Goal: Transaction & Acquisition: Purchase product/service

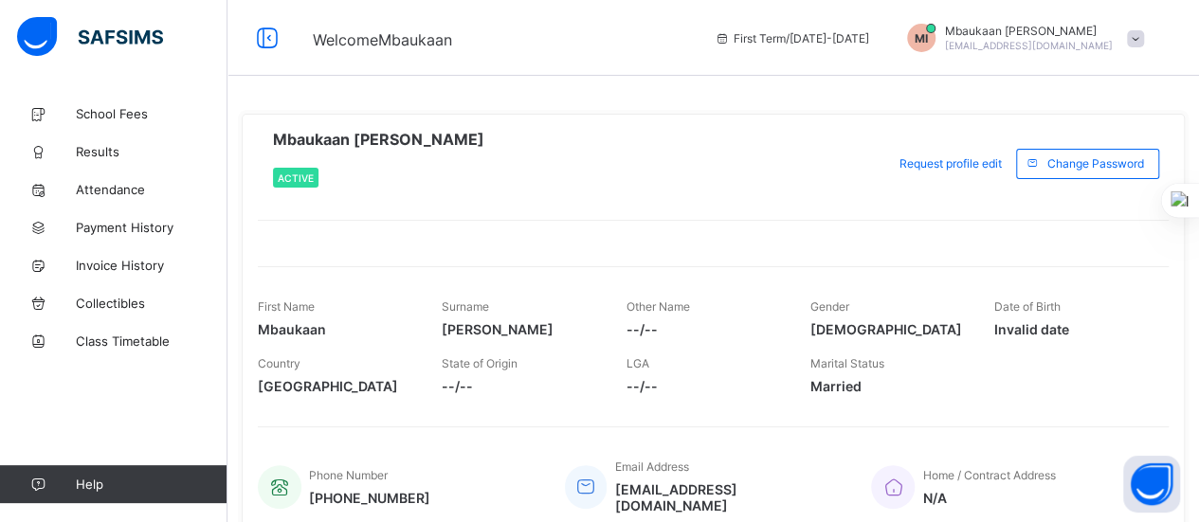
click at [119, 109] on span "School Fees" at bounding box center [152, 113] width 152 height 15
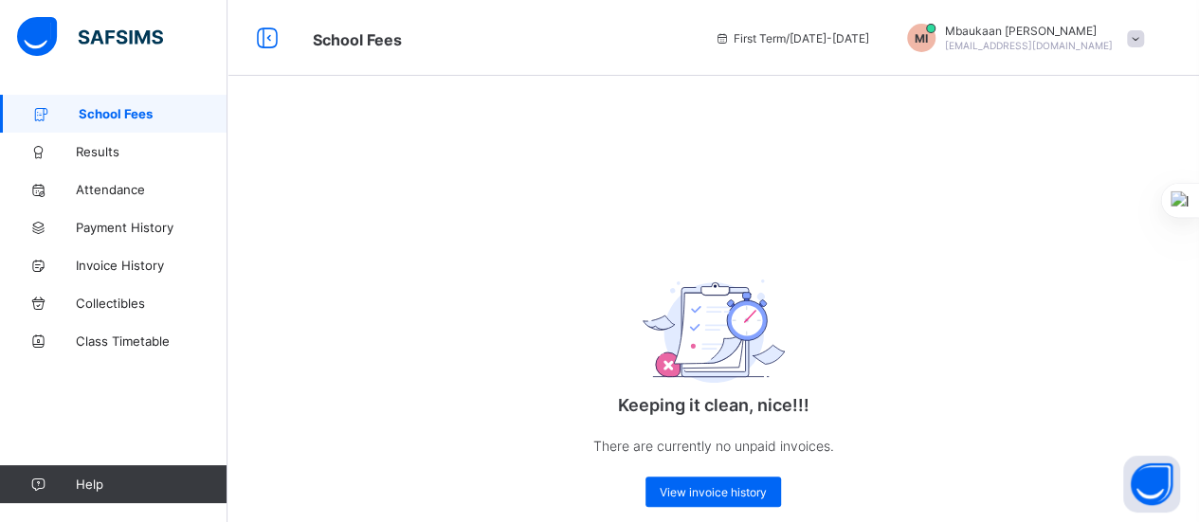
click at [719, 495] on span "View invoice history" at bounding box center [712, 492] width 107 height 14
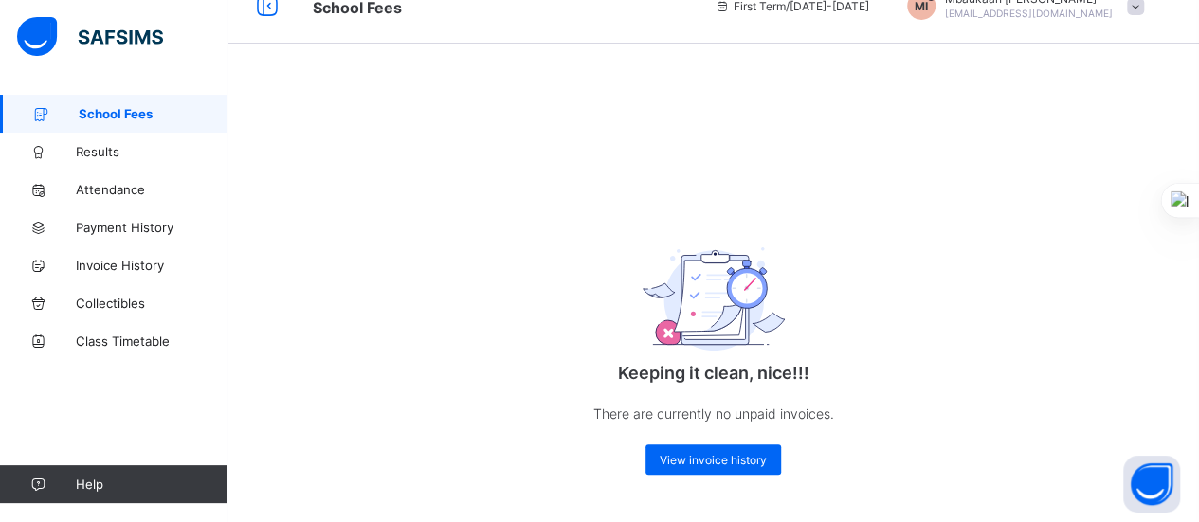
click at [133, 226] on span "Payment History" at bounding box center [152, 227] width 152 height 15
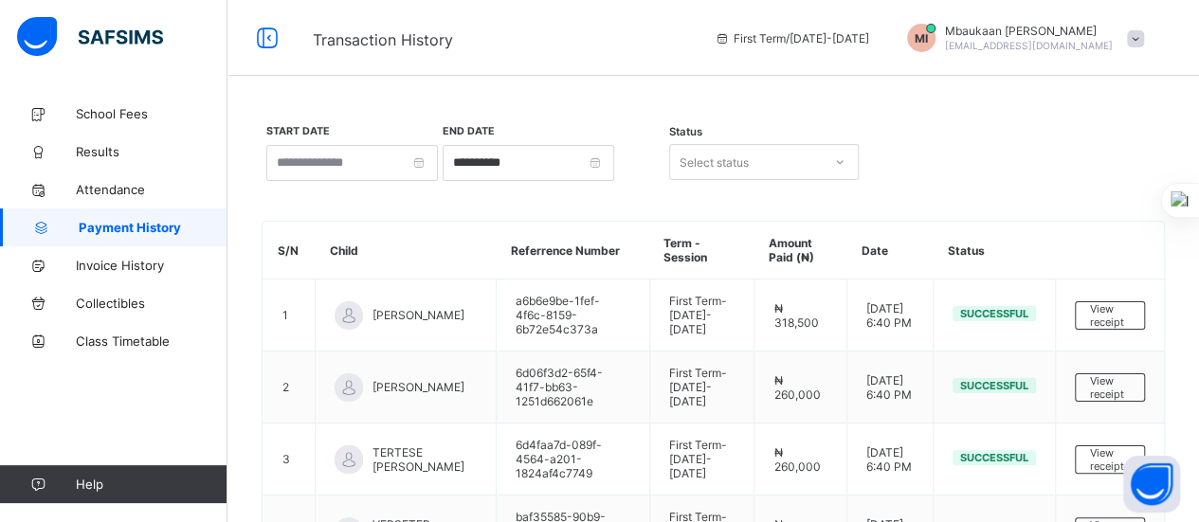
click at [844, 160] on icon at bounding box center [839, 162] width 11 height 19
click at [839, 156] on icon at bounding box center [839, 162] width 11 height 19
click at [722, 310] on td "First Term - 2025-2026" at bounding box center [701, 315] width 105 height 72
click at [1129, 315] on span "View receipt" at bounding box center [1110, 315] width 40 height 27
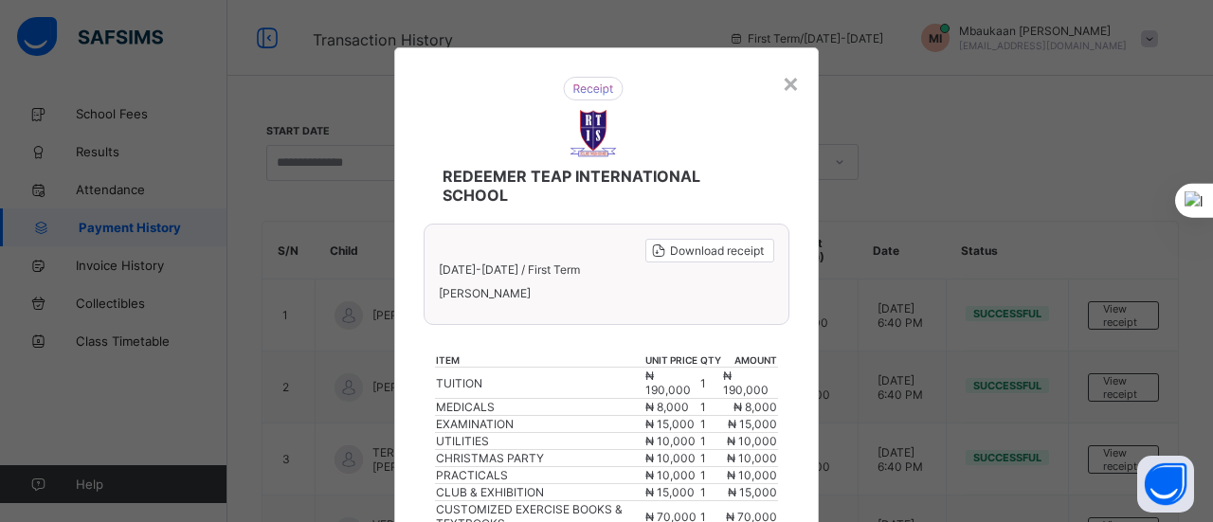
click at [786, 87] on div "×" at bounding box center [791, 82] width 18 height 32
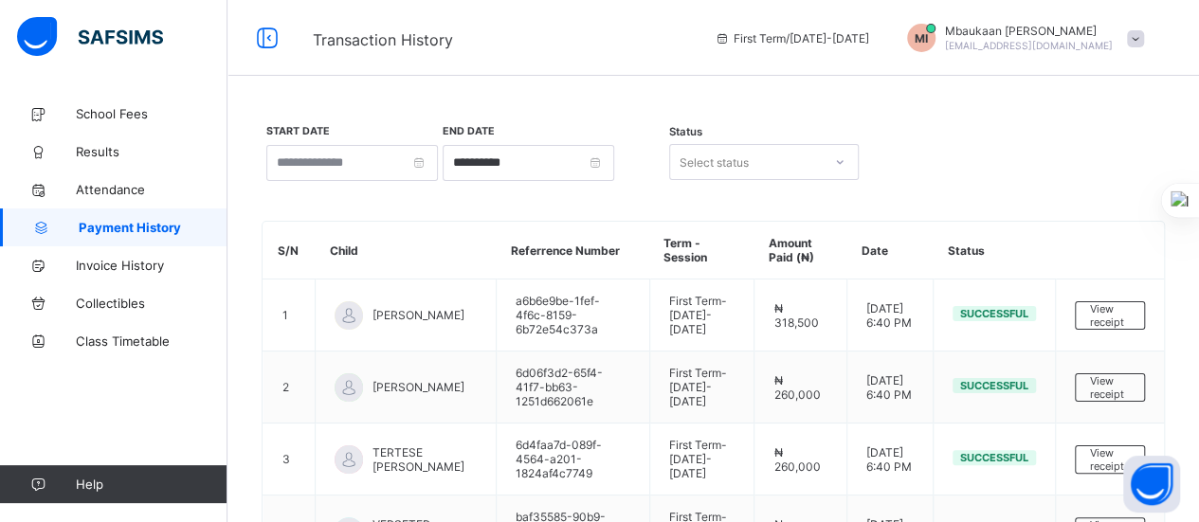
click at [125, 259] on span "Invoice History" at bounding box center [152, 265] width 152 height 15
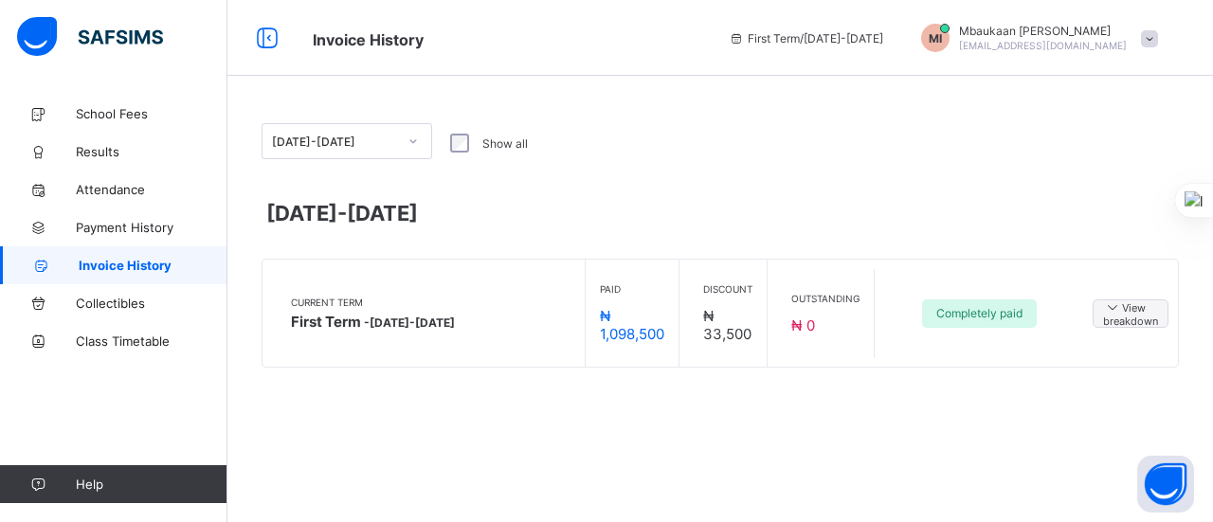
click at [1130, 309] on span "View breakdown" at bounding box center [1130, 312] width 55 height 29
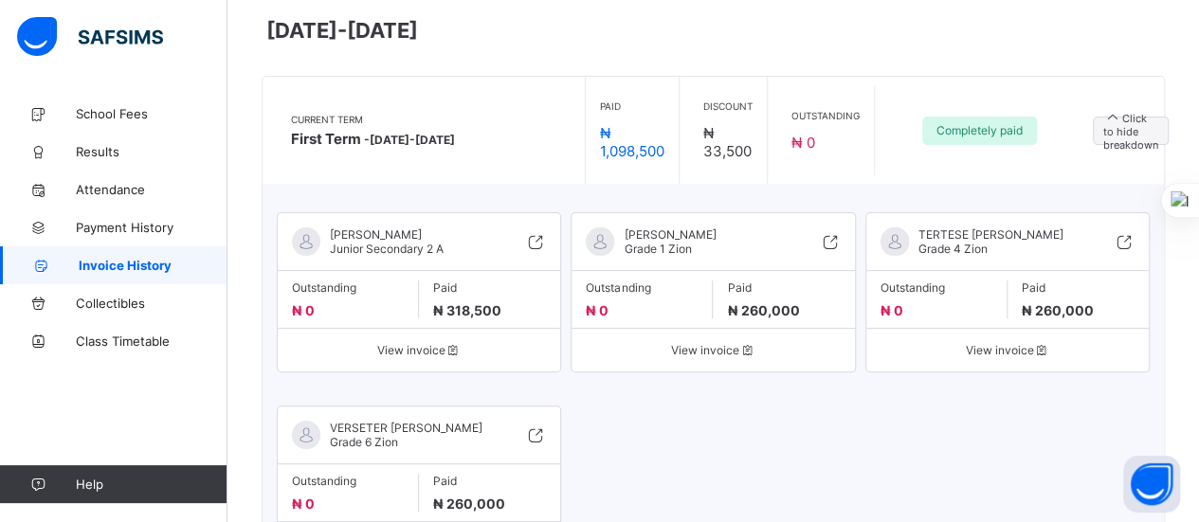
scroll to position [184, 0]
click at [544, 241] on icon at bounding box center [535, 240] width 21 height 19
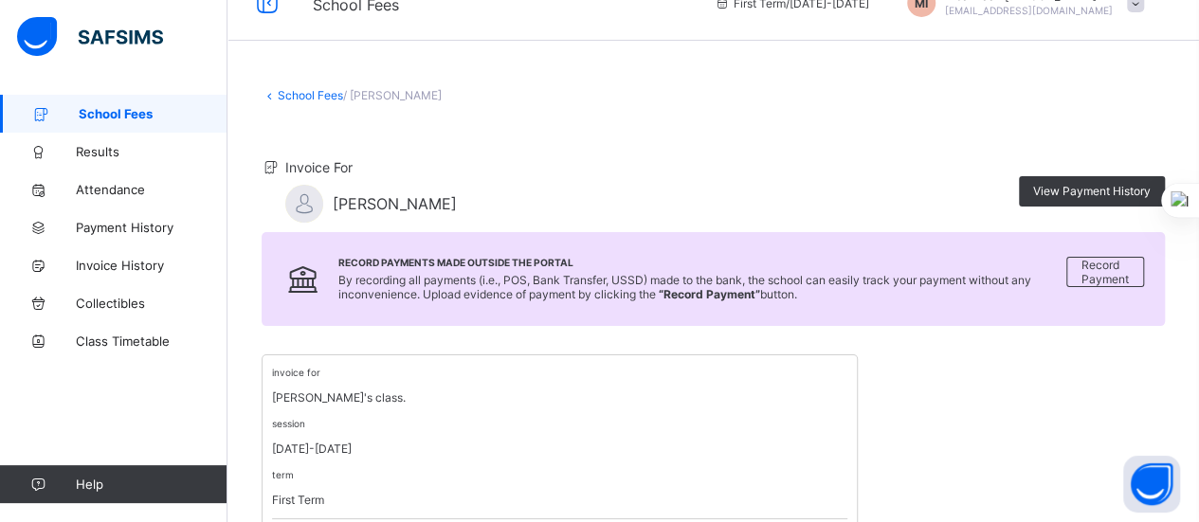
scroll to position [26, 0]
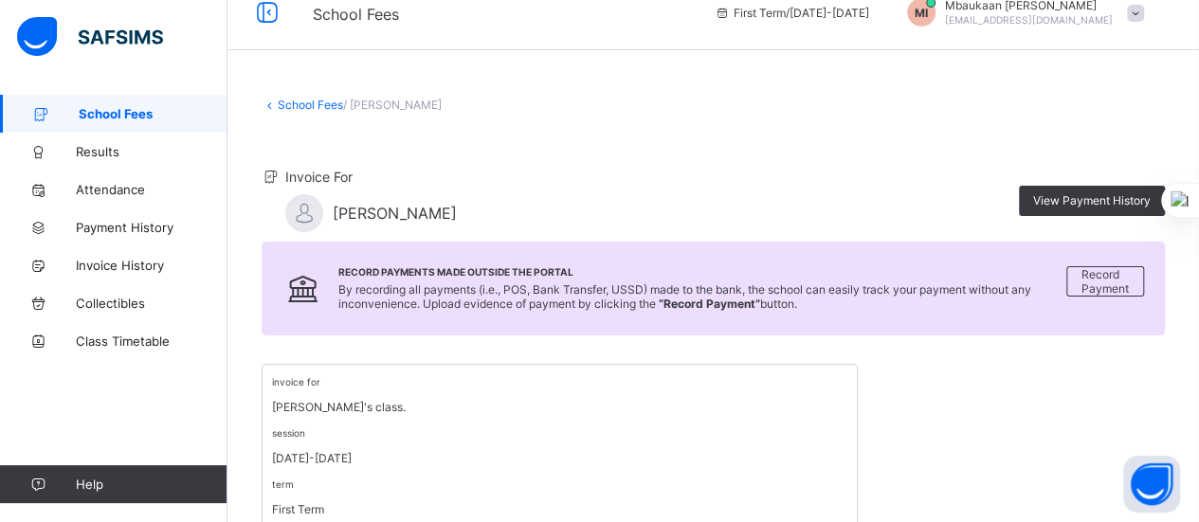
click at [1108, 283] on span "Record Payment" at bounding box center [1104, 281] width 47 height 28
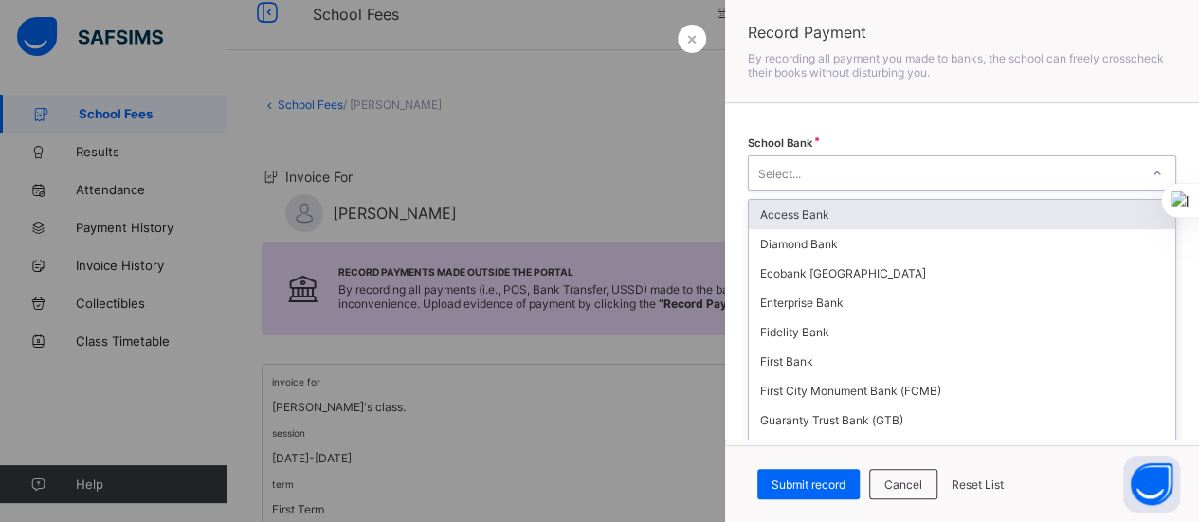
click at [1151, 175] on icon at bounding box center [1156, 173] width 11 height 19
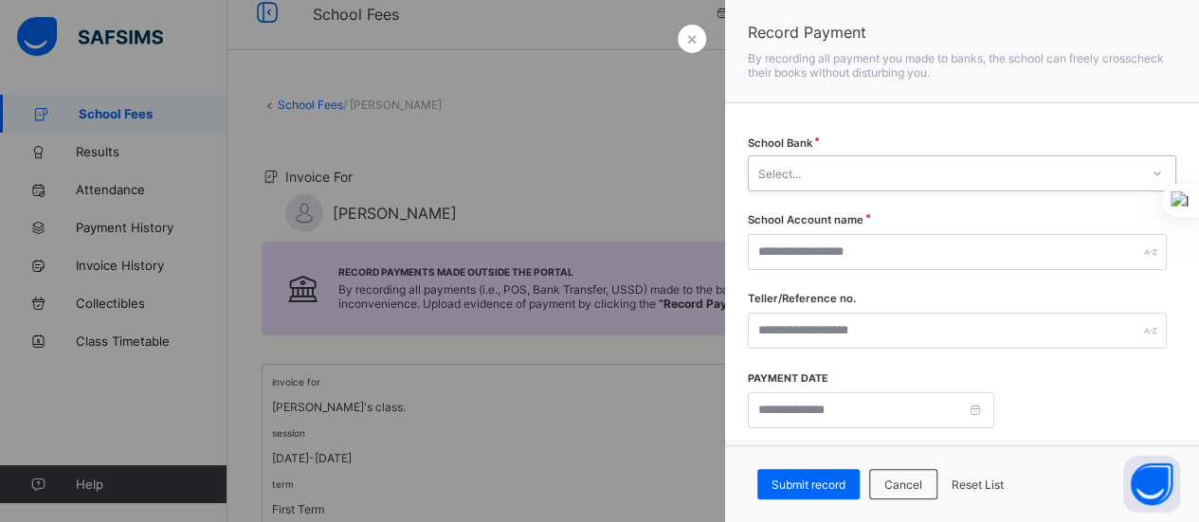
click at [1151, 175] on icon at bounding box center [1156, 173] width 11 height 19
click at [609, 143] on div at bounding box center [599, 261] width 1199 height 522
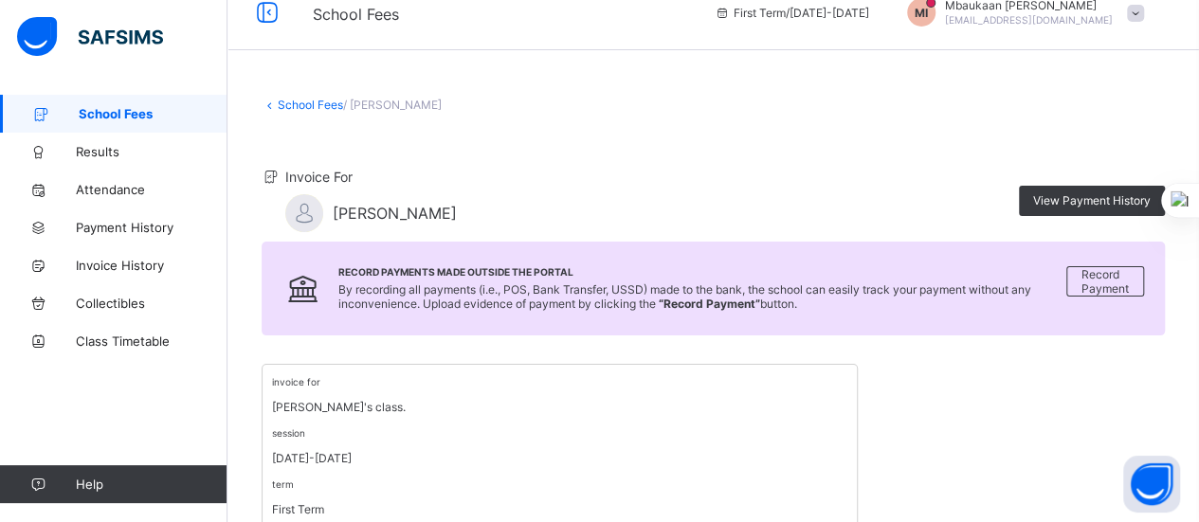
click at [264, 9] on icon at bounding box center [267, 12] width 32 height 27
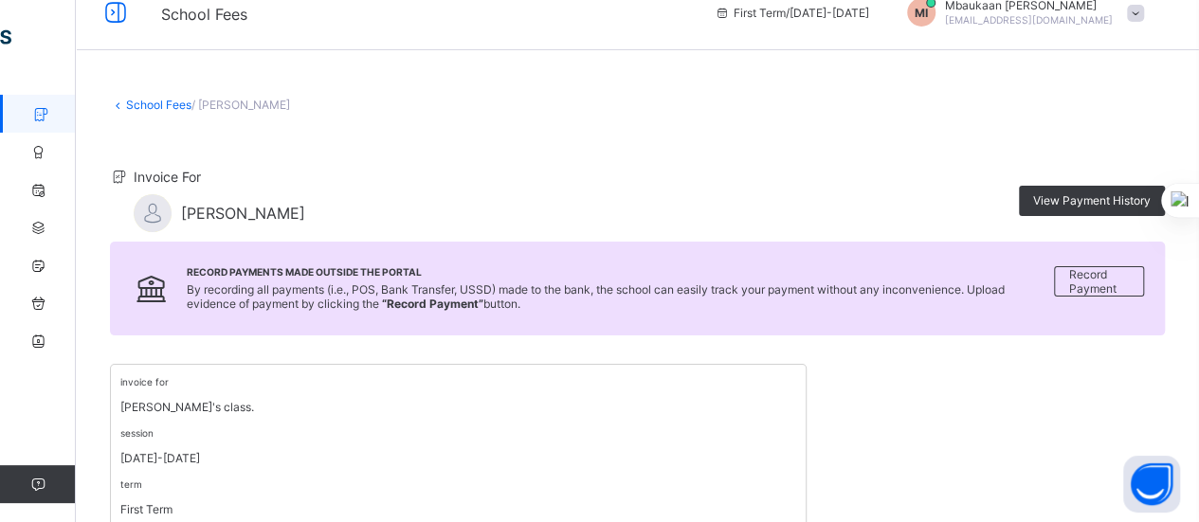
click at [116, 11] on icon at bounding box center [115, 12] width 32 height 27
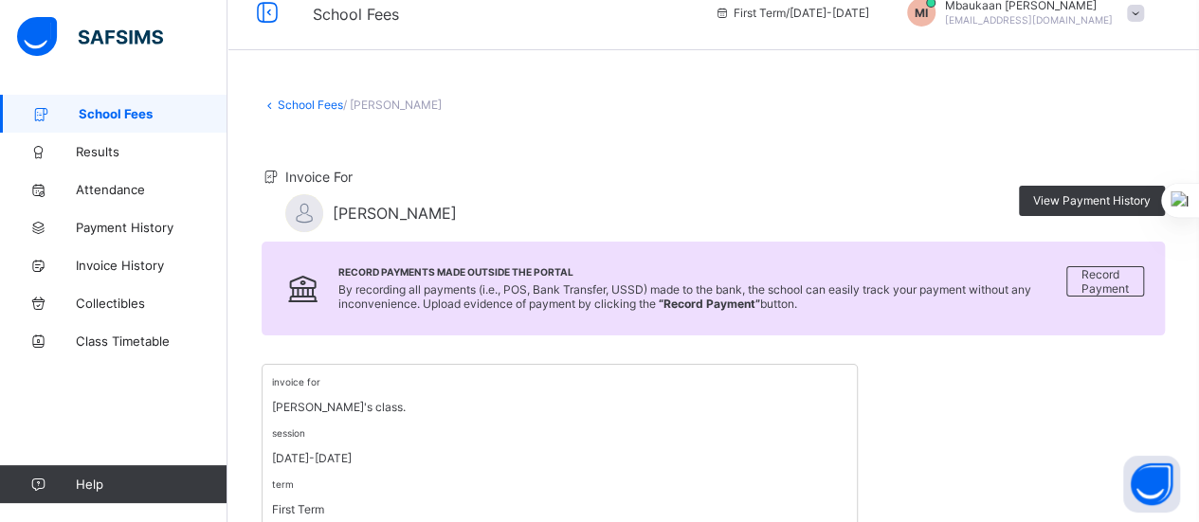
click at [141, 109] on span "School Fees" at bounding box center [153, 113] width 149 height 15
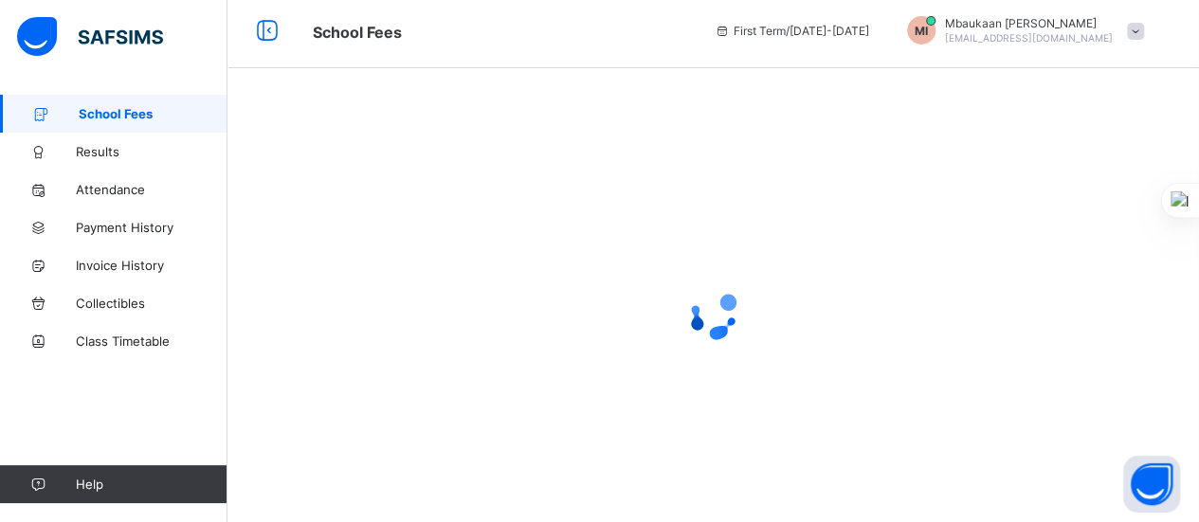
scroll to position [26, 0]
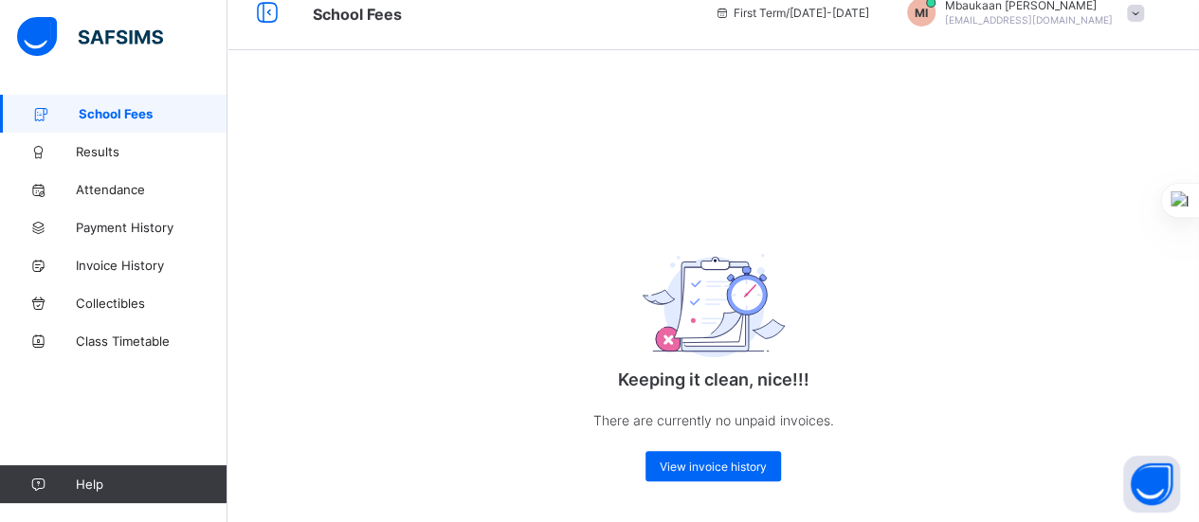
click at [141, 109] on span "School Fees" at bounding box center [153, 113] width 149 height 15
click at [105, 151] on span "Results" at bounding box center [152, 151] width 152 height 15
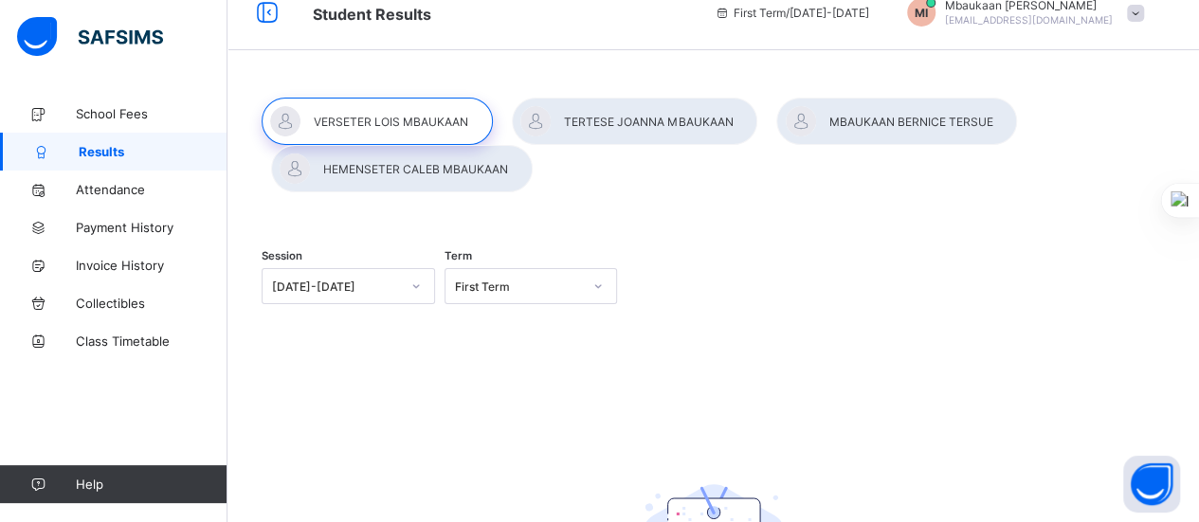
click at [105, 191] on span "Attendance" at bounding box center [152, 189] width 152 height 15
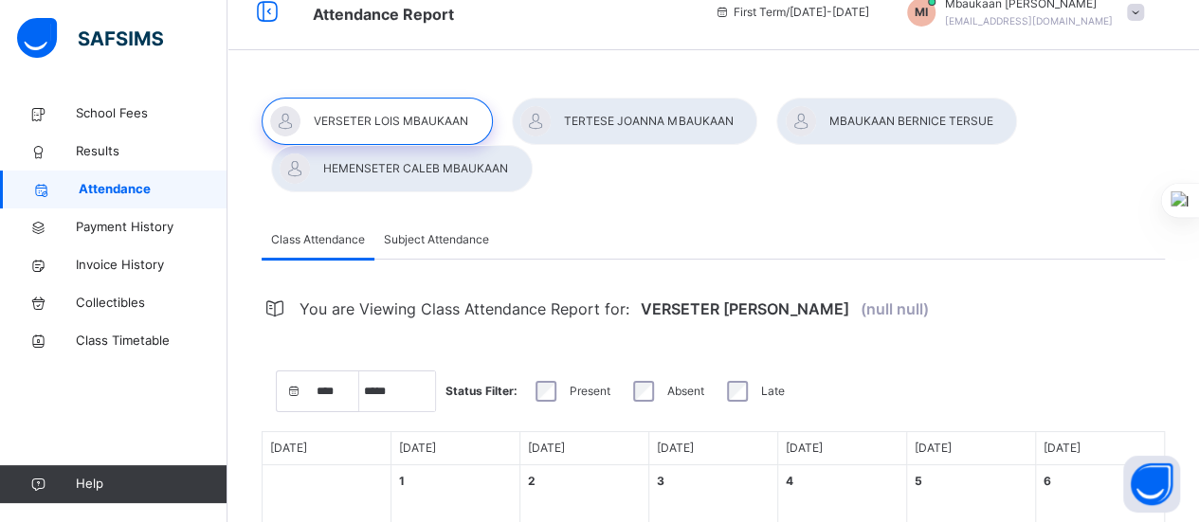
select select "****"
select select "*"
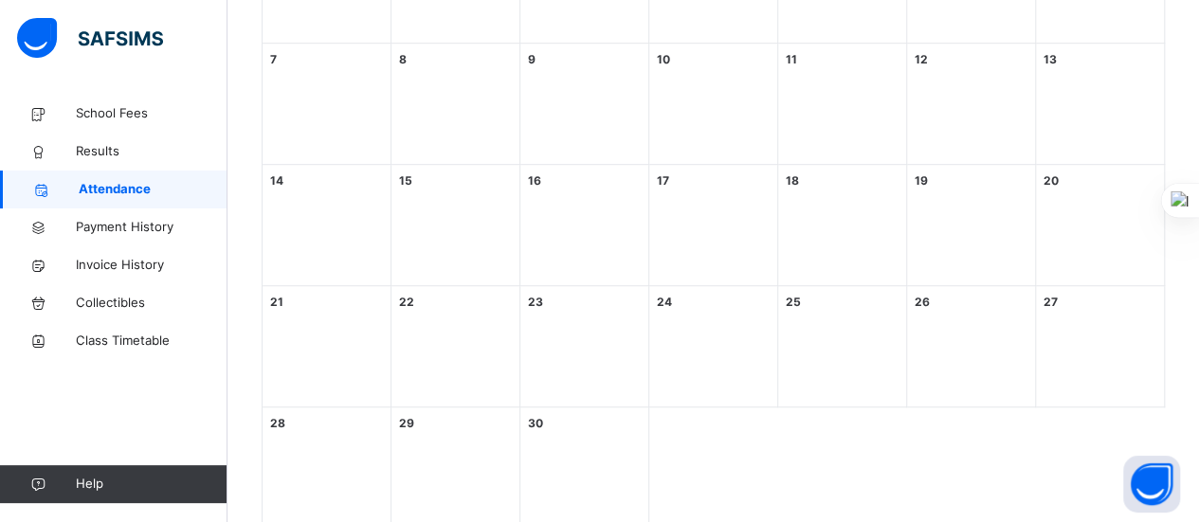
scroll to position [594, 0]
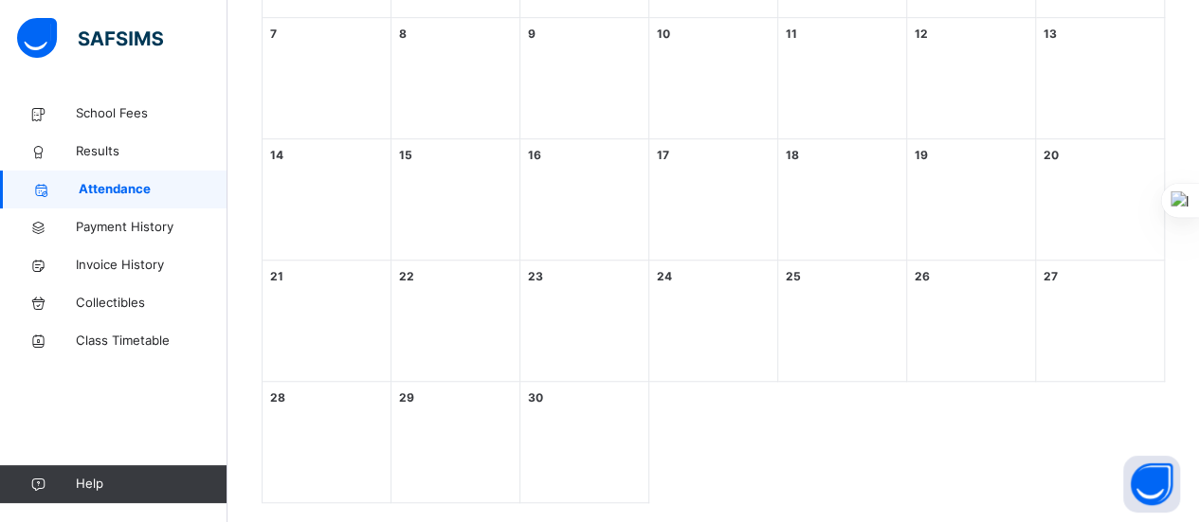
click at [112, 230] on span "Payment History" at bounding box center [152, 227] width 152 height 19
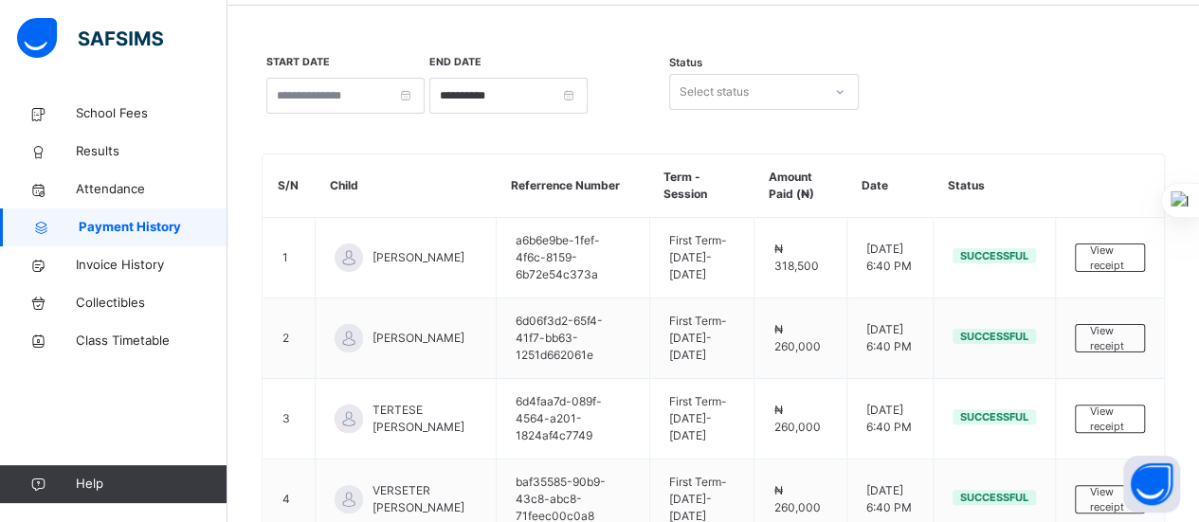
scroll to position [594, 0]
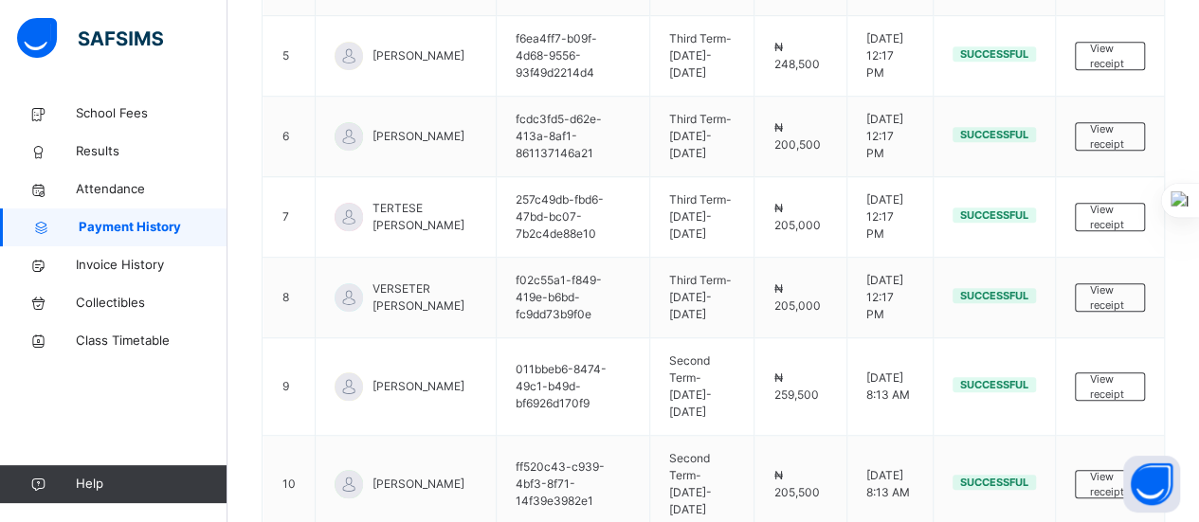
click at [104, 293] on link "Collectibles" at bounding box center [113, 303] width 227 height 38
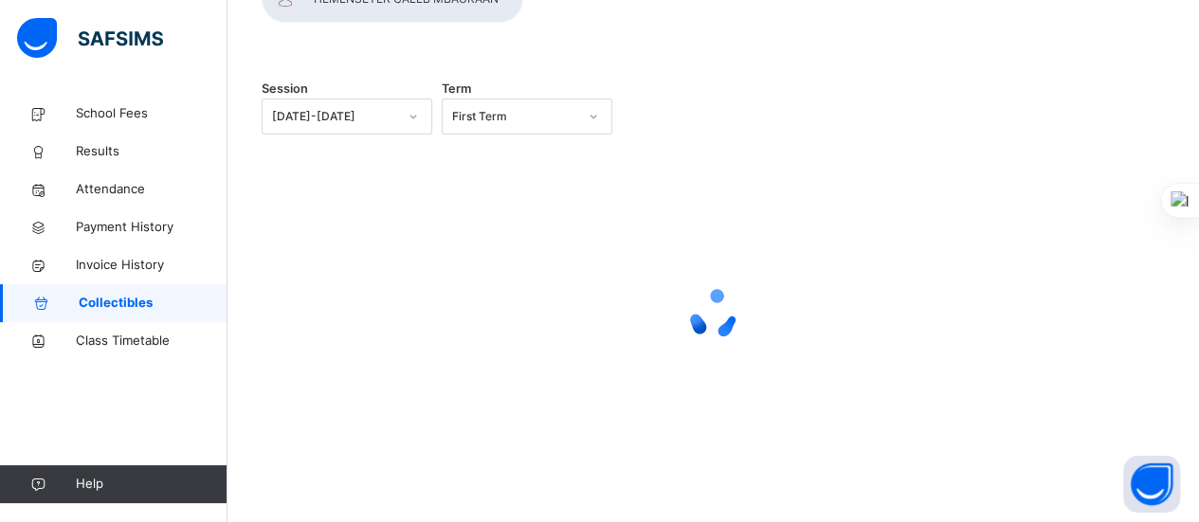
scroll to position [239, 0]
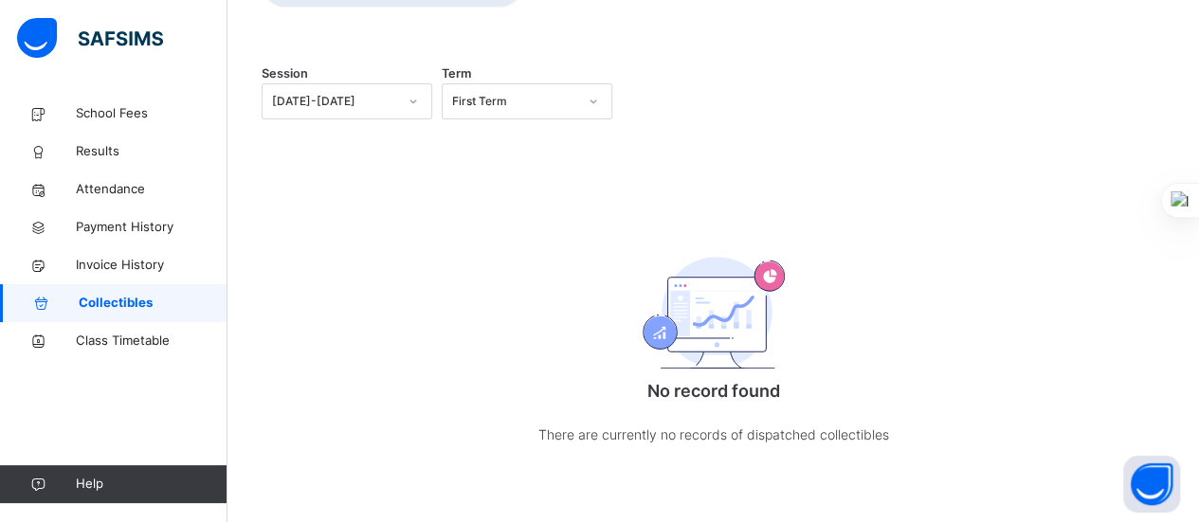
click at [114, 273] on span "Invoice History" at bounding box center [152, 265] width 152 height 19
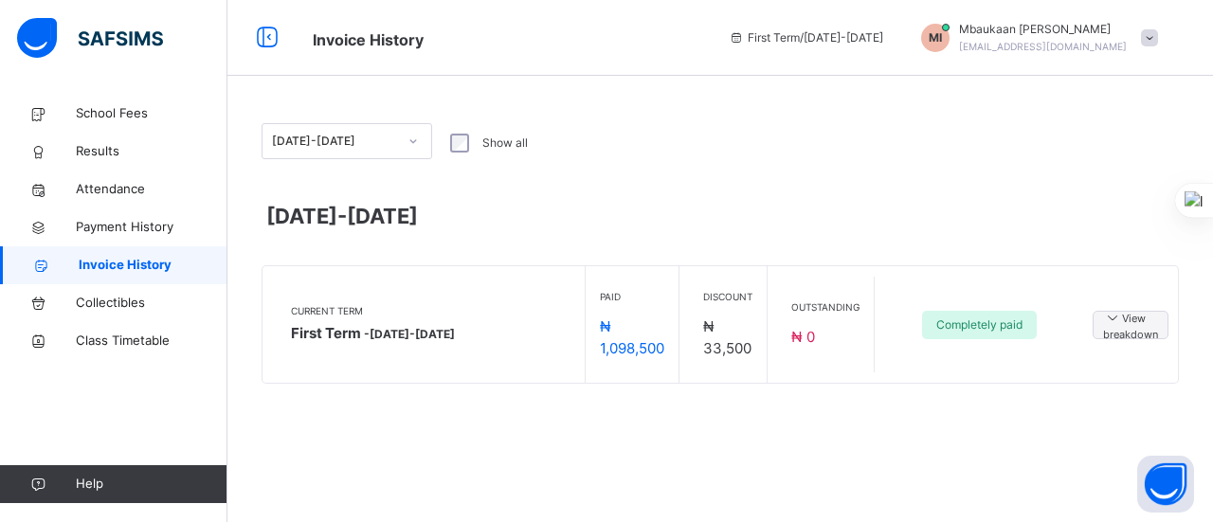
click at [113, 342] on span "Class Timetable" at bounding box center [152, 341] width 152 height 19
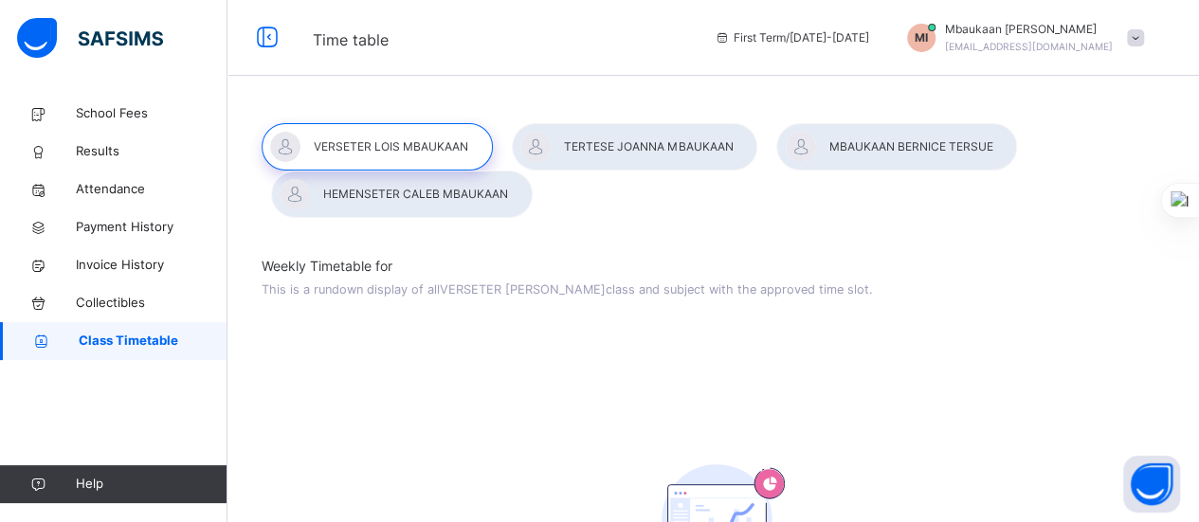
click at [136, 298] on span "Collectibles" at bounding box center [152, 303] width 152 height 19
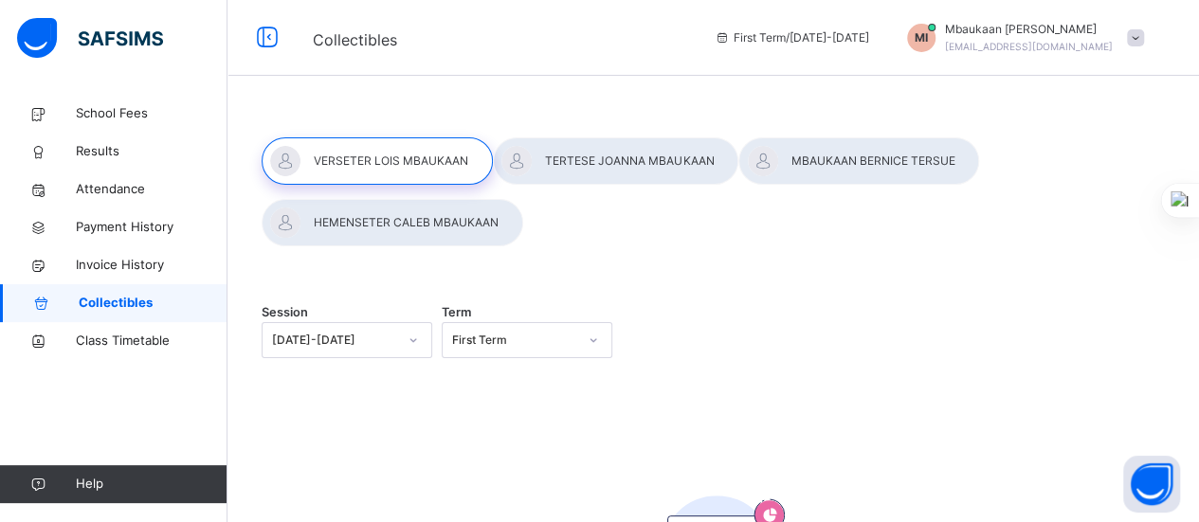
click at [151, 257] on span "Invoice History" at bounding box center [152, 265] width 152 height 19
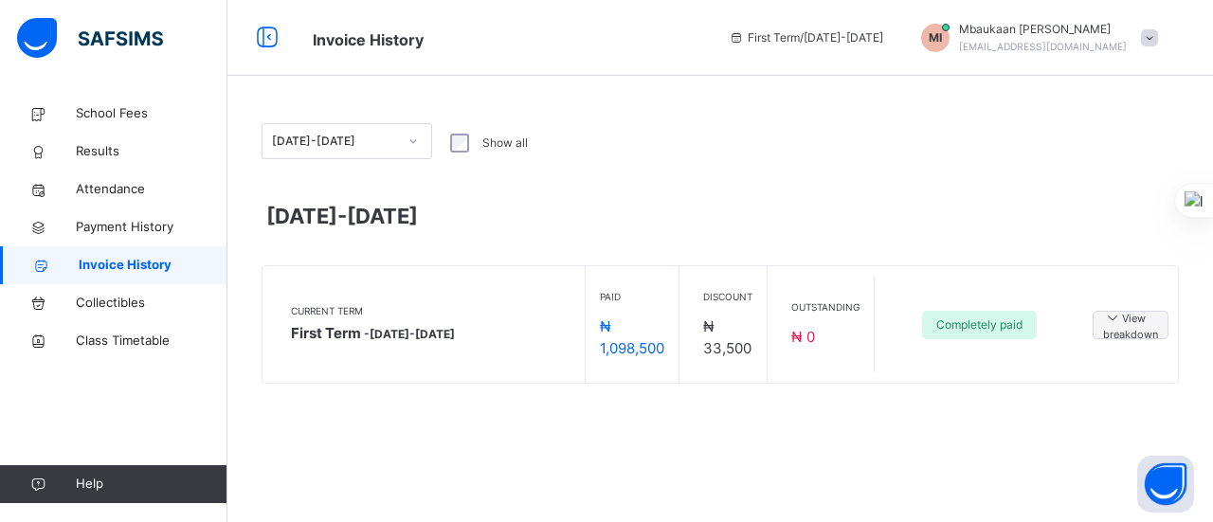
click at [823, 310] on span "Outstanding" at bounding box center [825, 307] width 68 height 14
click at [1001, 326] on span "Completely paid" at bounding box center [979, 324] width 86 height 17
click at [115, 234] on span "Payment History" at bounding box center [152, 227] width 152 height 19
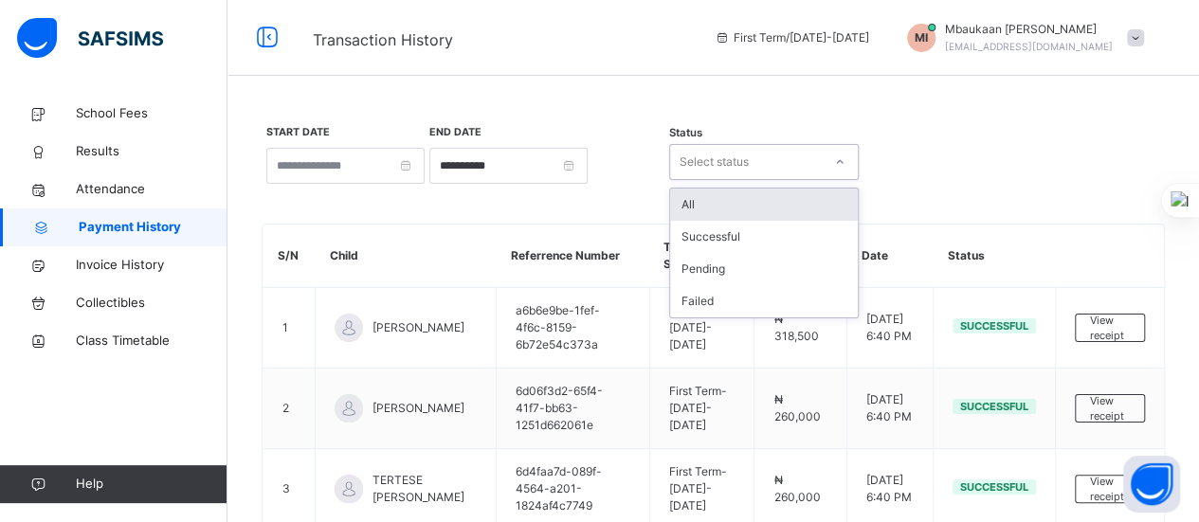
click at [845, 162] on div at bounding box center [839, 162] width 32 height 30
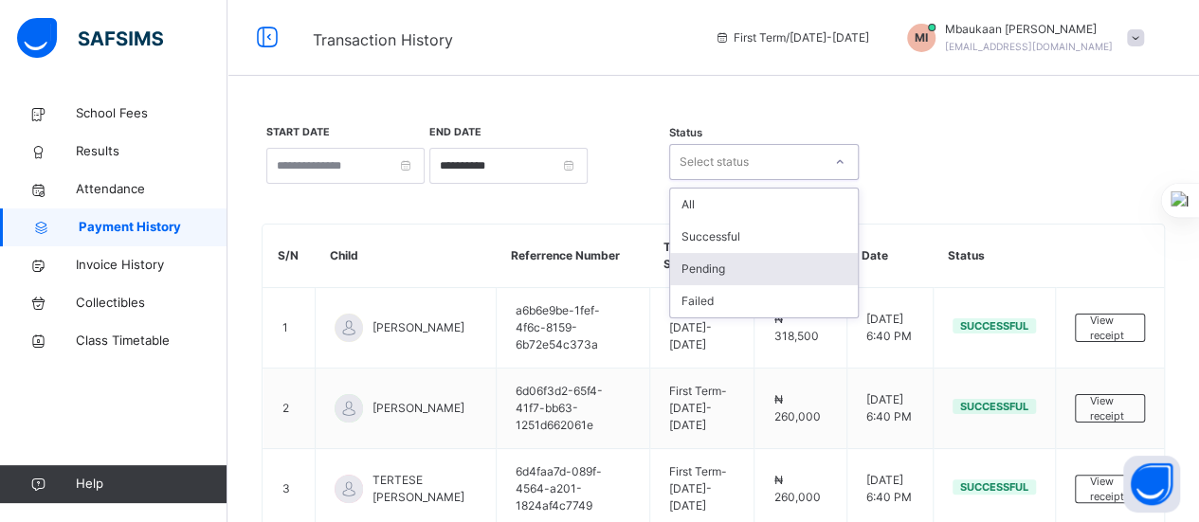
click at [716, 267] on div "Pending" at bounding box center [764, 269] width 188 height 32
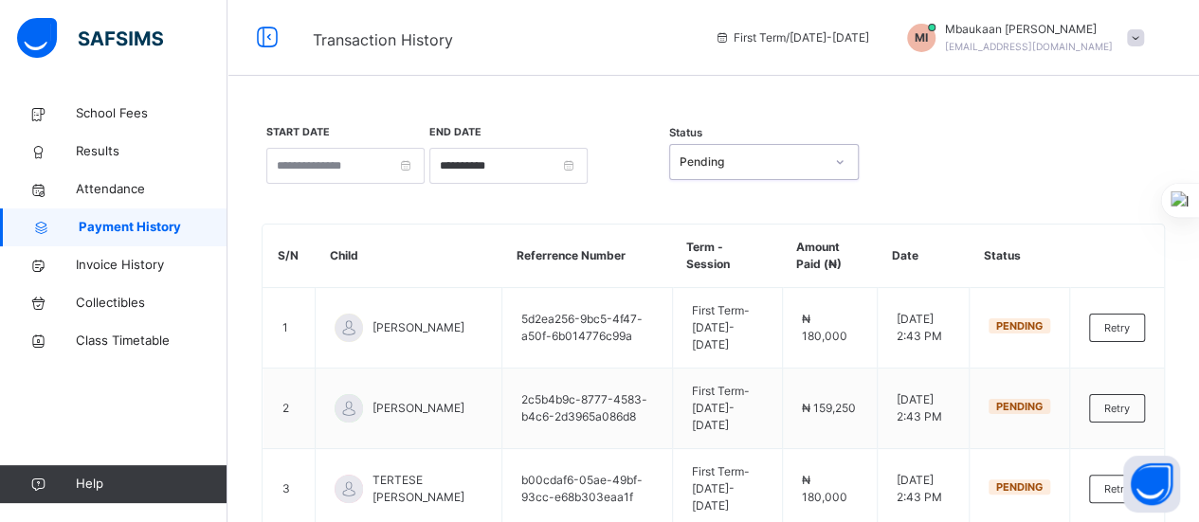
click at [843, 162] on icon at bounding box center [839, 162] width 11 height 19
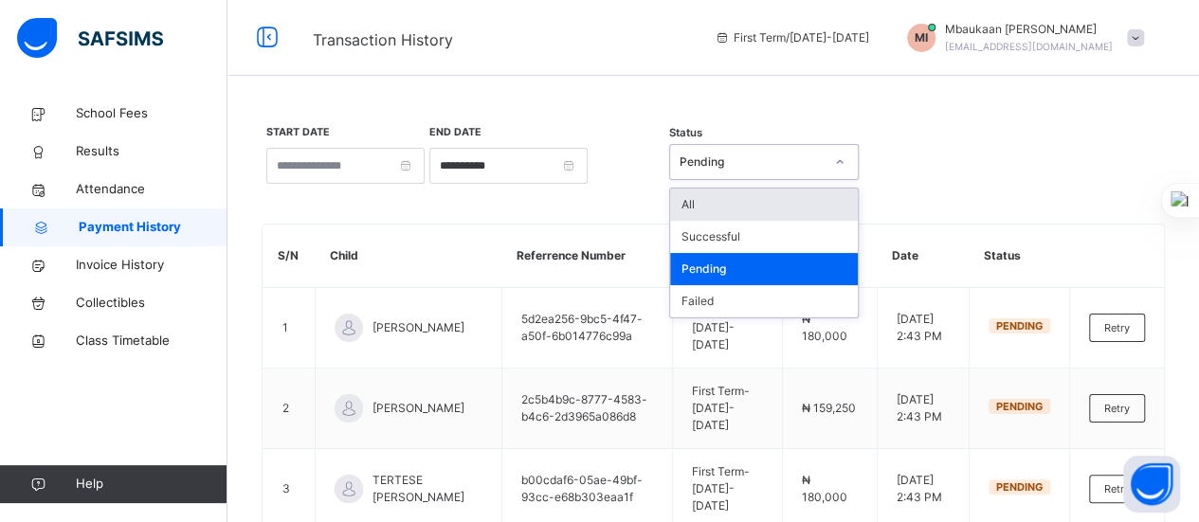
click at [700, 207] on div "All" at bounding box center [764, 205] width 188 height 32
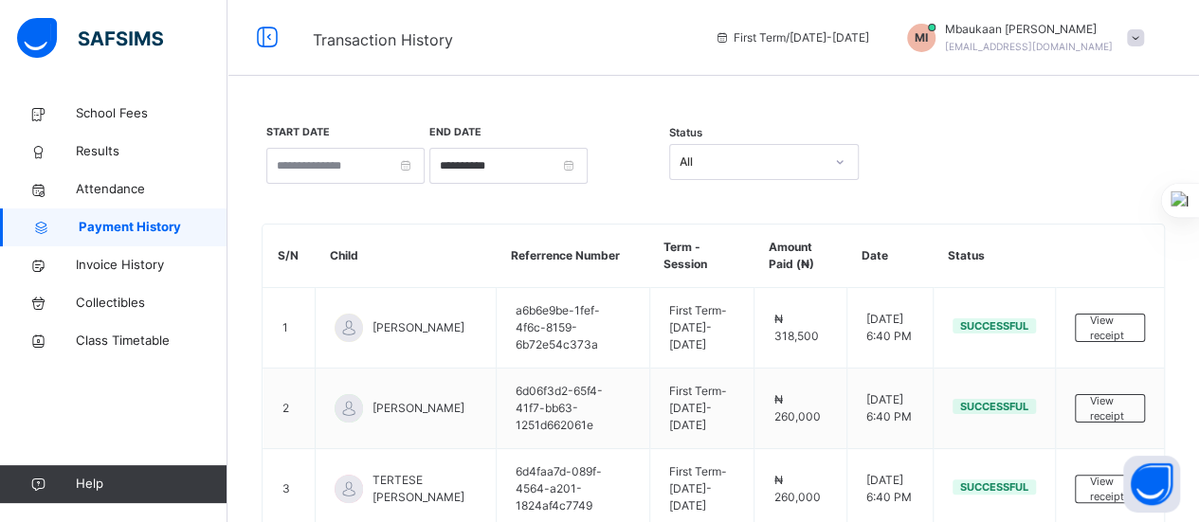
click at [688, 329] on td "First Term - 2025-2026" at bounding box center [701, 328] width 105 height 81
click at [339, 330] on div at bounding box center [348, 328] width 28 height 28
click at [1122, 327] on span "View receipt" at bounding box center [1110, 328] width 40 height 31
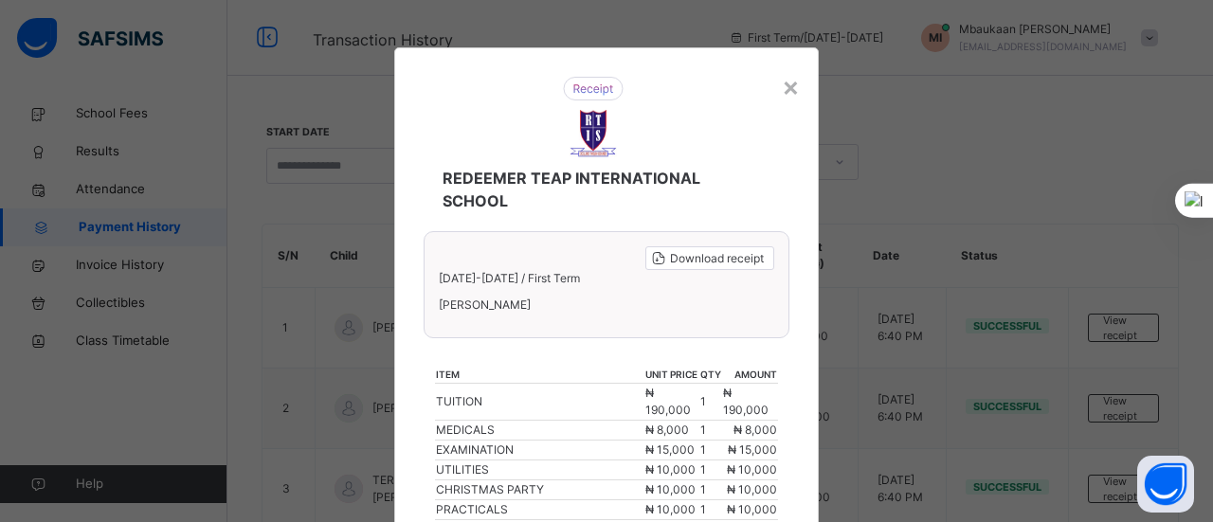
click at [784, 80] on div "×" at bounding box center [791, 86] width 18 height 40
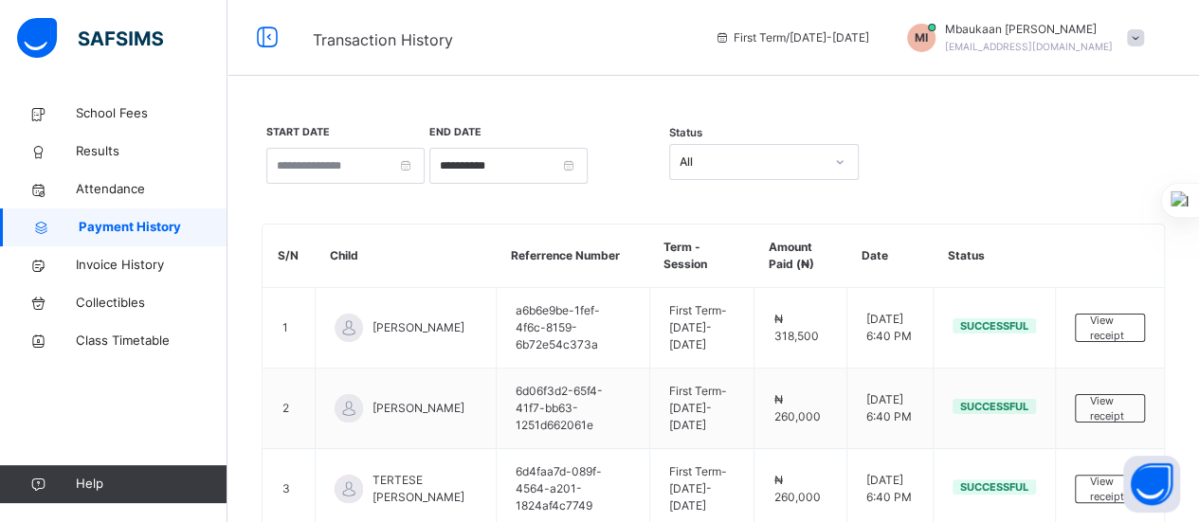
click at [122, 257] on span "Invoice History" at bounding box center [152, 265] width 152 height 19
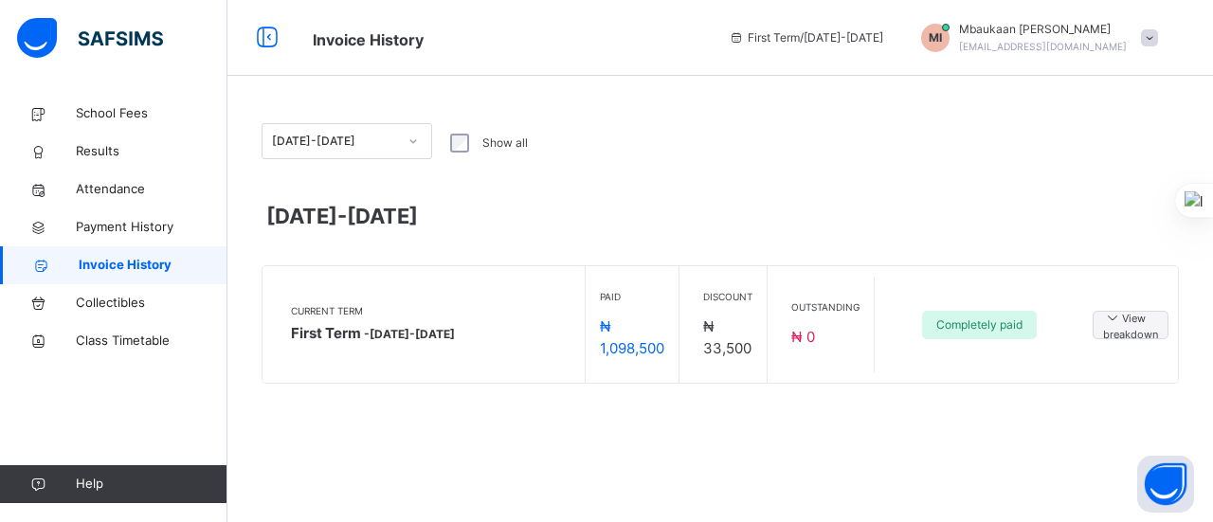
click at [122, 226] on span "Payment History" at bounding box center [152, 227] width 152 height 19
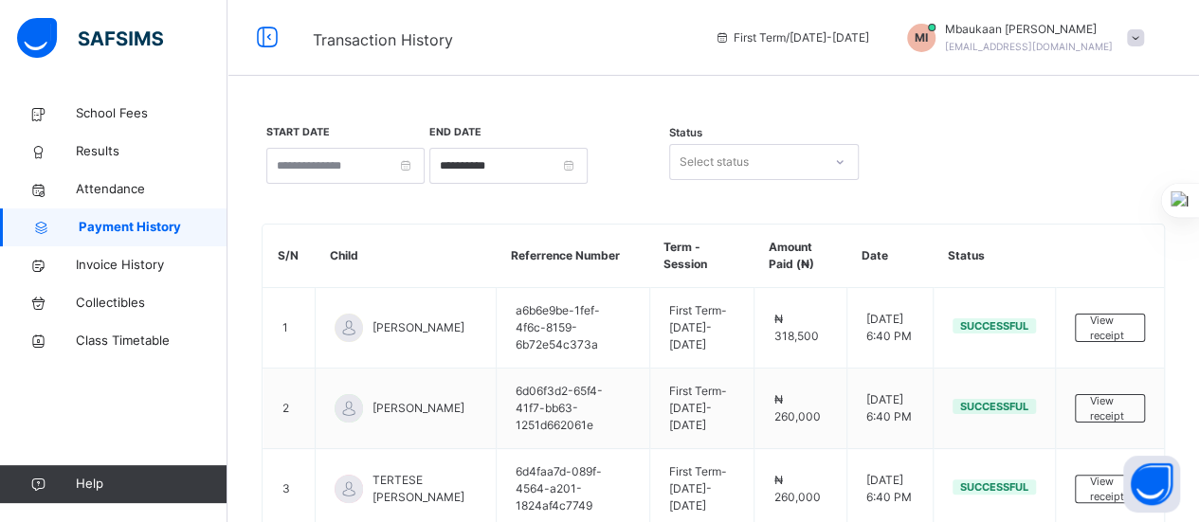
click at [433, 319] on span "[PERSON_NAME]" at bounding box center [418, 327] width 92 height 17
click at [388, 171] on input at bounding box center [345, 166] width 158 height 36
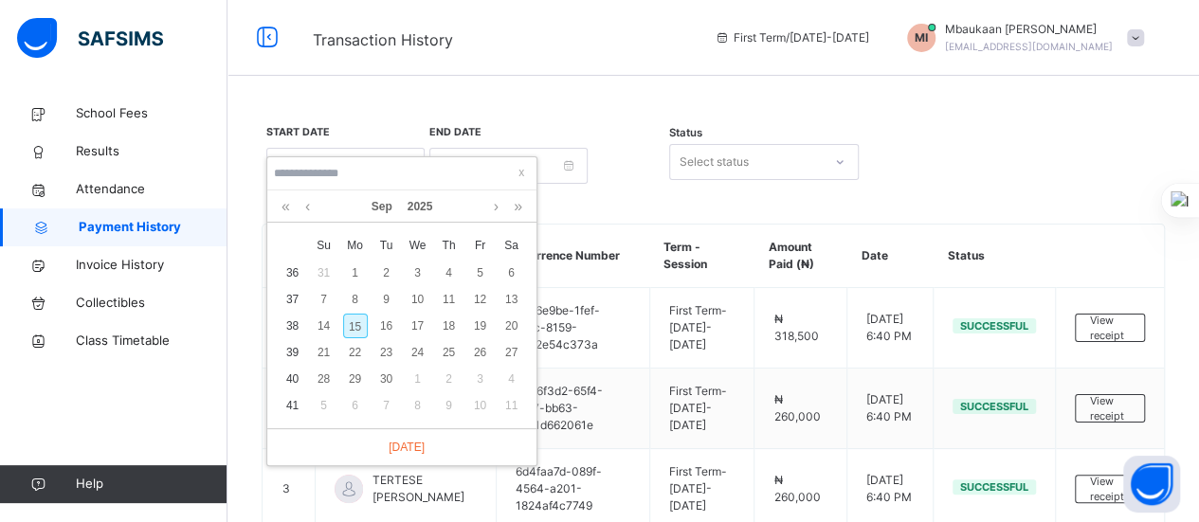
click at [388, 171] on input at bounding box center [402, 173] width 258 height 21
click at [191, 194] on span "Attendance" at bounding box center [152, 189] width 152 height 19
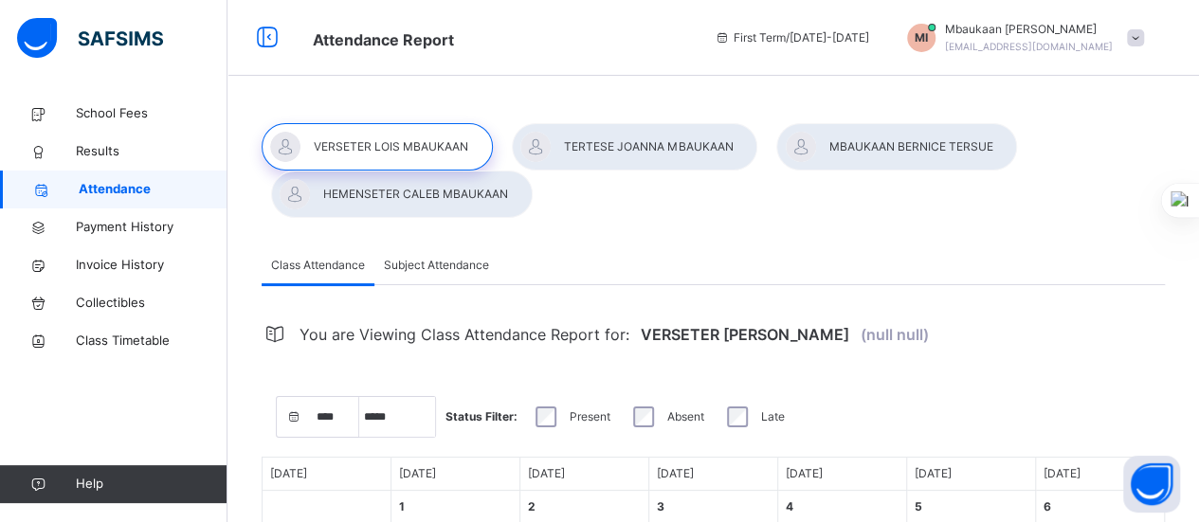
select select "****"
select select "*"
click at [129, 143] on span "Results" at bounding box center [152, 151] width 152 height 19
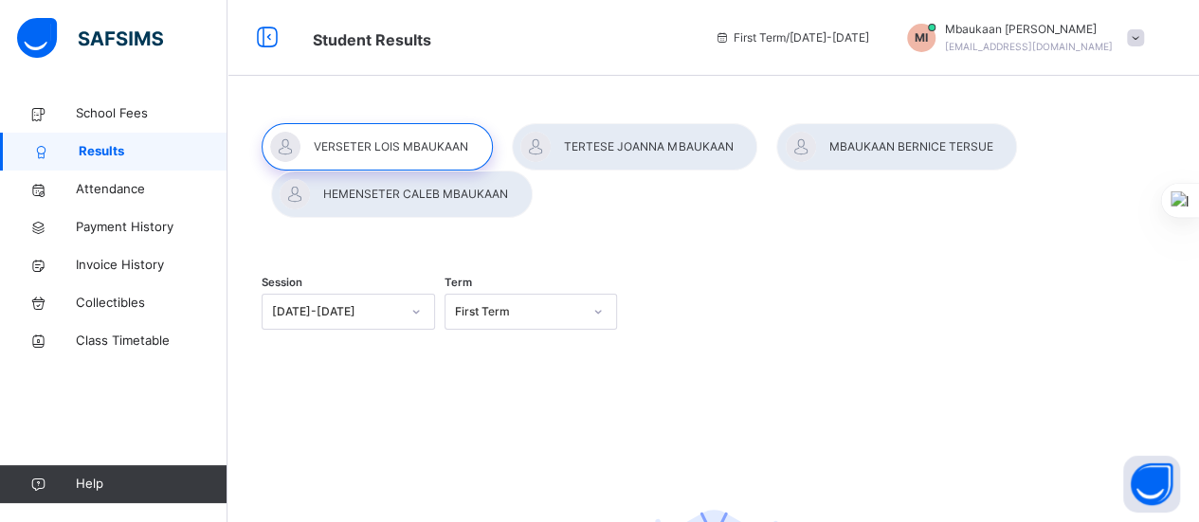
click at [116, 109] on span "School Fees" at bounding box center [152, 113] width 152 height 19
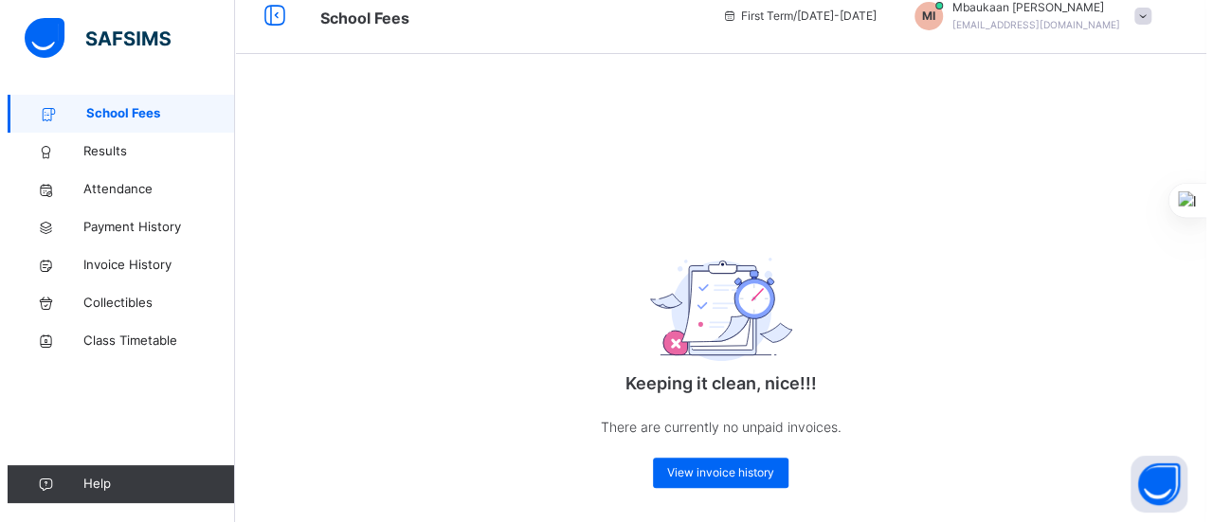
scroll to position [36, 0]
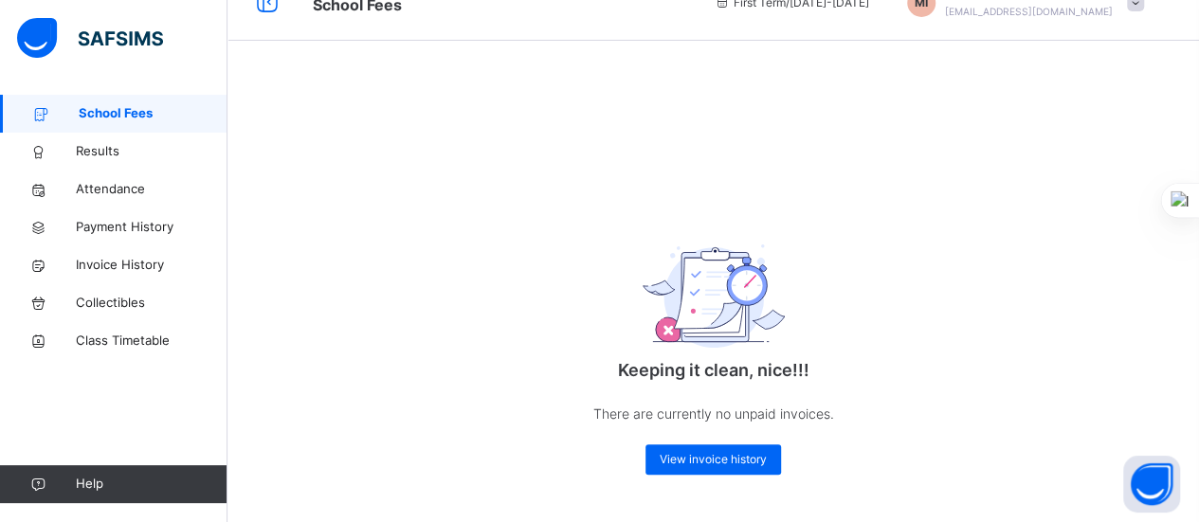
click at [743, 463] on span "View invoice history" at bounding box center [712, 459] width 107 height 17
click at [697, 467] on span "View invoice history" at bounding box center [712, 459] width 107 height 17
click at [691, 460] on span "View invoice history" at bounding box center [712, 459] width 107 height 17
click at [127, 116] on span "School Fees" at bounding box center [153, 113] width 149 height 19
click at [113, 154] on span "Results" at bounding box center [152, 151] width 152 height 19
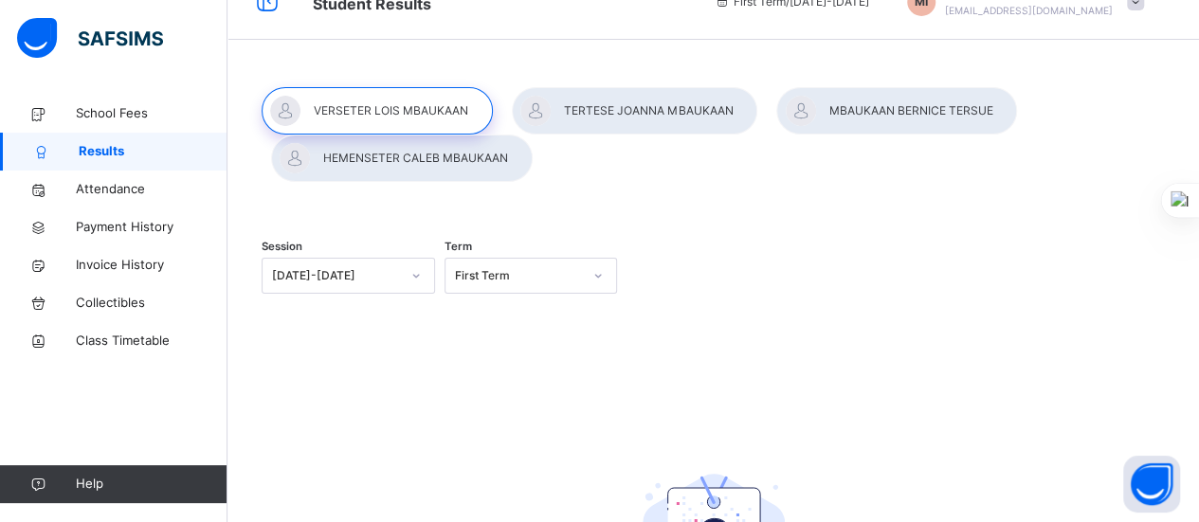
click at [133, 189] on span "Attendance" at bounding box center [152, 189] width 152 height 19
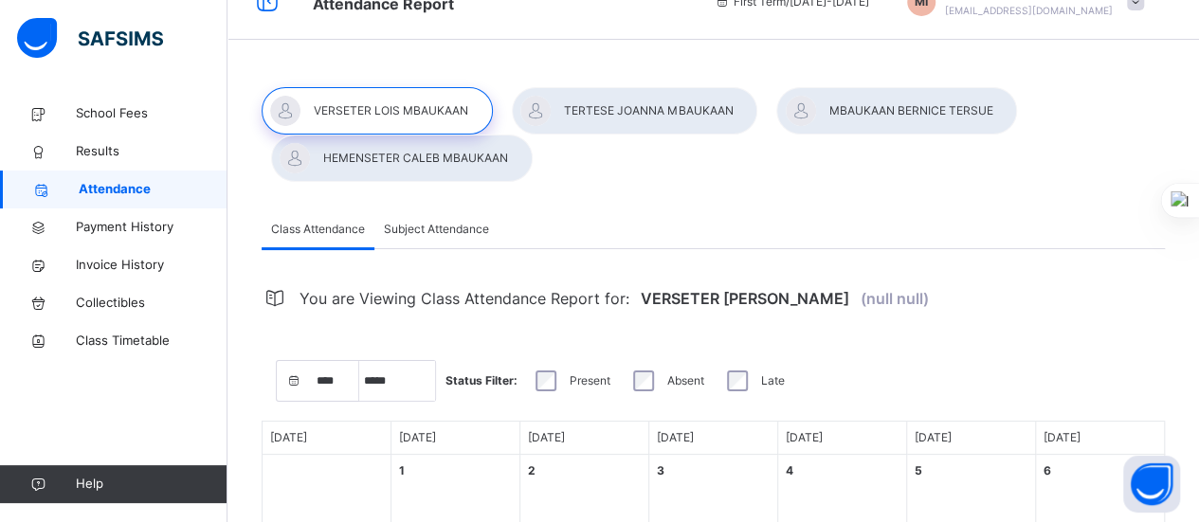
select select "****"
select select "*"
click at [133, 223] on span "Payment History" at bounding box center [152, 227] width 152 height 19
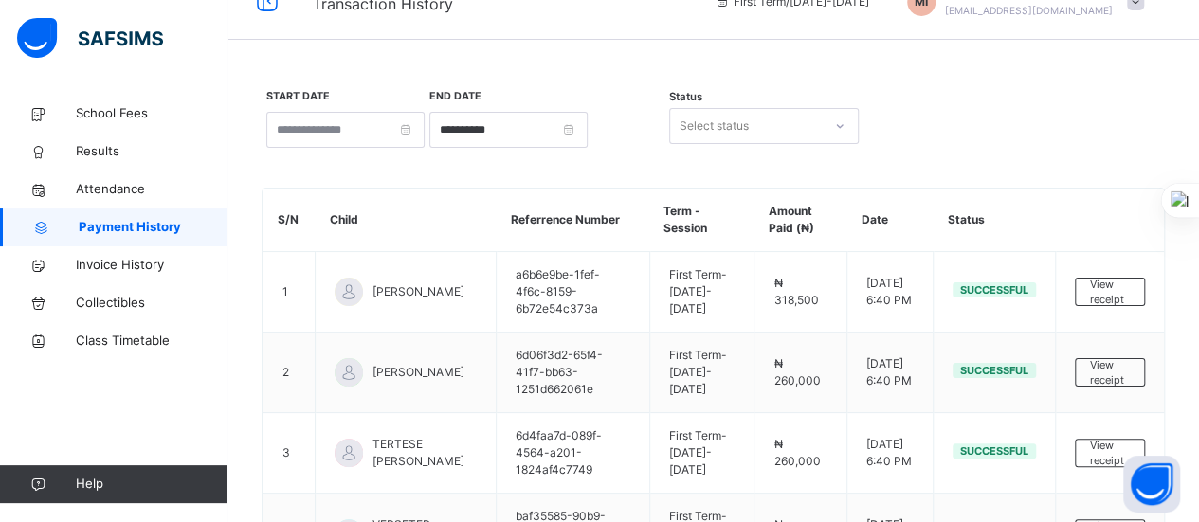
click at [479, 306] on td "[PERSON_NAME]" at bounding box center [406, 292] width 181 height 81
click at [1118, 290] on span "View receipt" at bounding box center [1110, 292] width 40 height 31
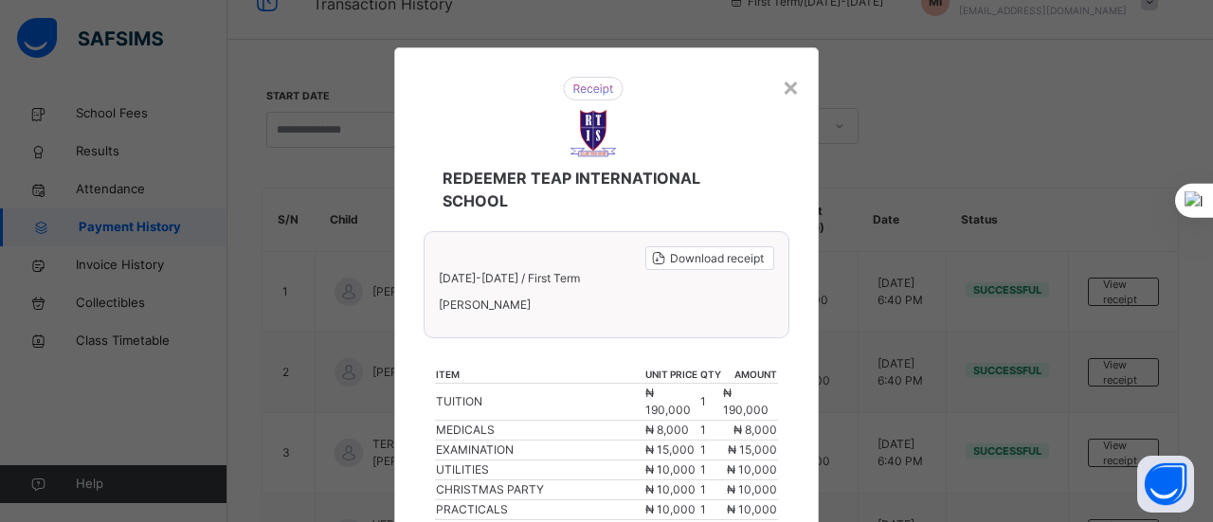
drag, startPoint x: 799, startPoint y: 424, endPoint x: 794, endPoint y: 289, distance: 134.6
click at [794, 289] on div "REDEEMER TEAP INTERNATIONAL SCHOOL Download receipt 2025-2026 / First Term HEME…" at bounding box center [606, 433] width 424 height 772
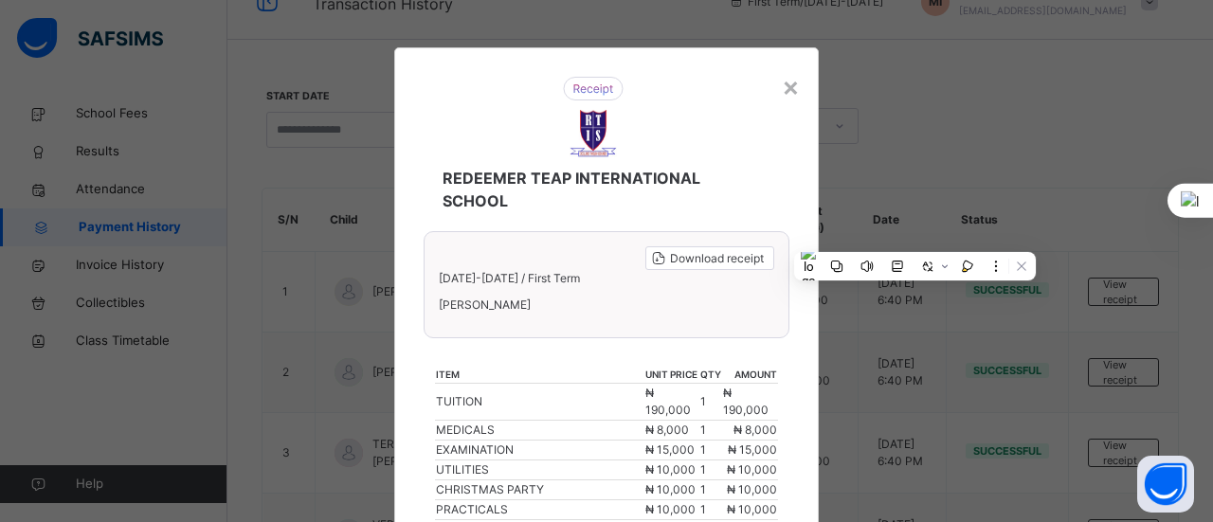
click at [788, 441] on div "REDEEMER TEAP INTERNATIONAL SCHOOL Download receipt 2025-2026 / First Term HEME…" at bounding box center [606, 433] width 424 height 772
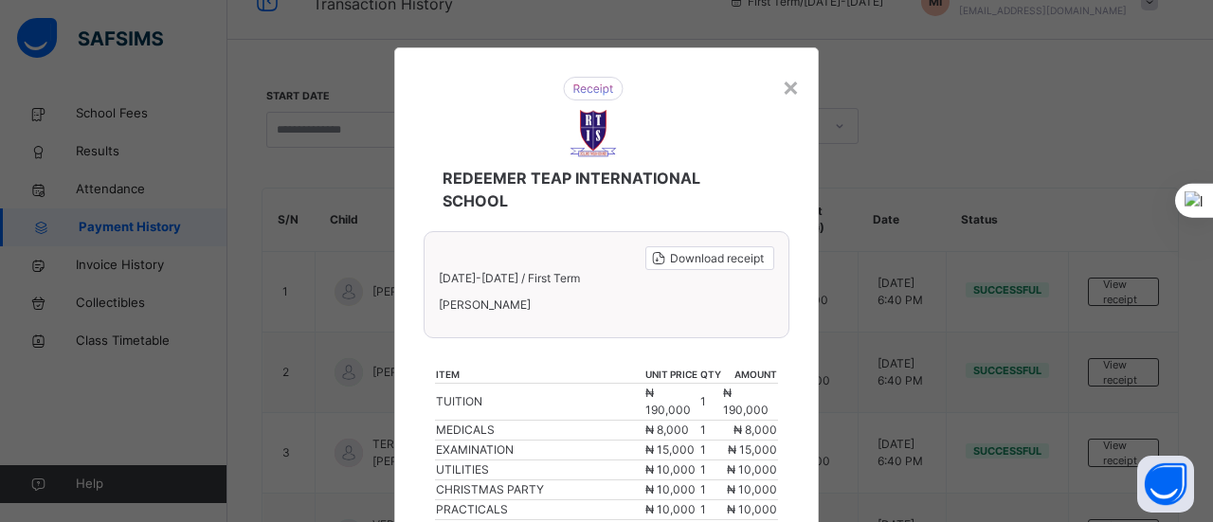
click at [587, 86] on img at bounding box center [593, 89] width 61 height 24
click at [790, 82] on div "×" at bounding box center [791, 86] width 18 height 40
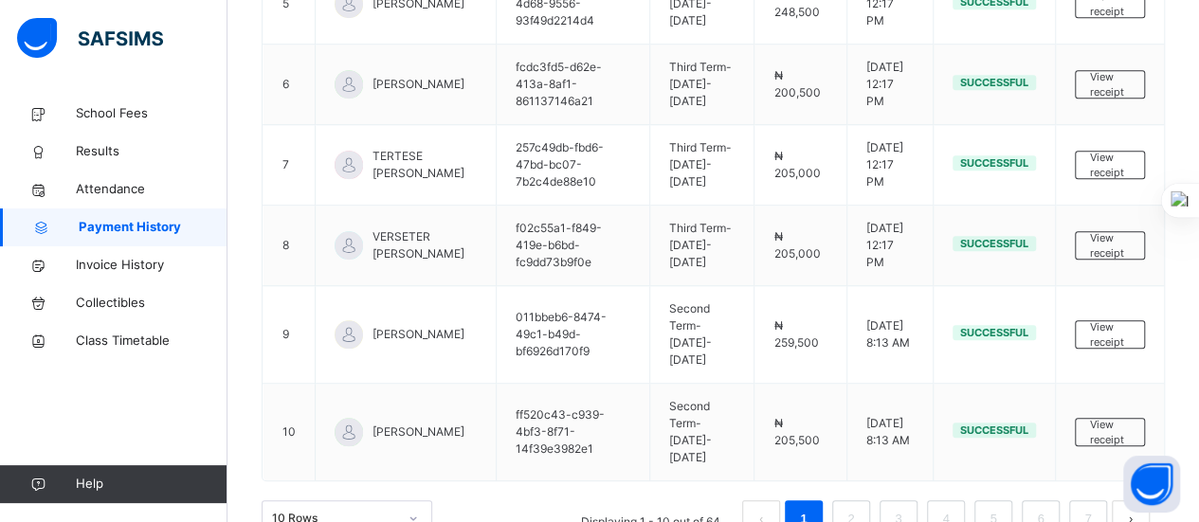
scroll to position [652, 0]
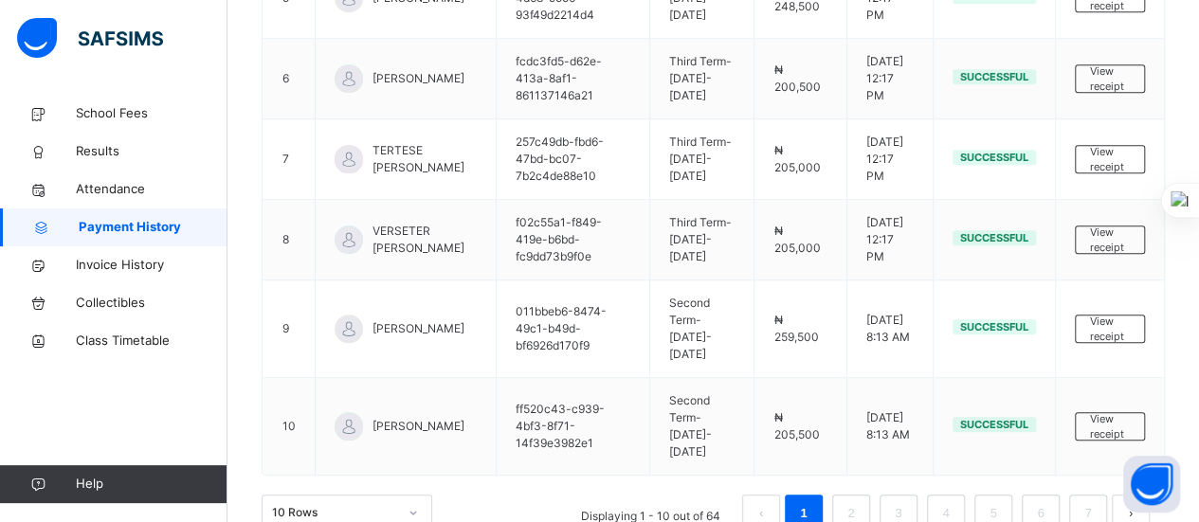
click at [859, 501] on link "2" at bounding box center [850, 513] width 18 height 25
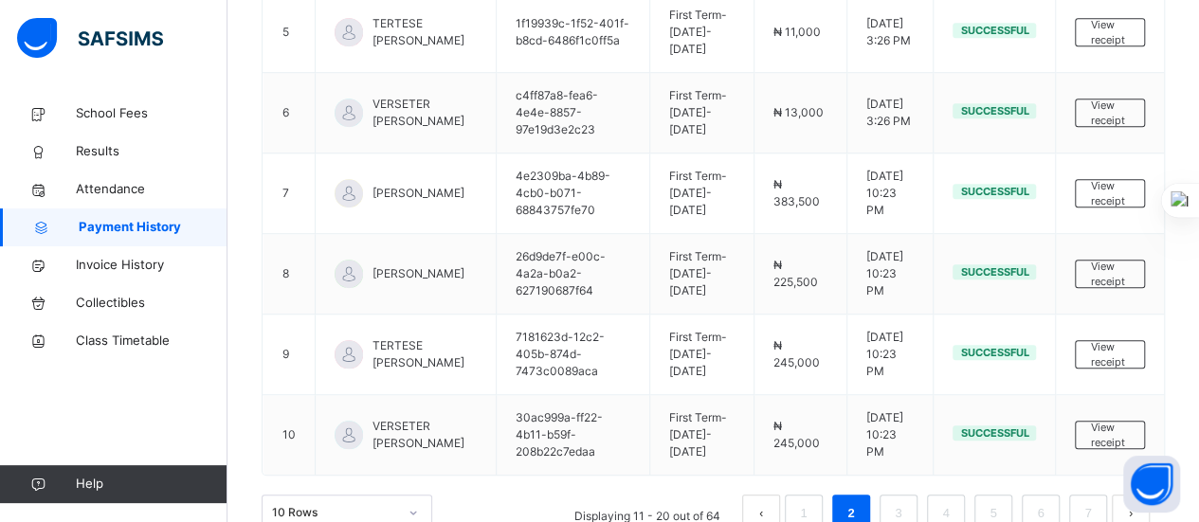
click at [812, 501] on link "1" at bounding box center [803, 513] width 18 height 25
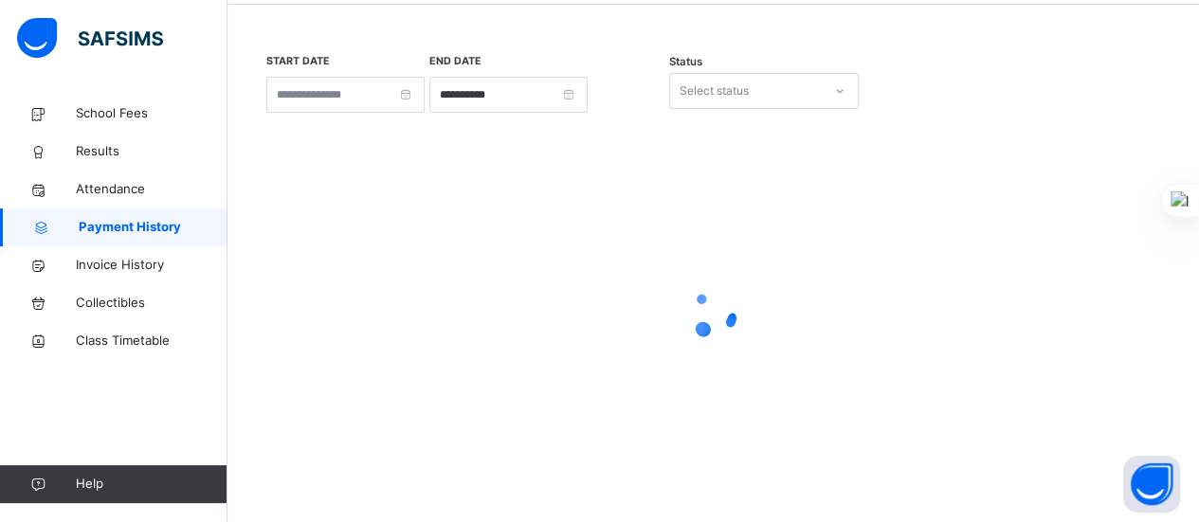
scroll to position [0, 0]
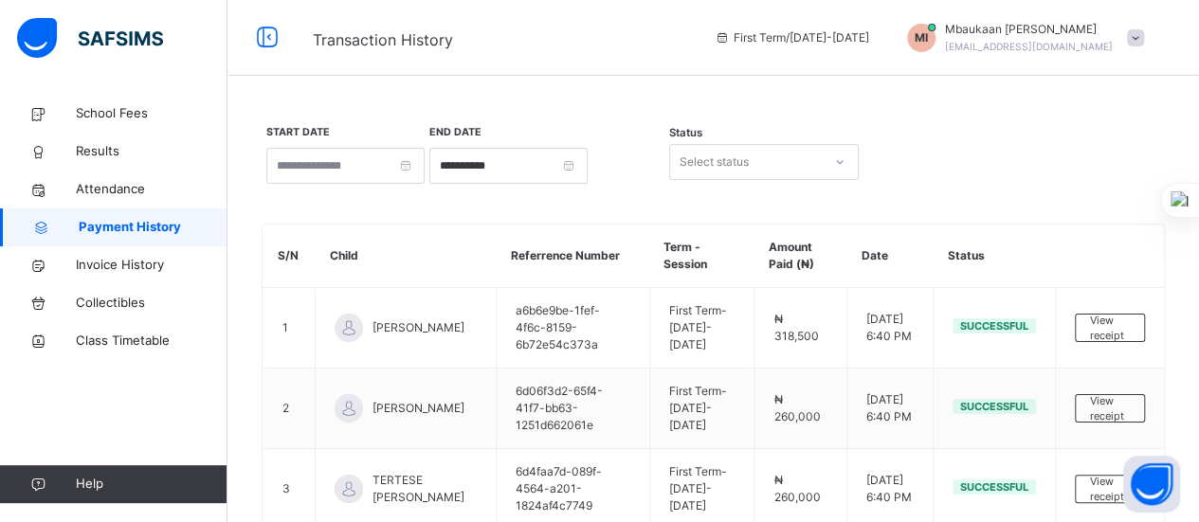
click at [137, 259] on span "Invoice History" at bounding box center [152, 265] width 152 height 19
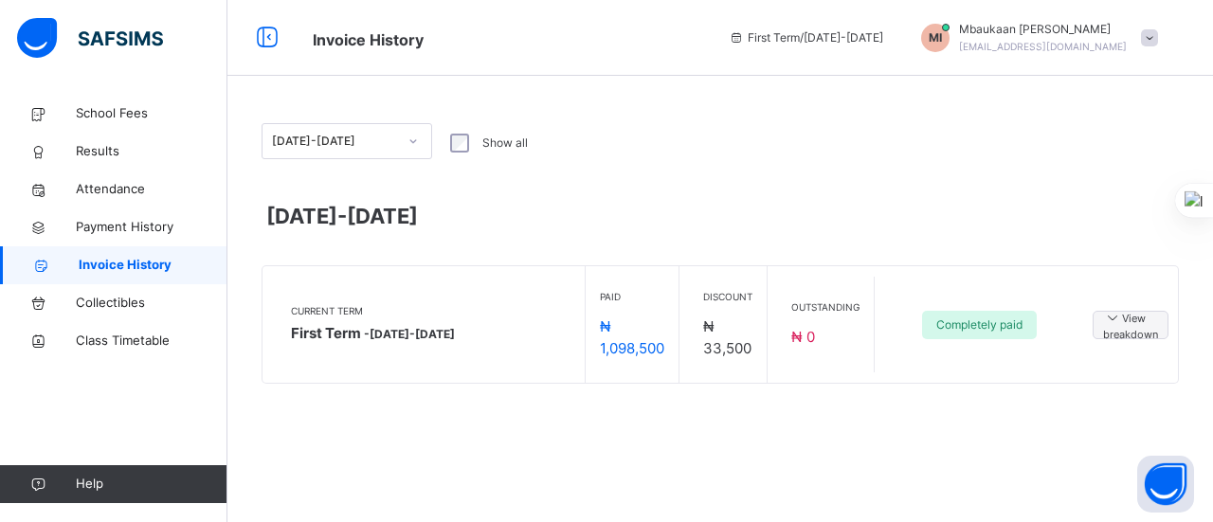
click at [1118, 338] on span "View breakdown" at bounding box center [1130, 325] width 55 height 36
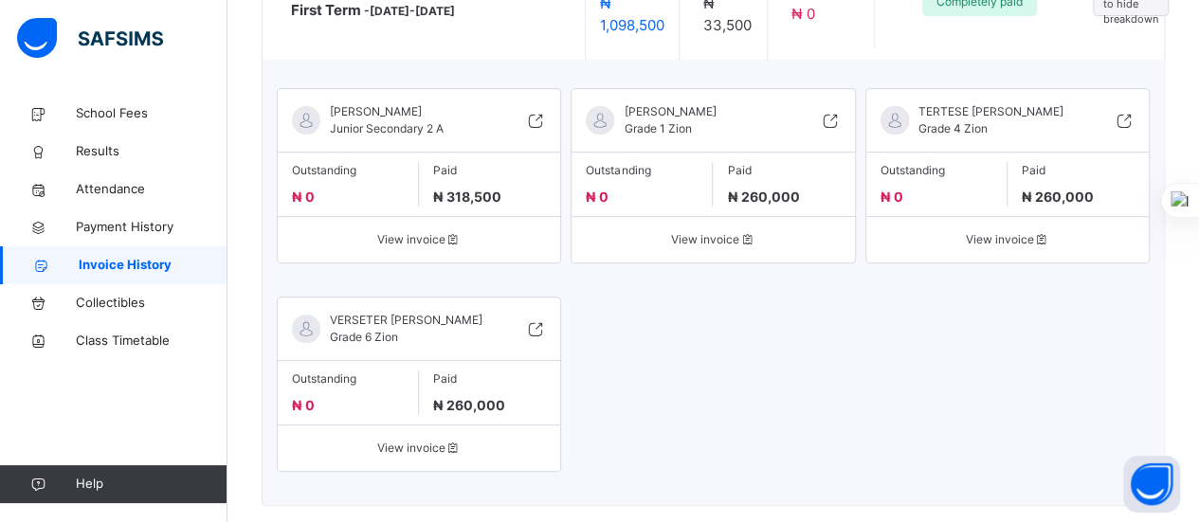
scroll to position [341, 0]
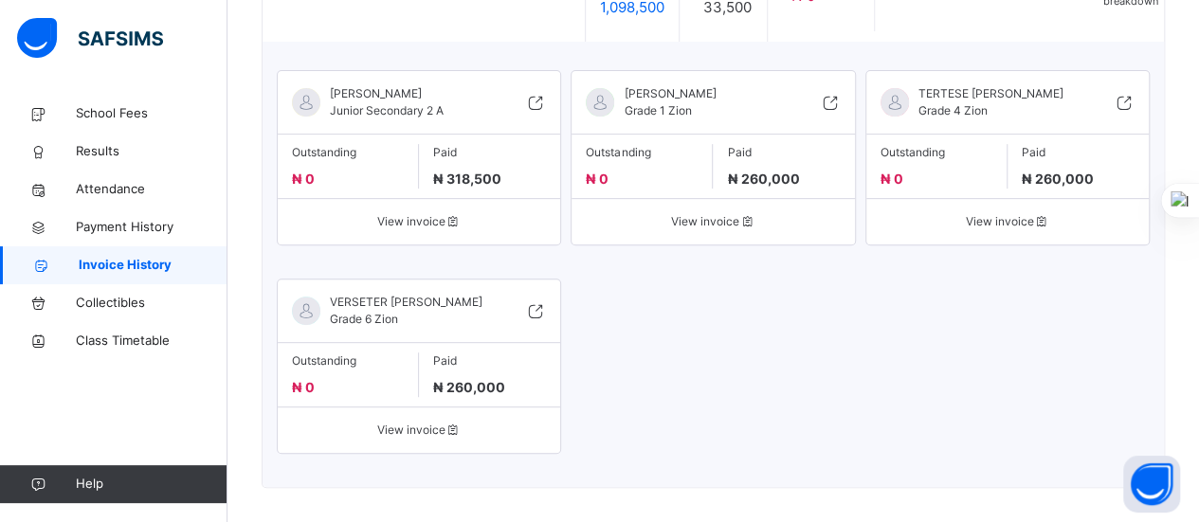
click at [417, 230] on span "View invoice" at bounding box center [419, 221] width 254 height 17
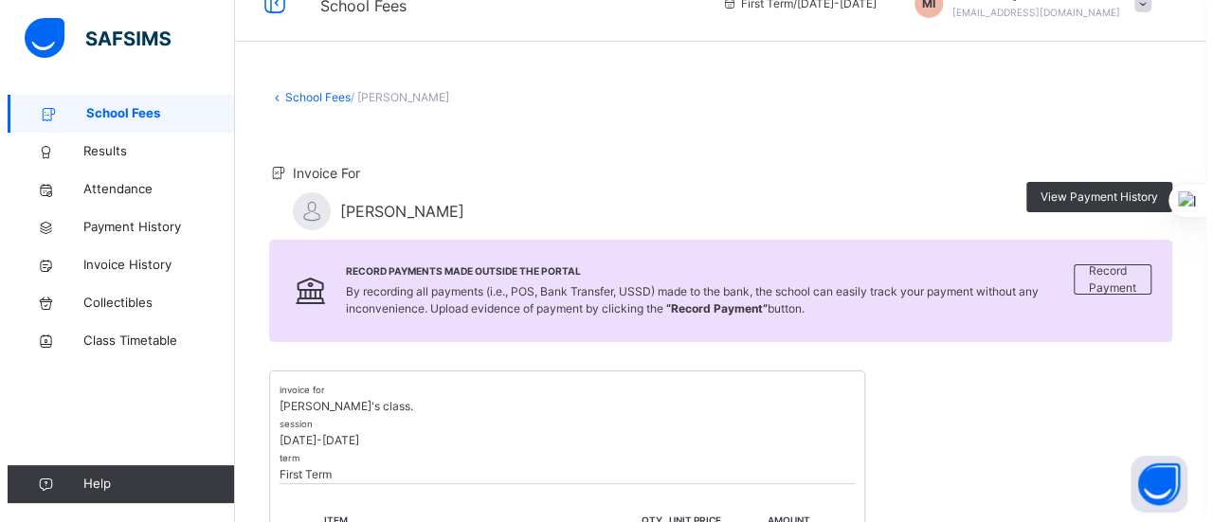
scroll to position [30, 0]
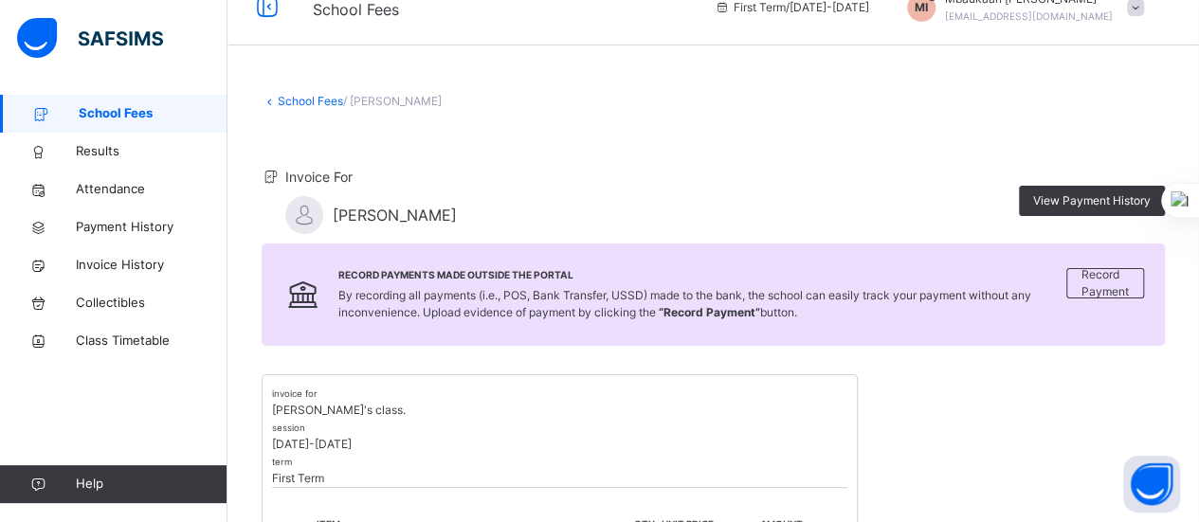
click at [1095, 195] on span "View Payment History" at bounding box center [1091, 200] width 117 height 17
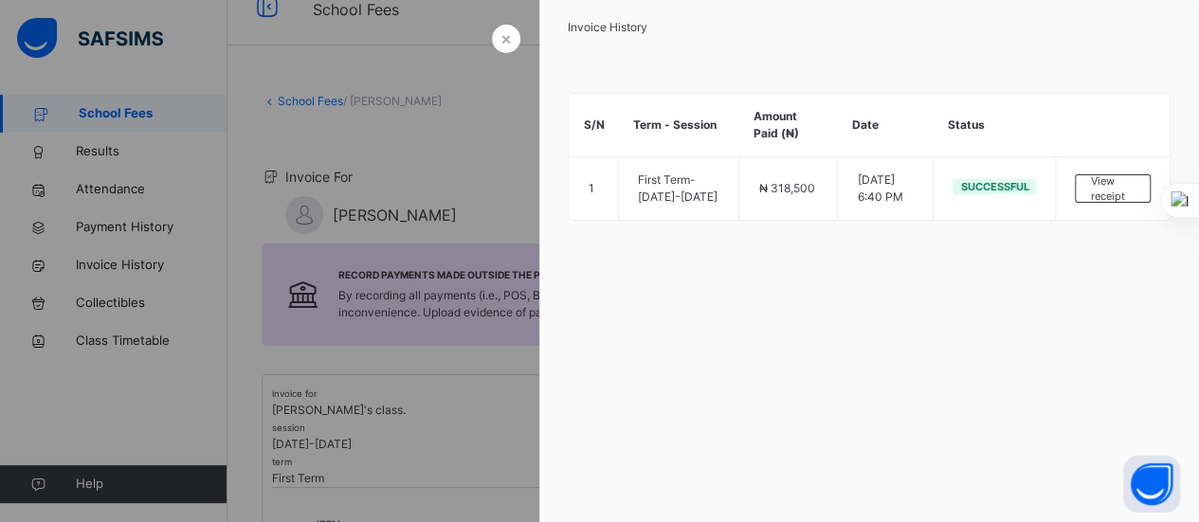
click at [1095, 195] on span "View receipt" at bounding box center [1112, 188] width 45 height 31
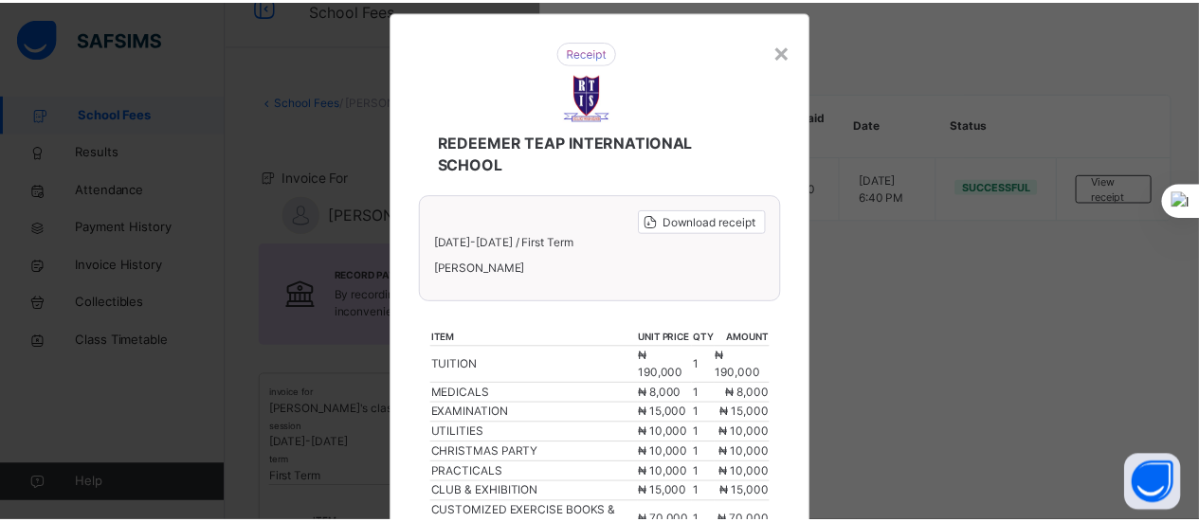
scroll to position [0, 0]
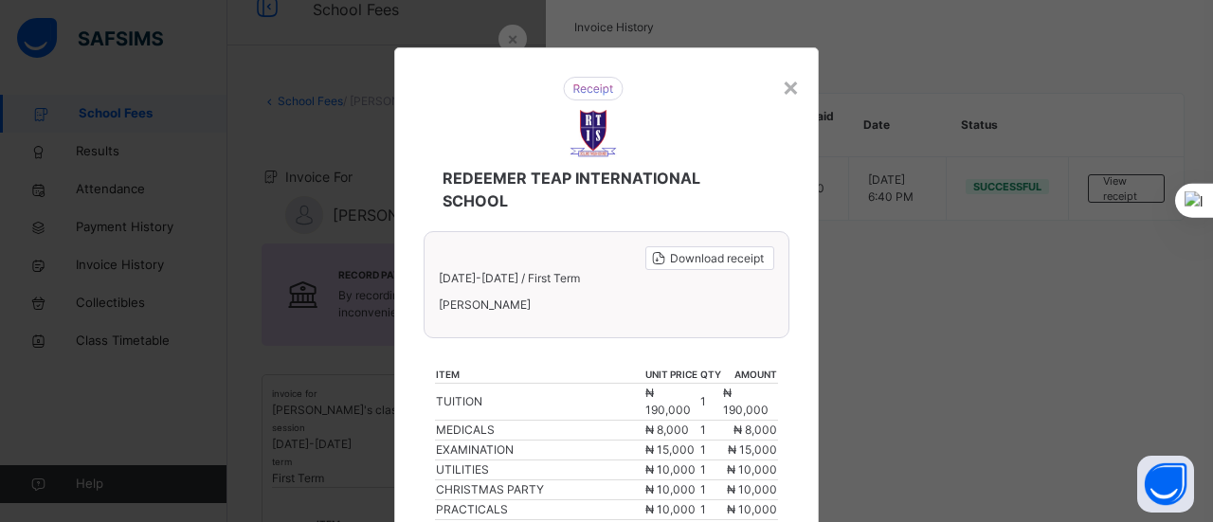
click at [788, 79] on div "×" at bounding box center [791, 86] width 18 height 40
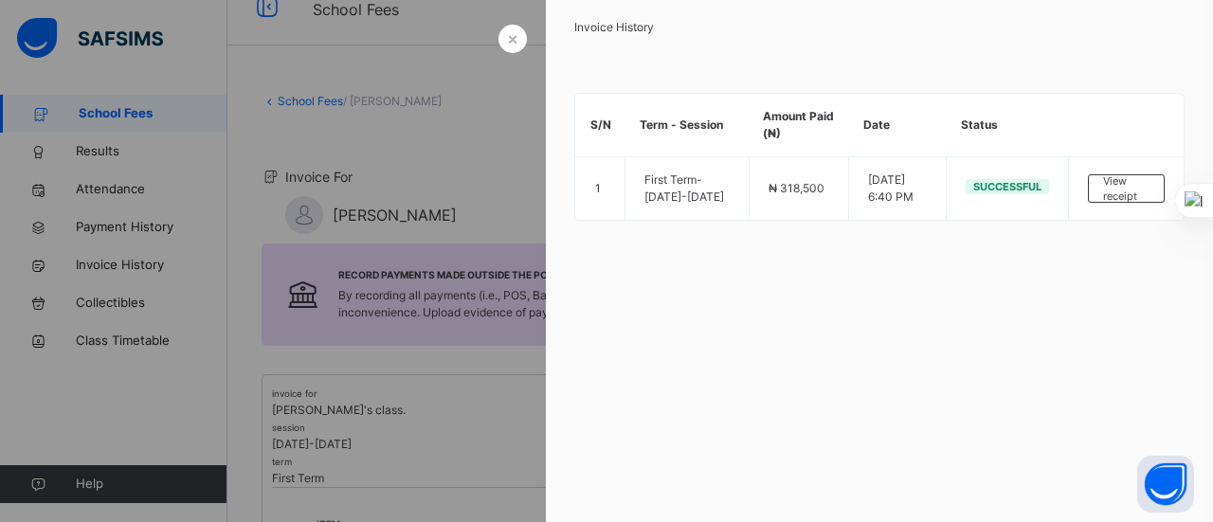
click at [514, 38] on span "×" at bounding box center [512, 39] width 11 height 26
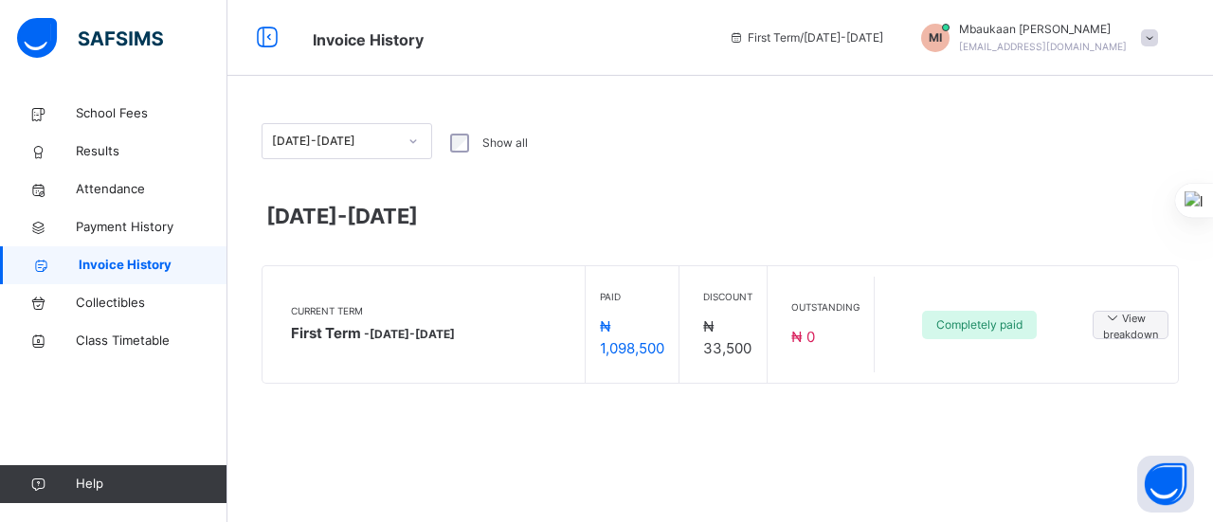
click at [1125, 328] on span "View breakdown" at bounding box center [1130, 325] width 55 height 36
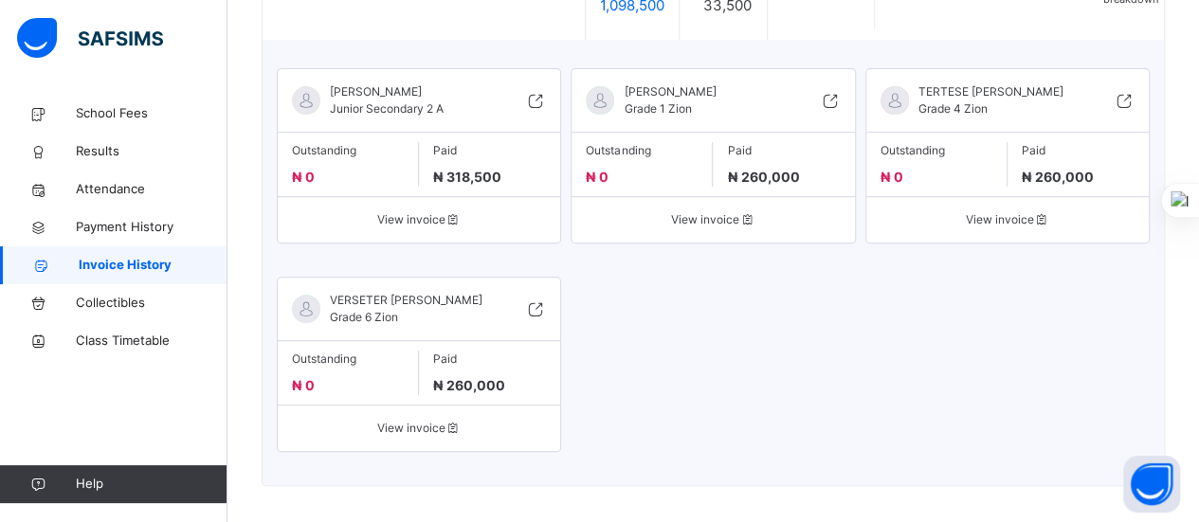
scroll to position [368, 0]
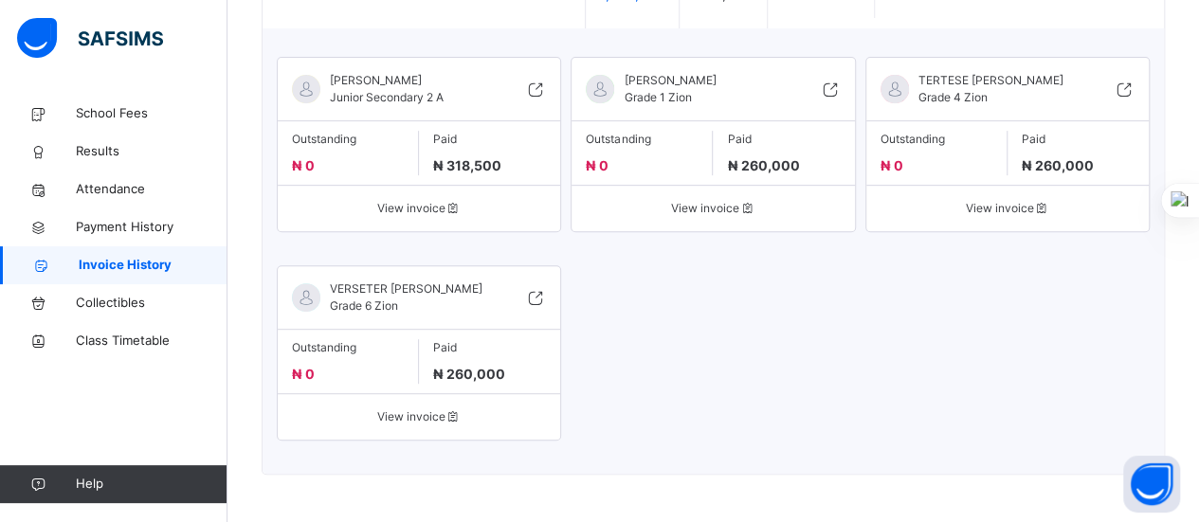
click at [1007, 200] on span "View invoice" at bounding box center [1007, 208] width 254 height 17
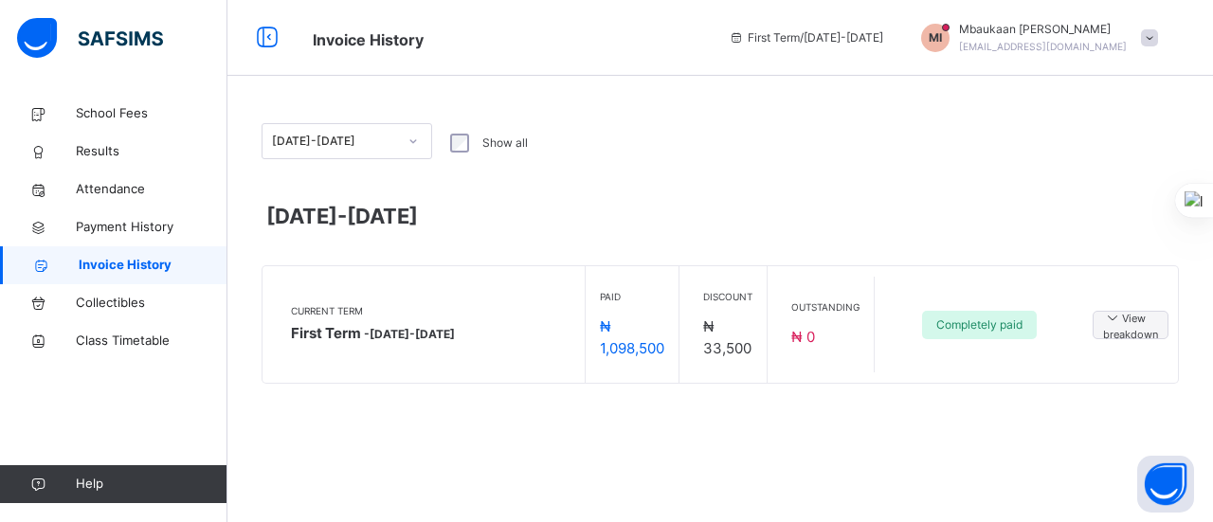
click at [1141, 327] on span "View breakdown" at bounding box center [1130, 325] width 55 height 36
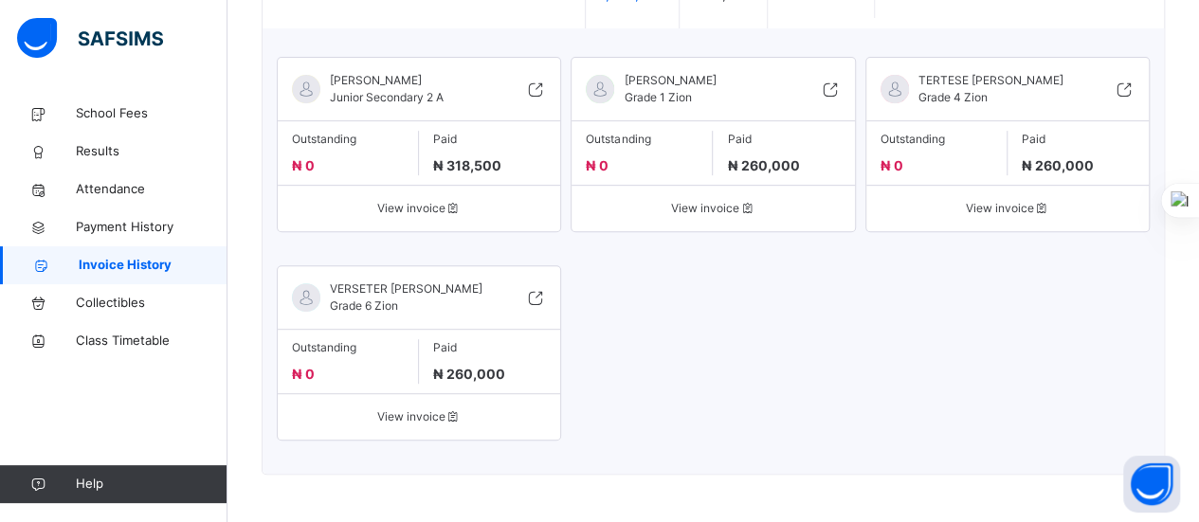
scroll to position [368, 0]
click at [457, 354] on span "Paid" at bounding box center [489, 347] width 113 height 17
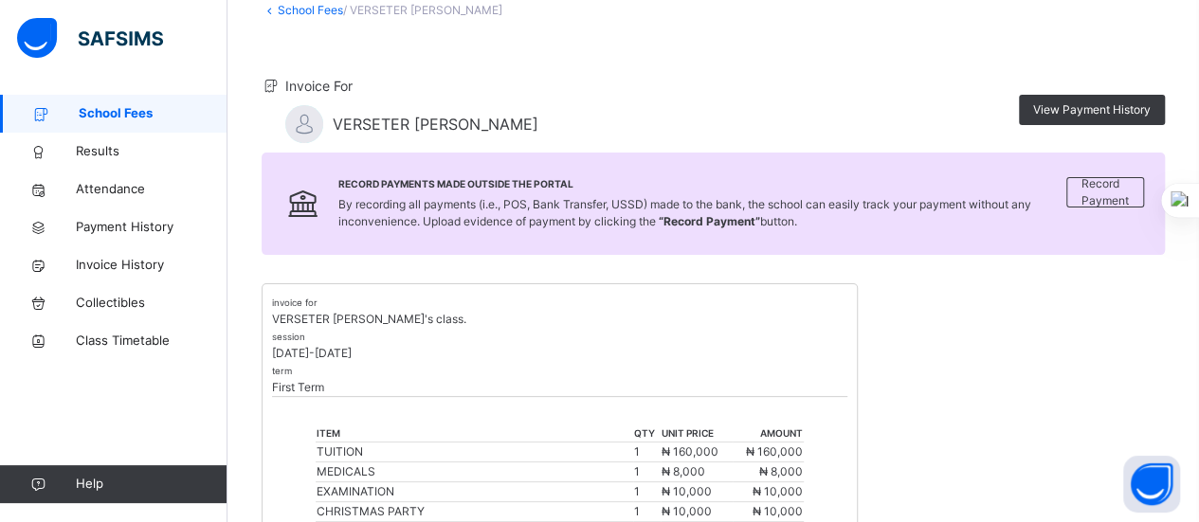
scroll to position [102, 0]
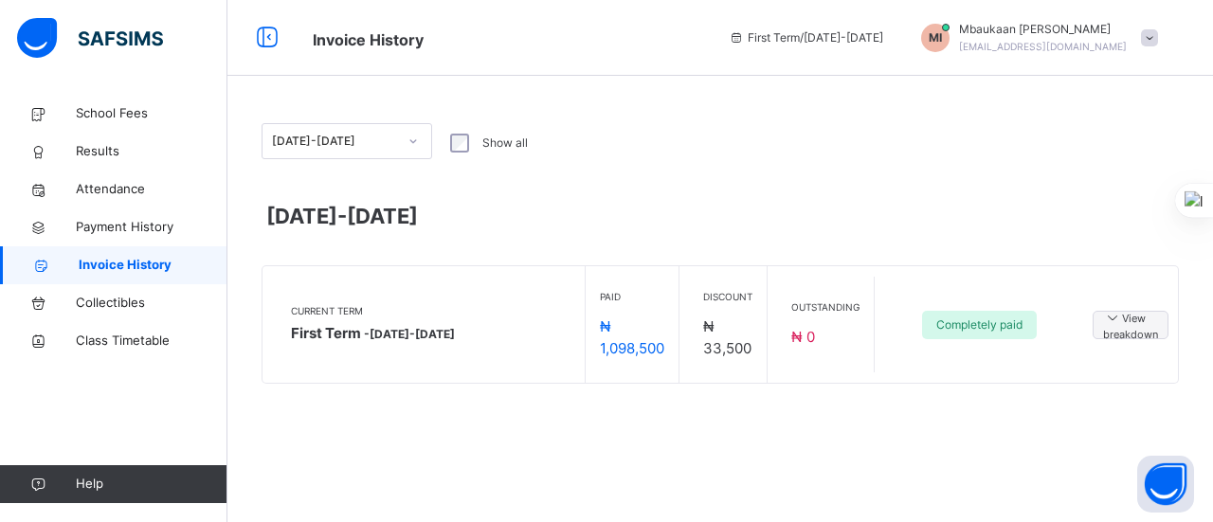
click at [1129, 329] on span "View breakdown" at bounding box center [1130, 325] width 55 height 36
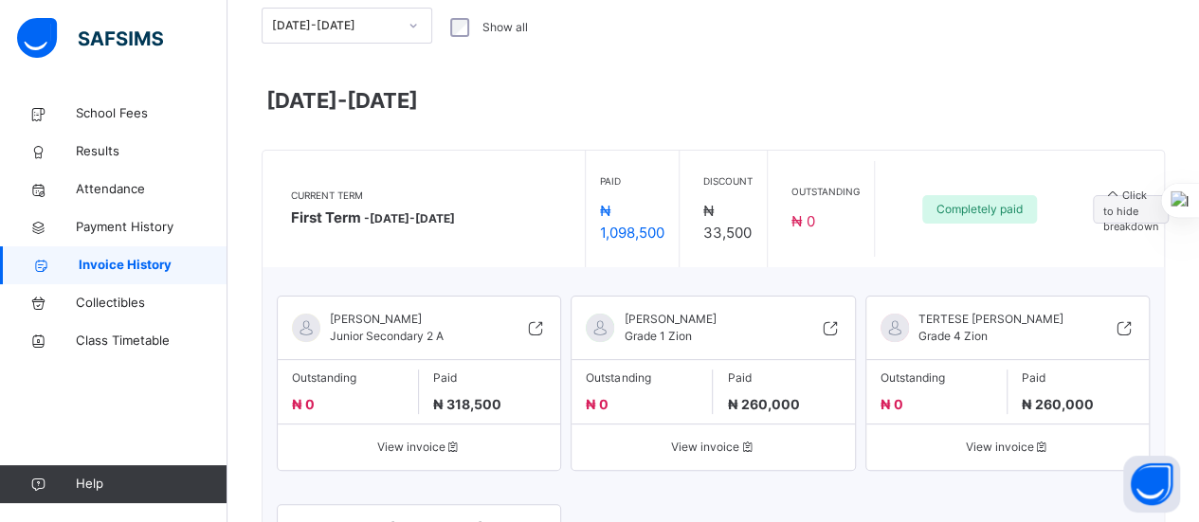
scroll to position [151, 0]
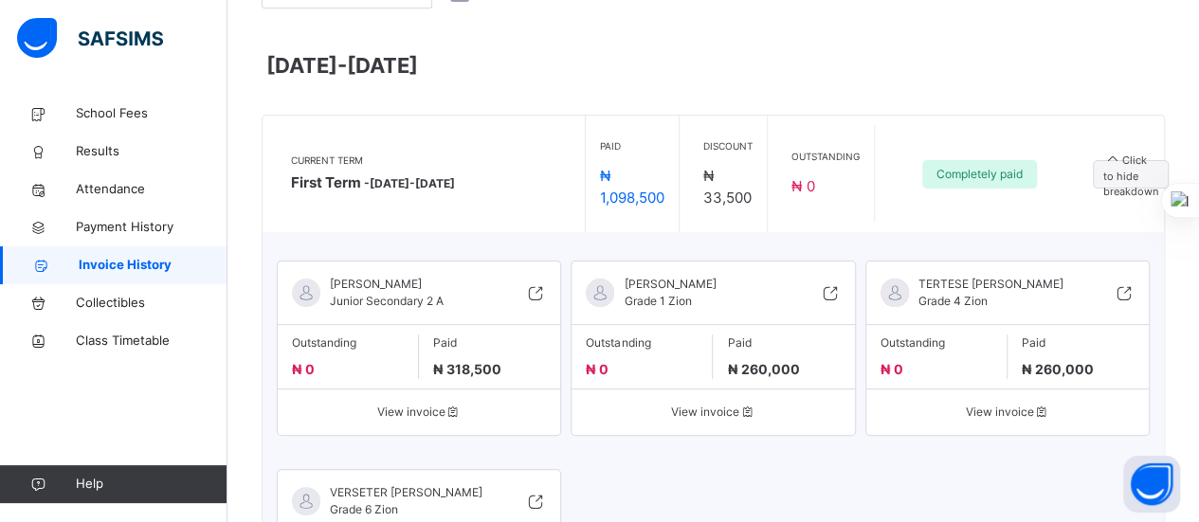
click at [483, 359] on span at bounding box center [489, 356] width 113 height 8
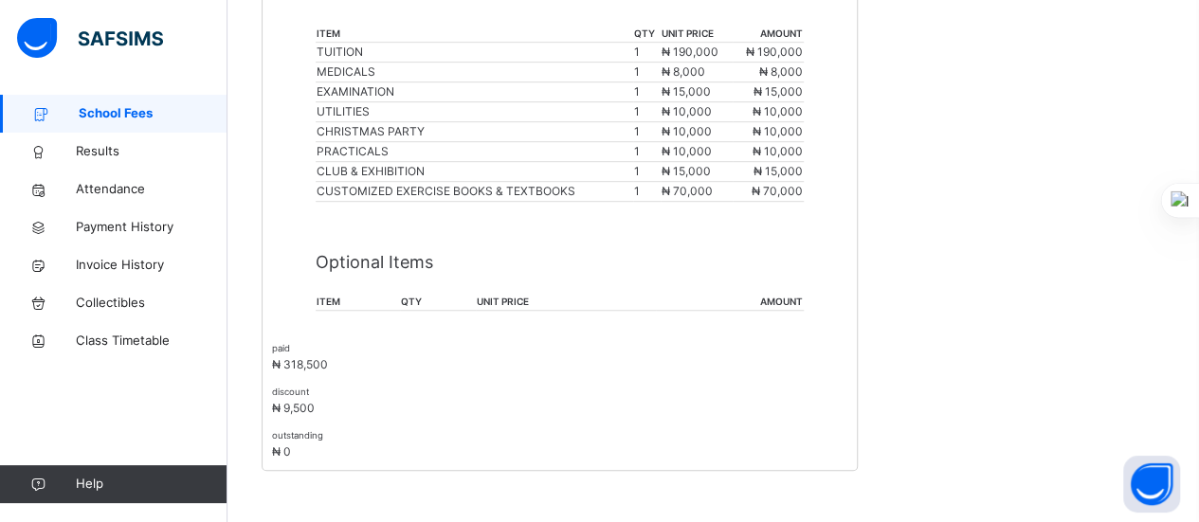
scroll to position [523, 0]
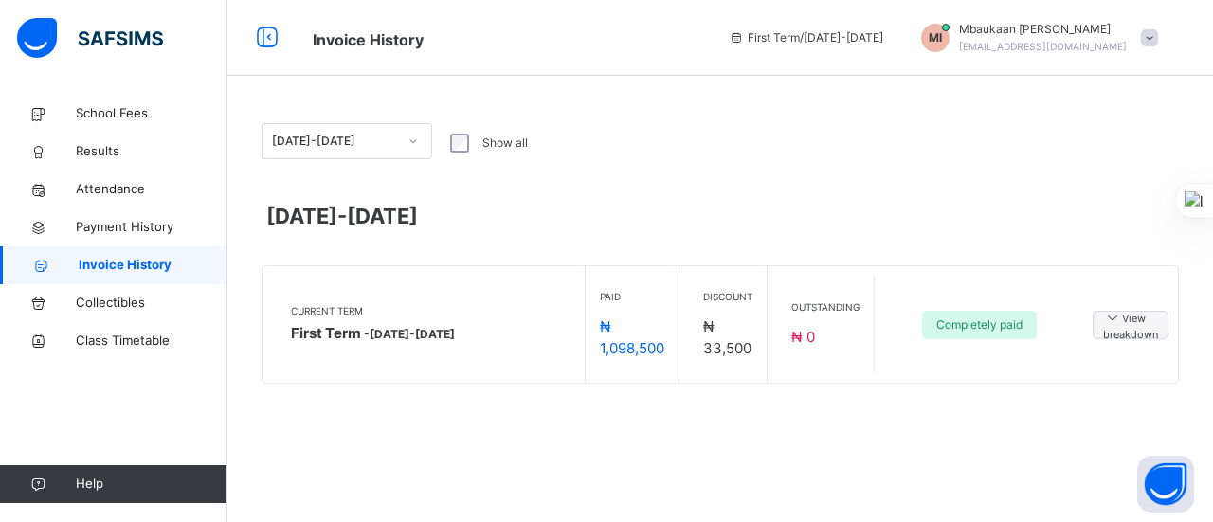
click at [1139, 328] on span "View breakdown" at bounding box center [1130, 325] width 55 height 36
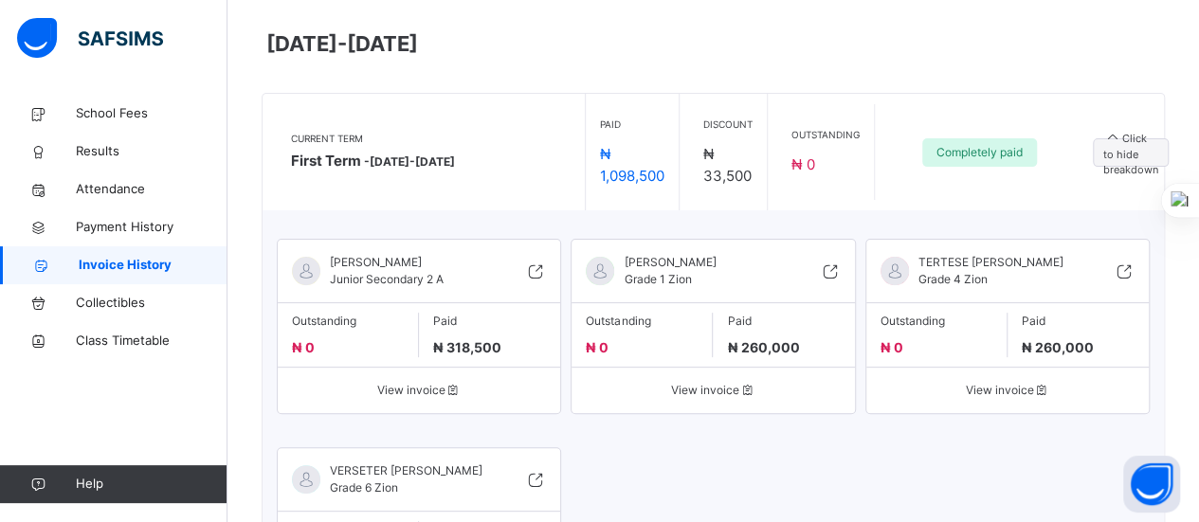
scroll to position [173, 0]
click at [614, 336] on div "Outstanding ₦ 0" at bounding box center [641, 334] width 141 height 45
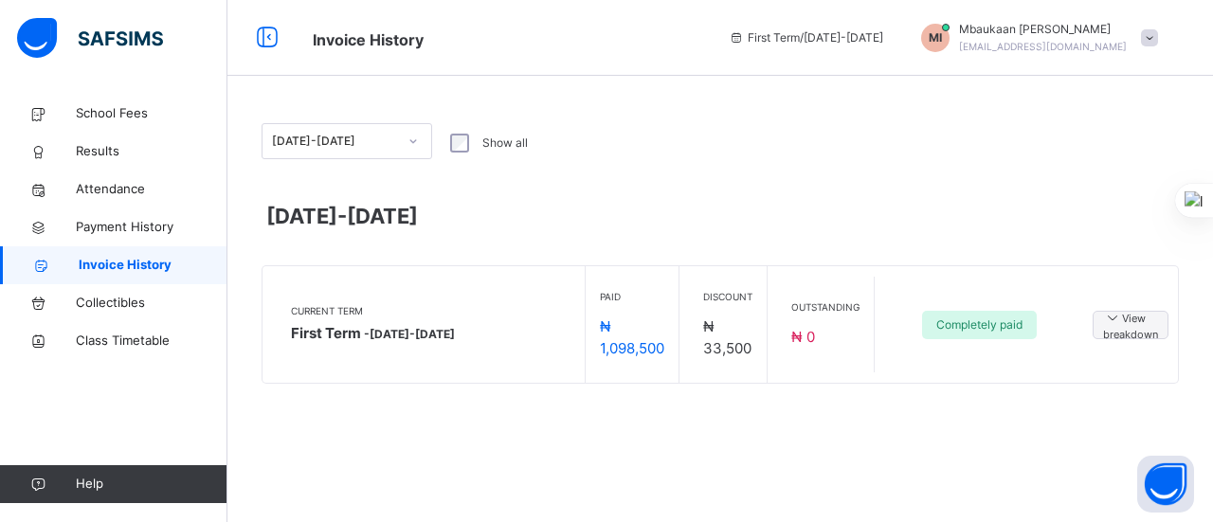
click at [1127, 337] on span "View breakdown" at bounding box center [1130, 325] width 55 height 36
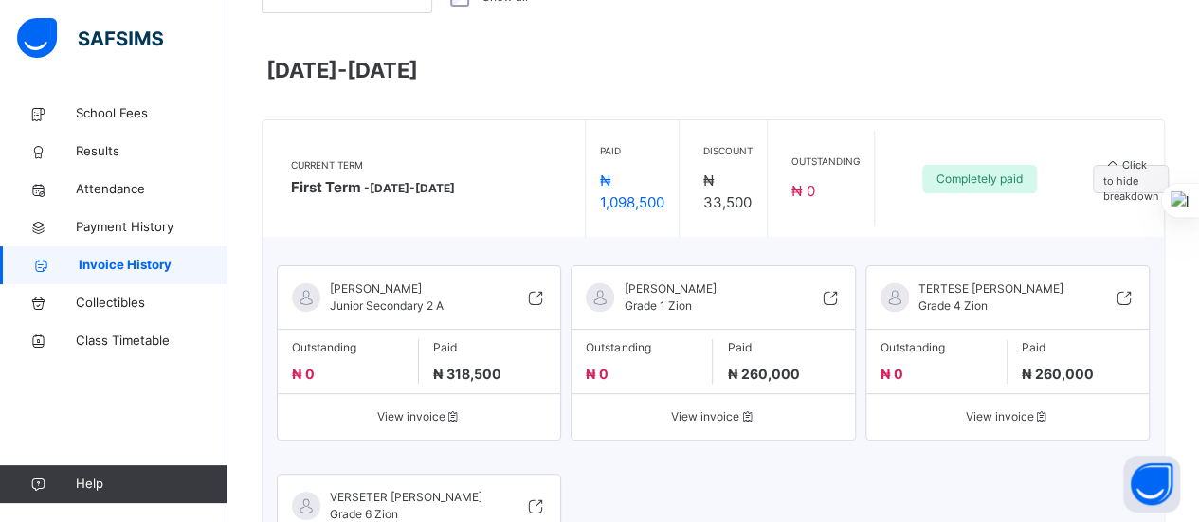
scroll to position [149, 0]
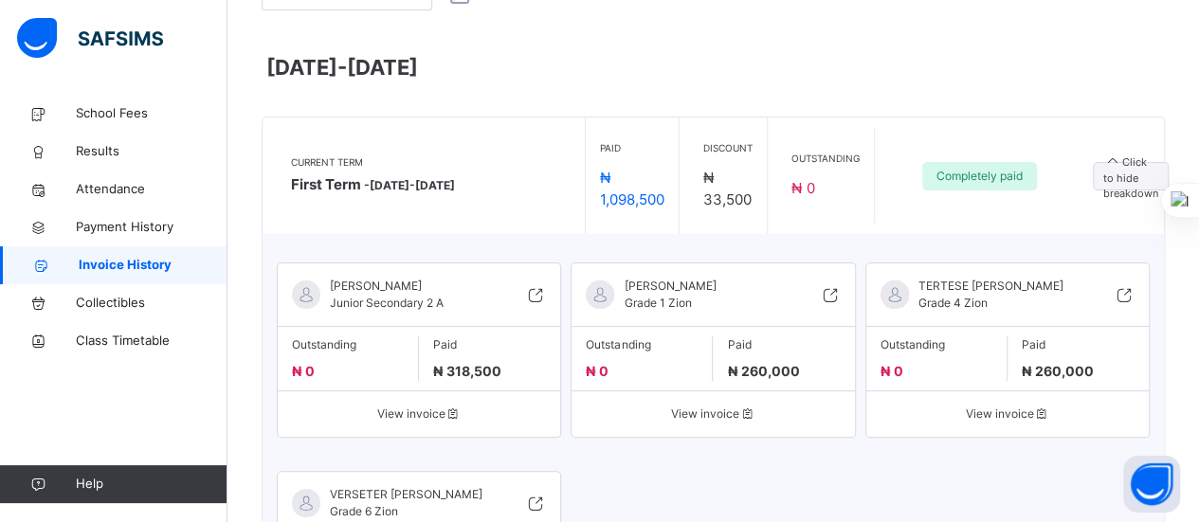
click at [1054, 352] on span "Paid" at bounding box center [1077, 344] width 113 height 17
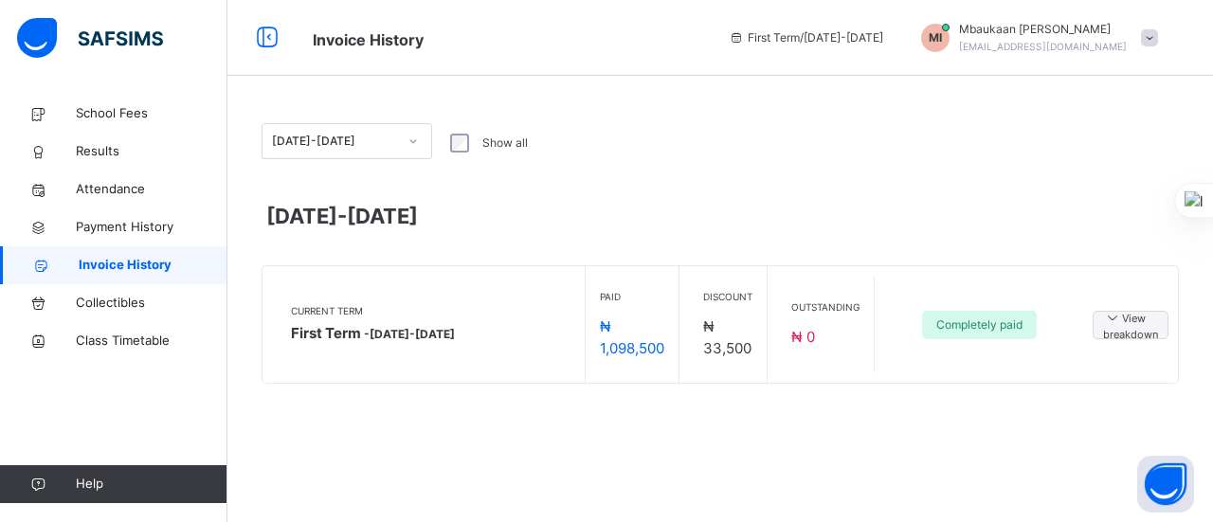
click at [1129, 323] on span "View breakdown" at bounding box center [1130, 325] width 55 height 36
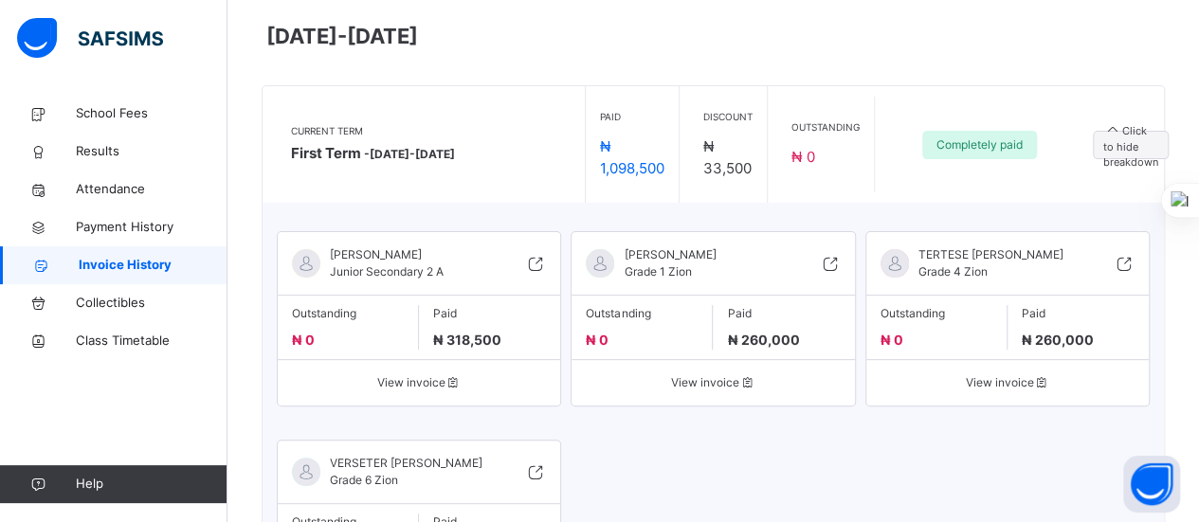
scroll to position [188, 0]
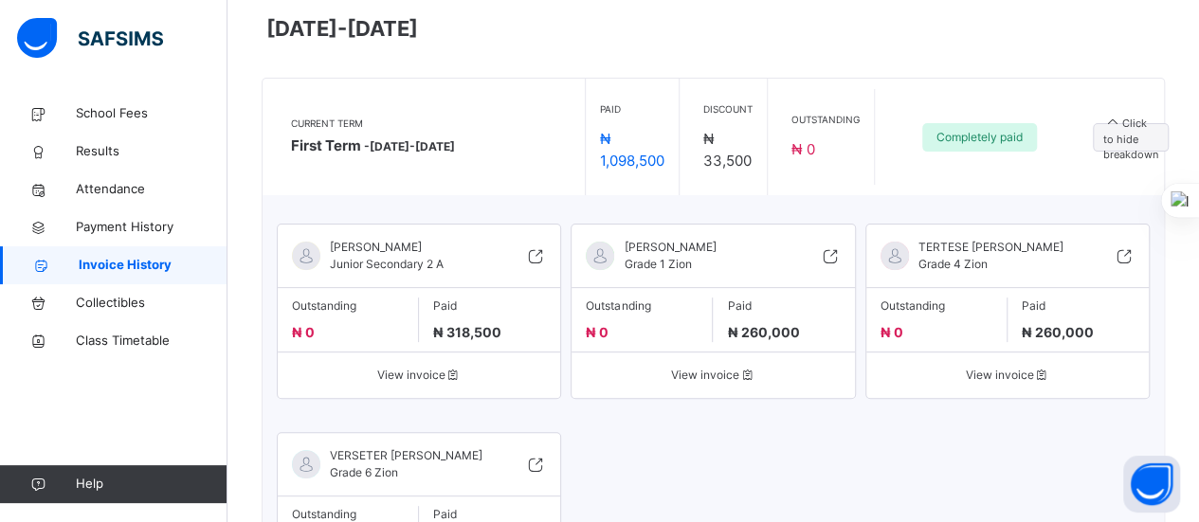
click at [654, 316] on span at bounding box center [642, 319] width 112 height 8
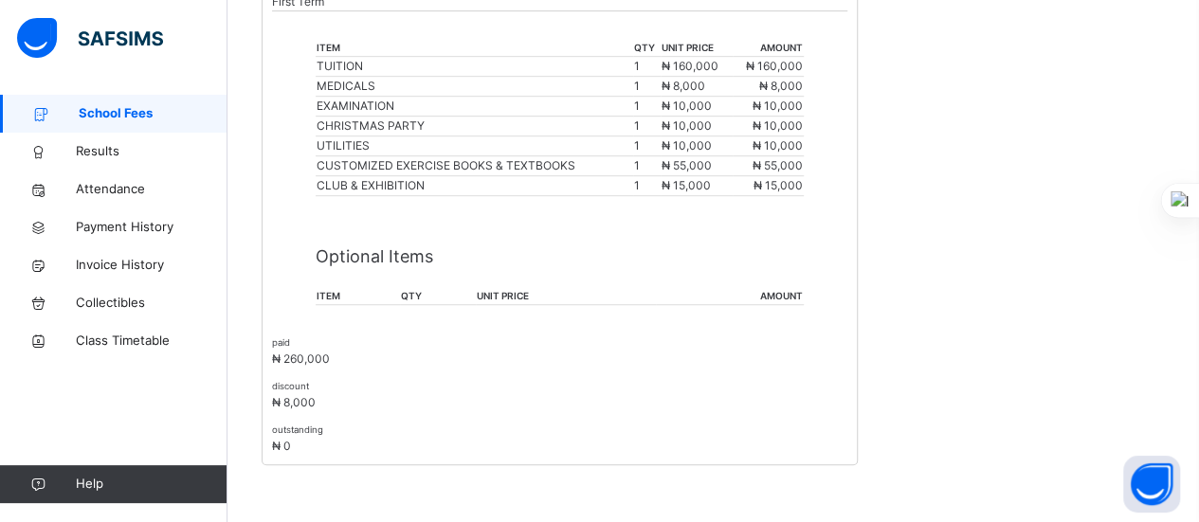
scroll to position [503, 0]
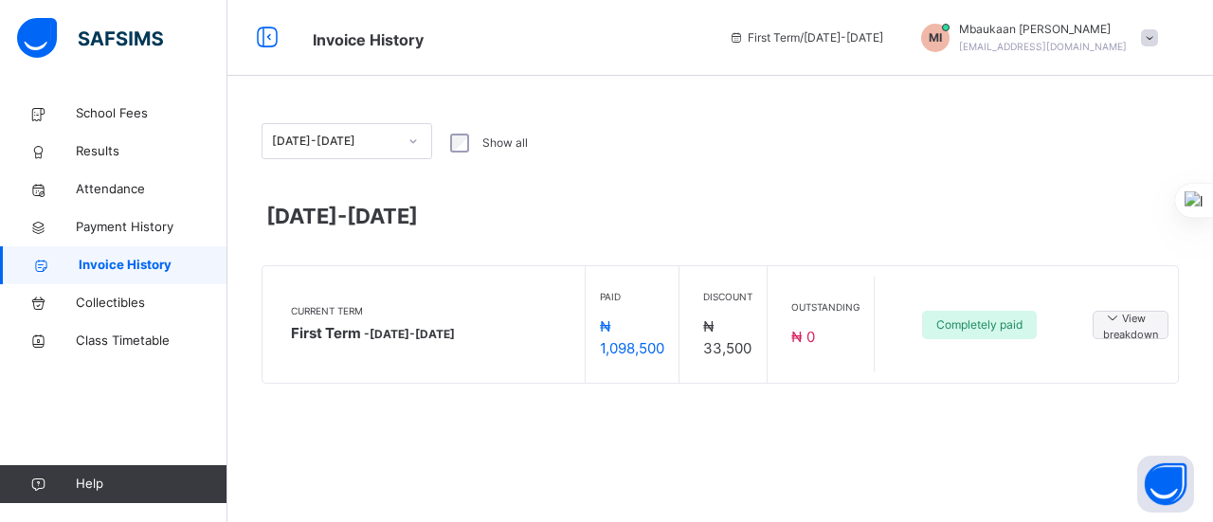
click at [1118, 321] on icon at bounding box center [1112, 317] width 19 height 16
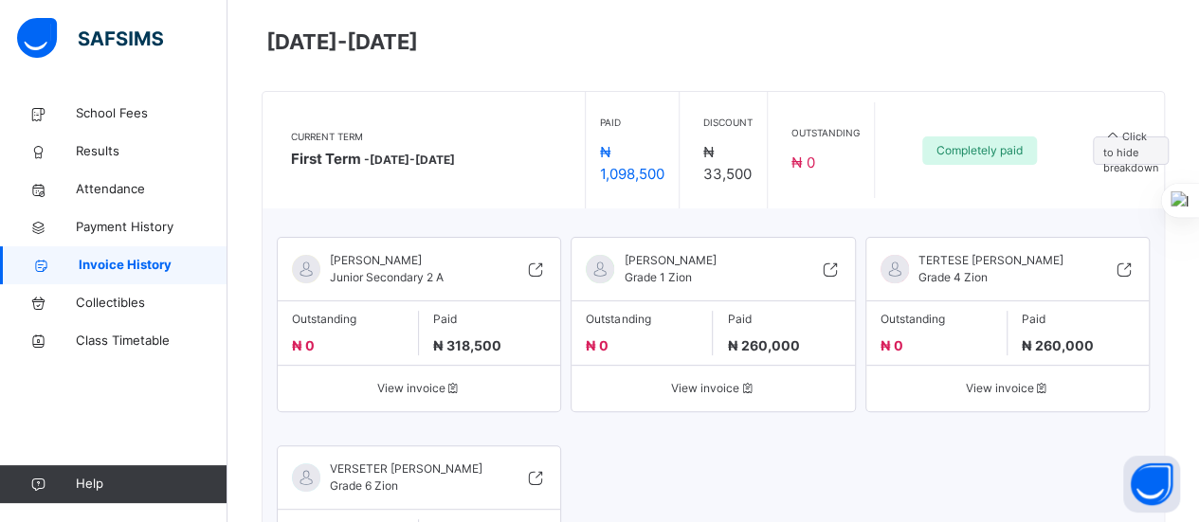
scroll to position [178, 0]
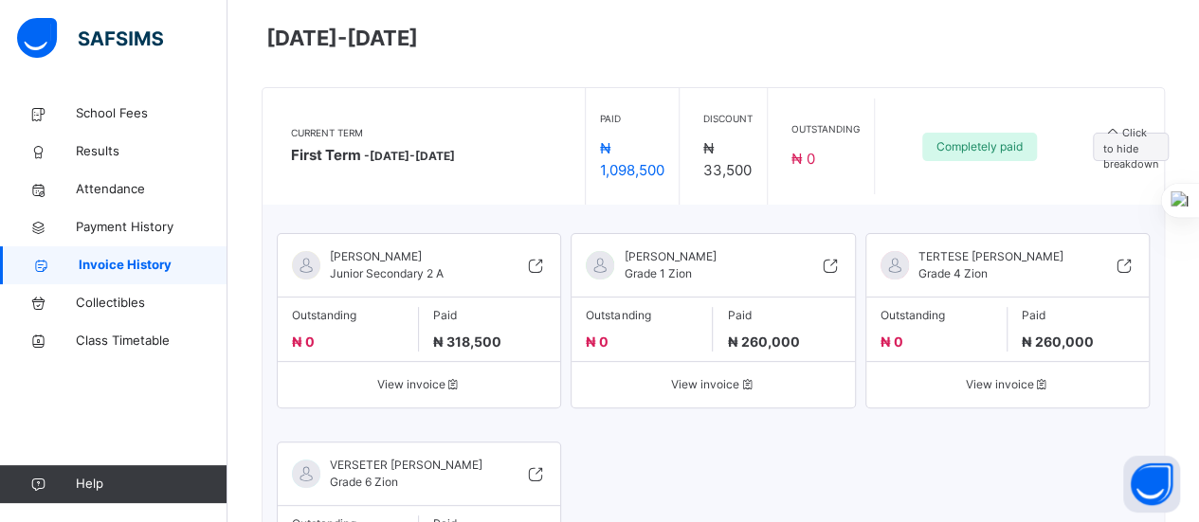
click at [711, 381] on span "View invoice" at bounding box center [713, 384] width 254 height 17
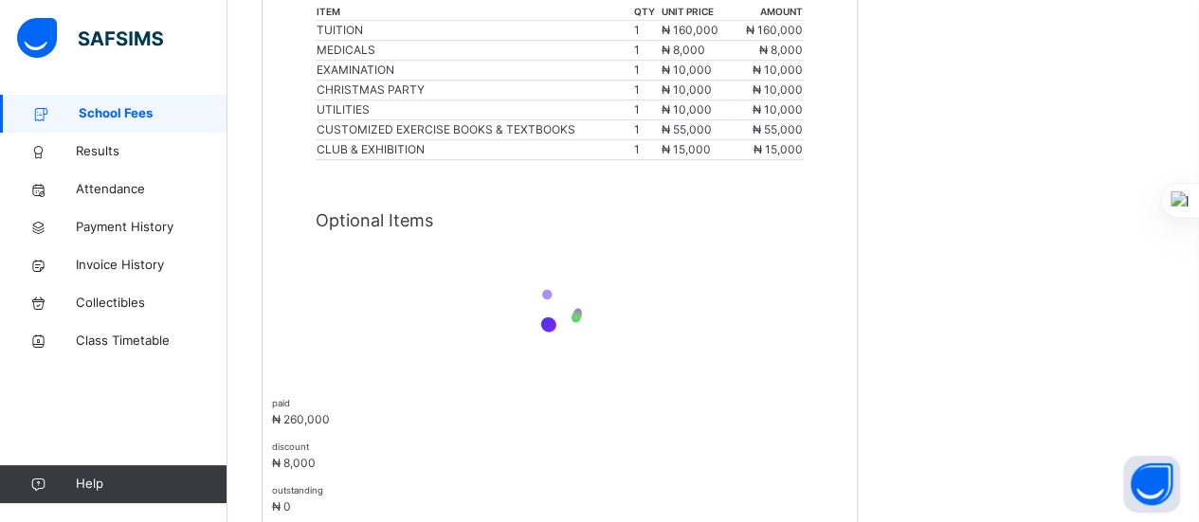
scroll to position [503, 0]
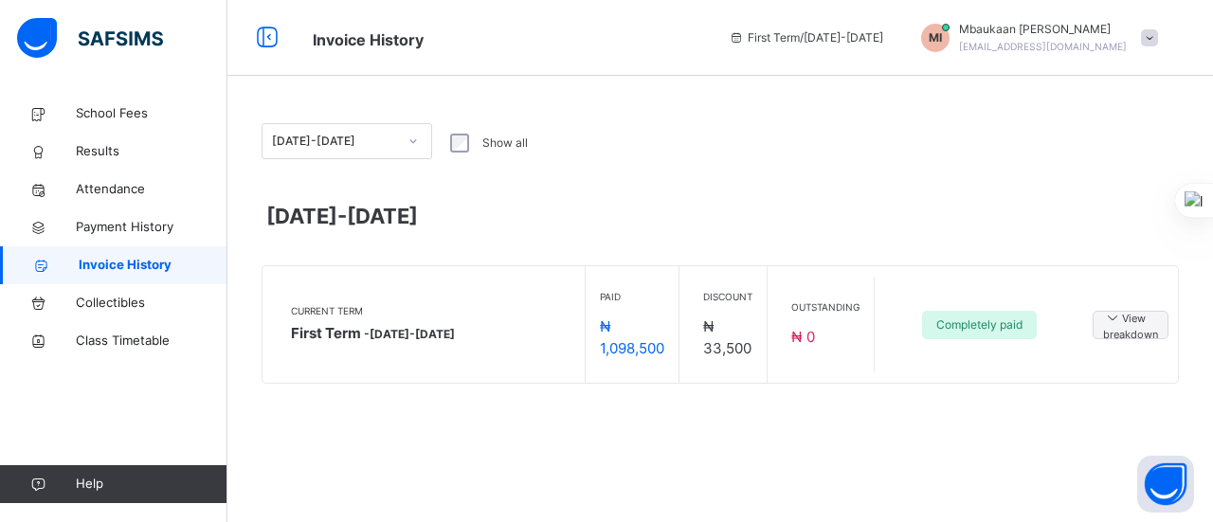
click at [1126, 329] on span "View breakdown" at bounding box center [1130, 325] width 55 height 36
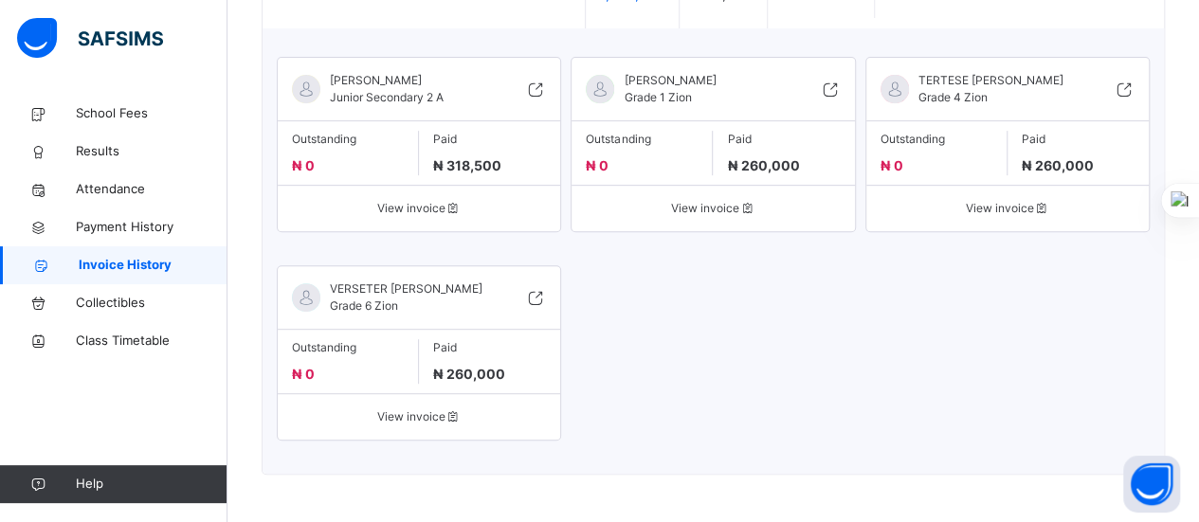
scroll to position [368, 0]
click at [330, 356] on span "Outstanding" at bounding box center [348, 347] width 112 height 17
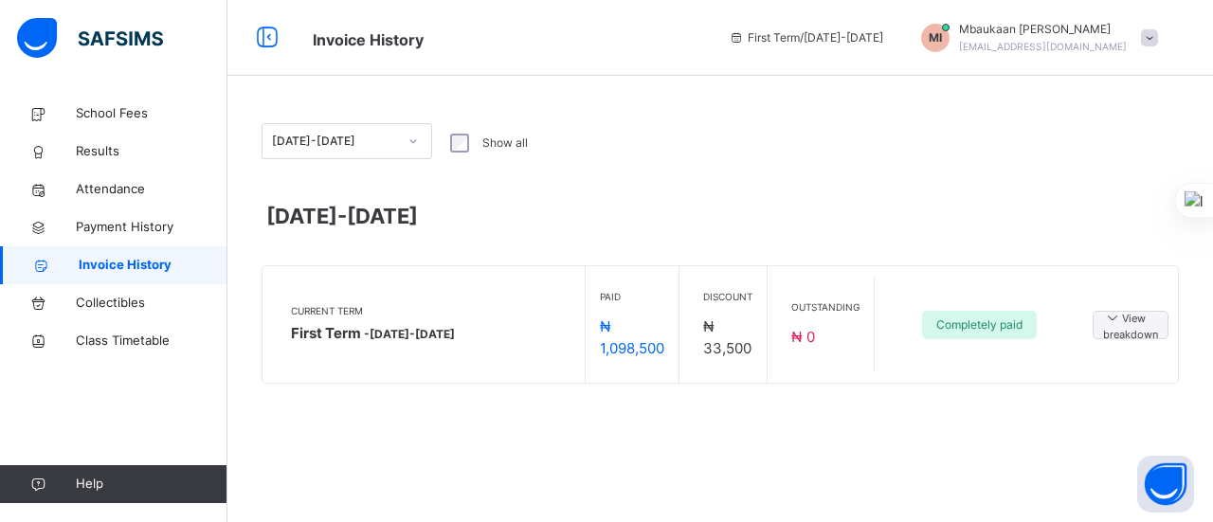
click at [1129, 328] on span "View breakdown" at bounding box center [1130, 325] width 55 height 36
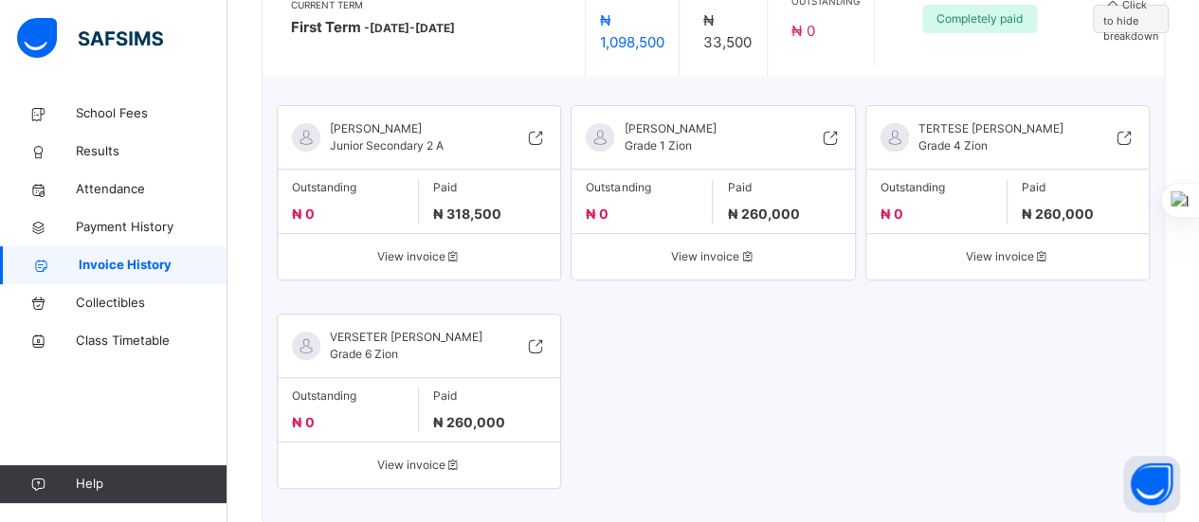
scroll to position [368, 0]
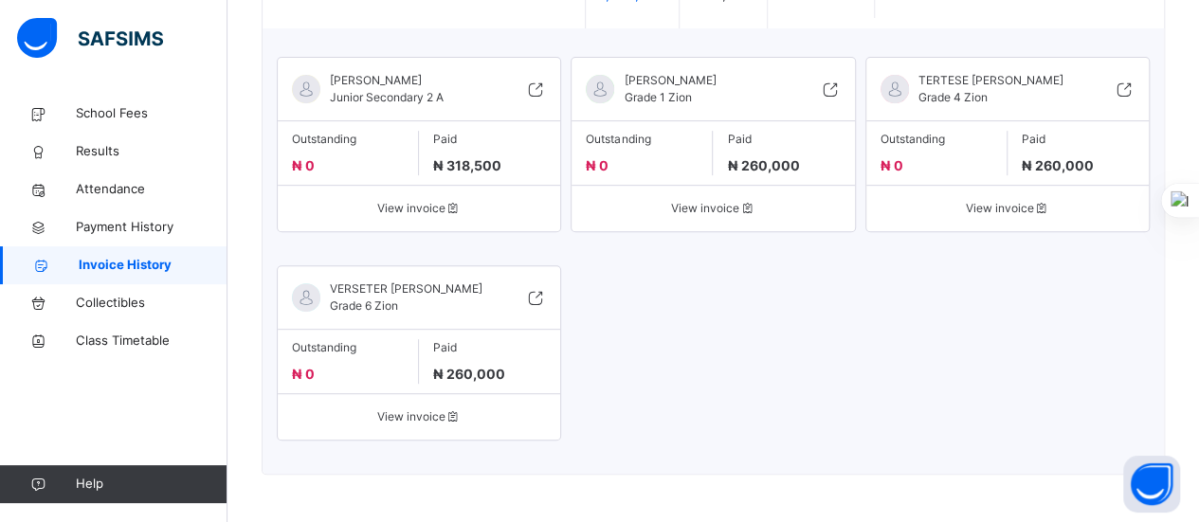
click at [476, 354] on span "Paid" at bounding box center [489, 347] width 113 height 17
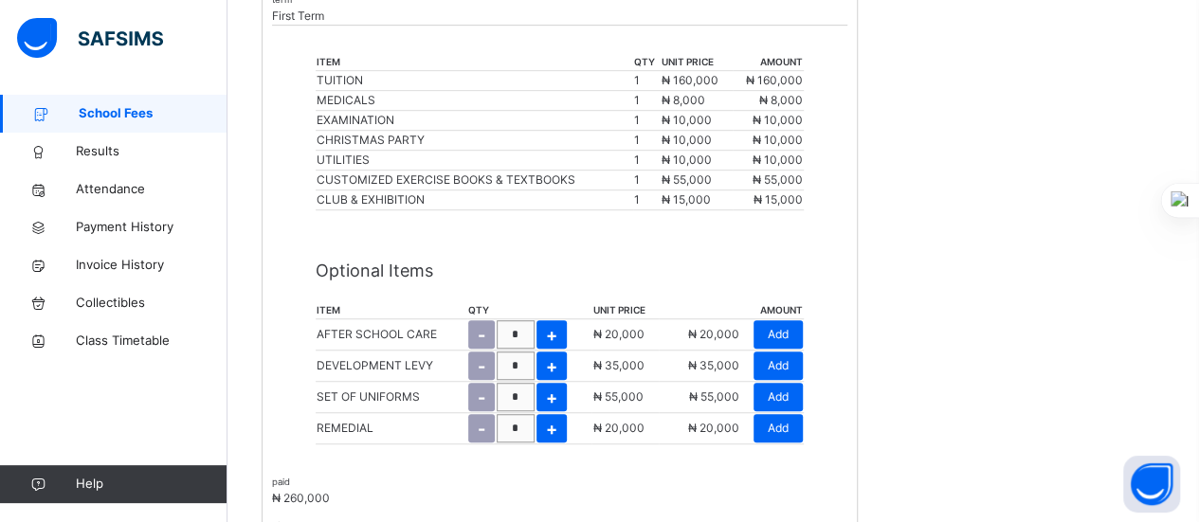
scroll to position [496, 0]
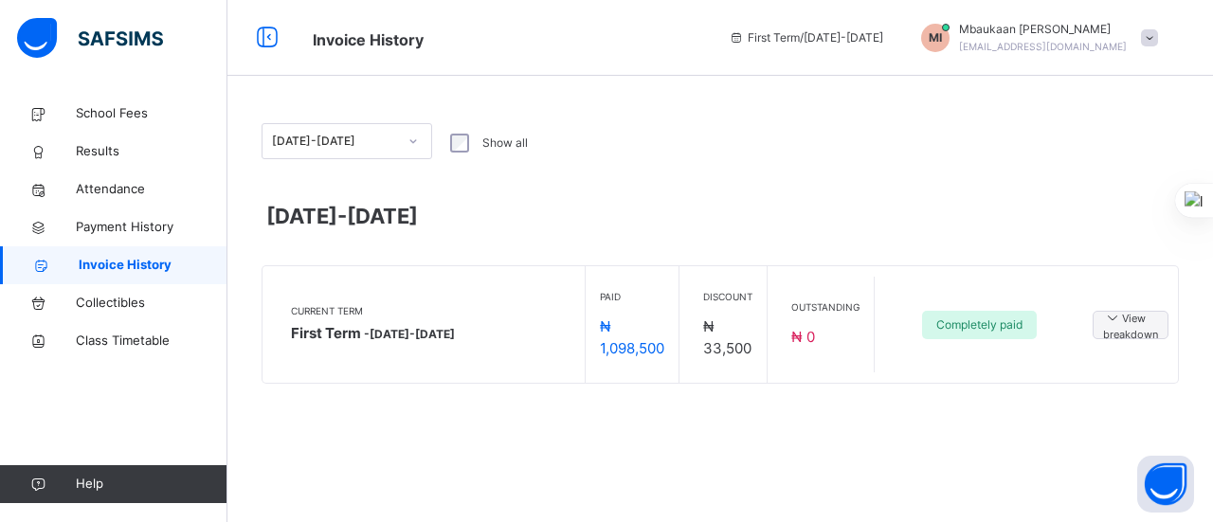
click at [1126, 323] on span "View breakdown" at bounding box center [1130, 325] width 55 height 36
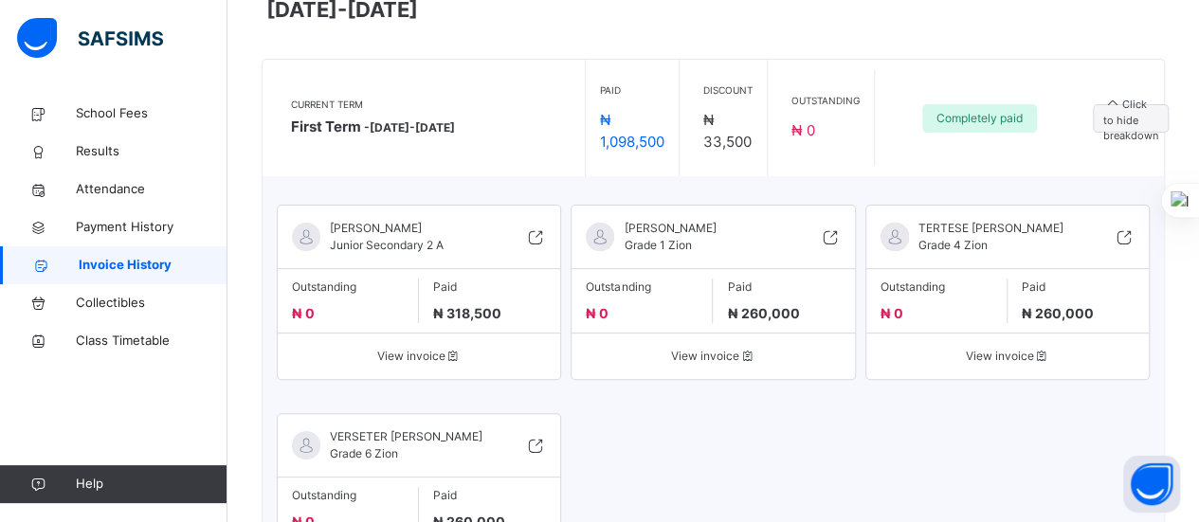
scroll to position [210, 0]
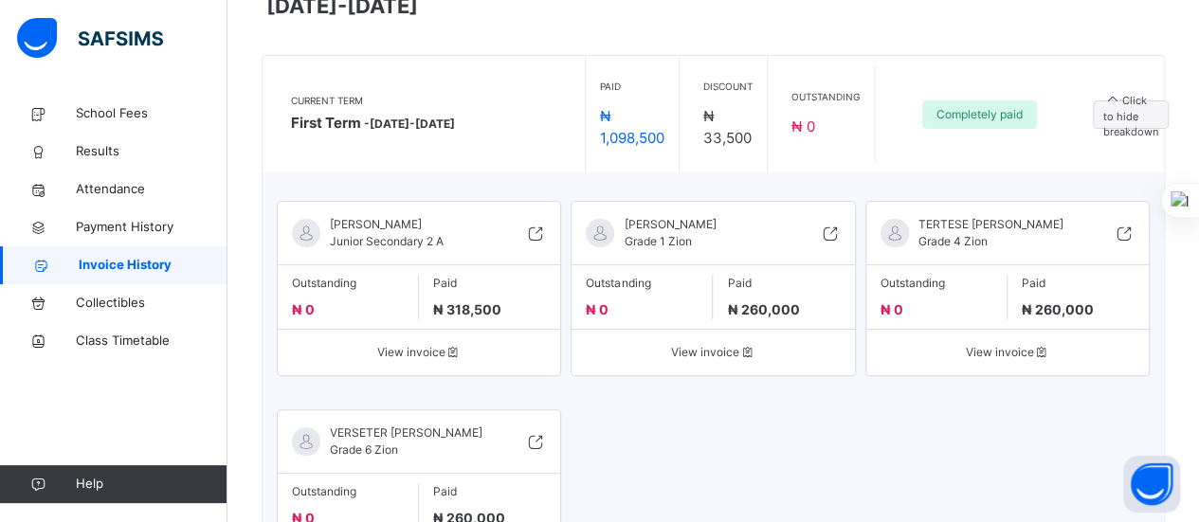
click at [1001, 347] on span "View invoice" at bounding box center [1007, 352] width 254 height 17
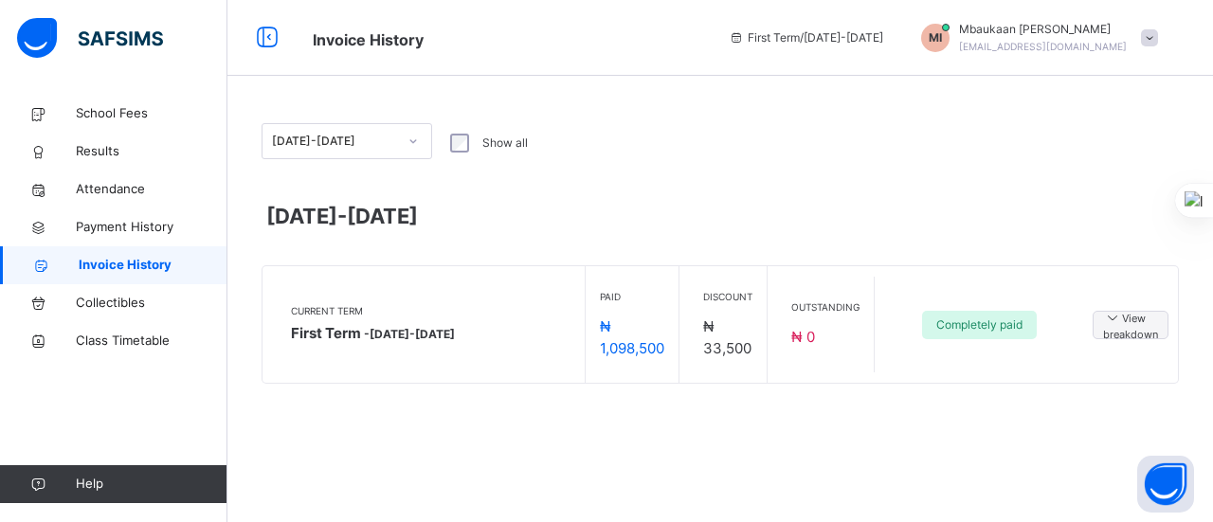
click at [1132, 332] on span "View breakdown" at bounding box center [1130, 325] width 55 height 36
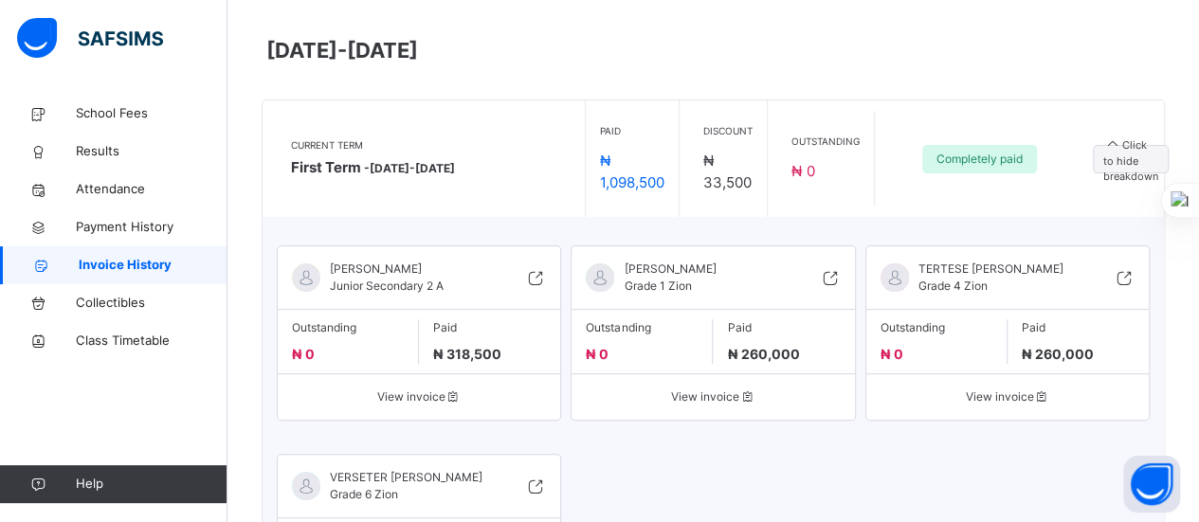
scroll to position [167, 0]
click at [650, 327] on span "Outstanding" at bounding box center [642, 326] width 112 height 17
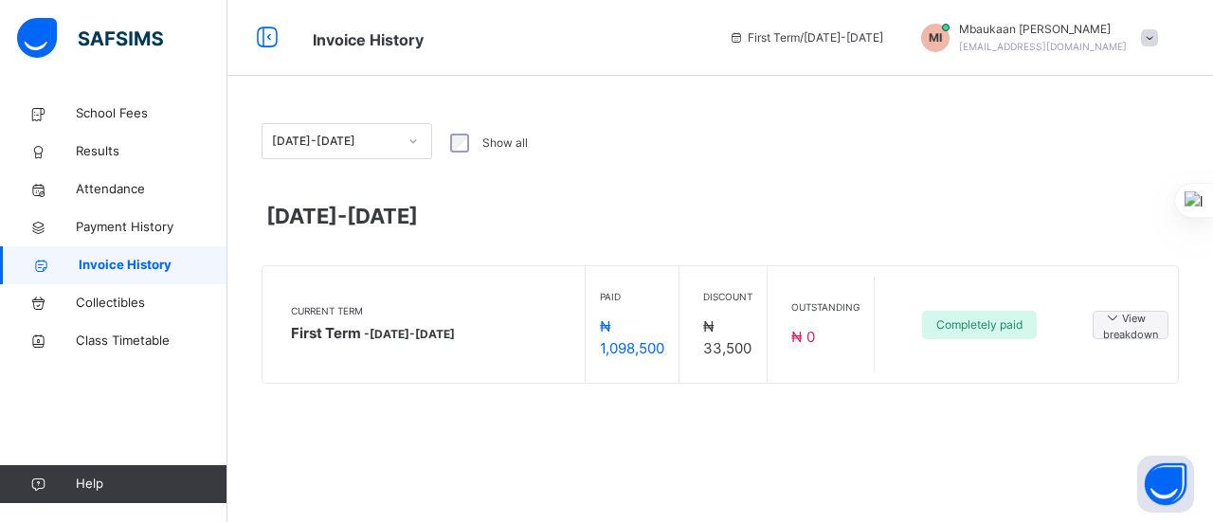
click at [1131, 327] on span "View breakdown" at bounding box center [1130, 325] width 55 height 36
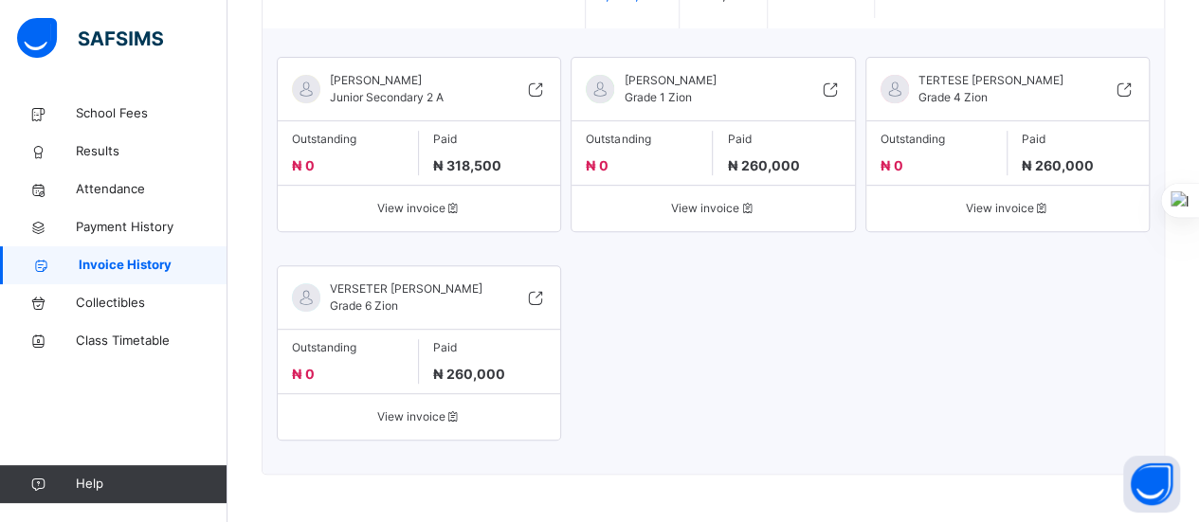
scroll to position [368, 0]
click at [404, 419] on span "View invoice" at bounding box center [419, 416] width 254 height 17
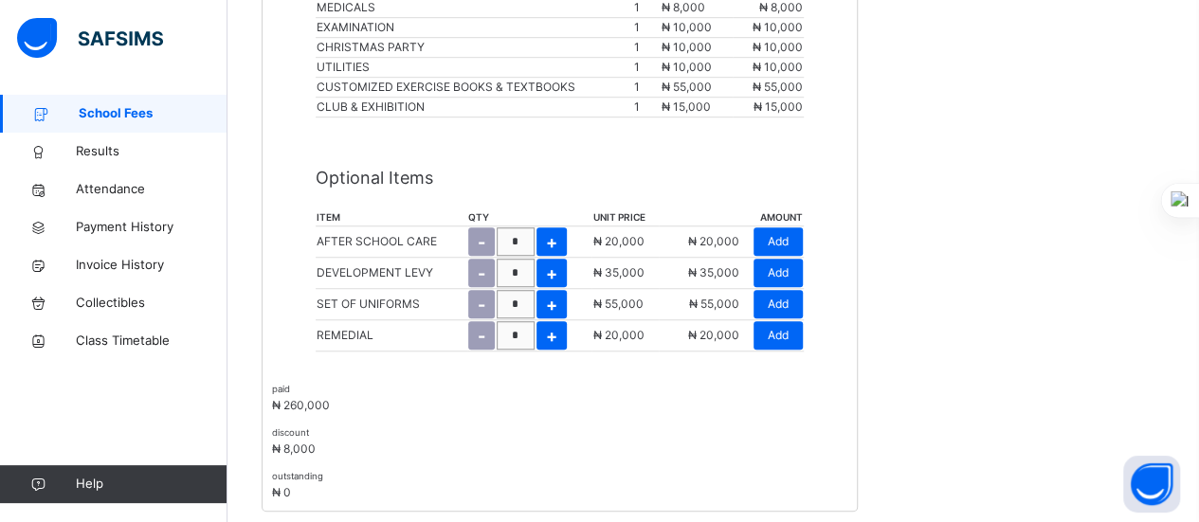
scroll to position [594, 0]
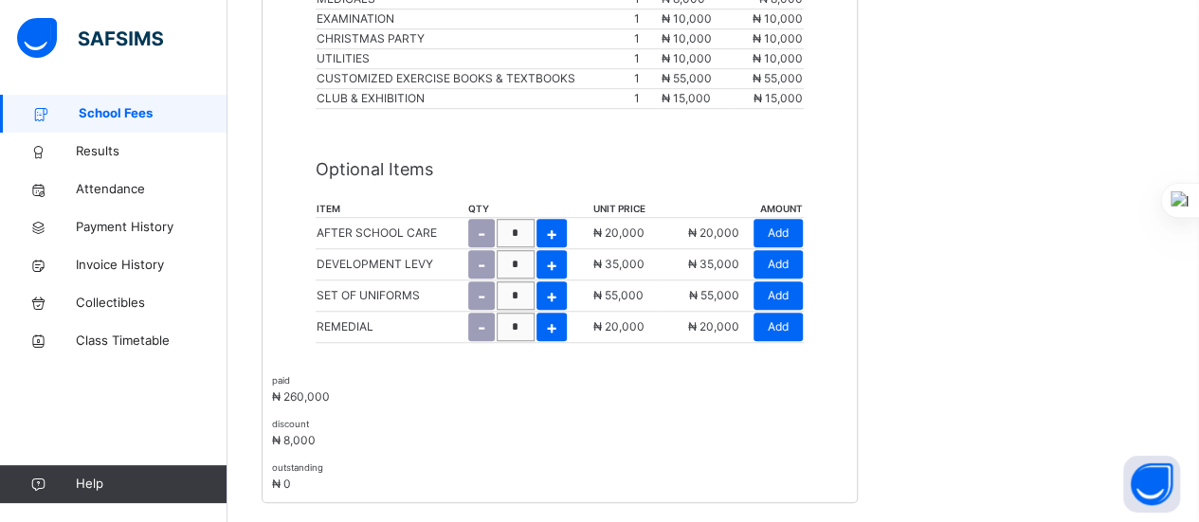
click at [560, 323] on div "+" at bounding box center [551, 327] width 30 height 28
click at [479, 320] on span "-" at bounding box center [481, 328] width 8 height 26
type input "*"
click at [788, 318] on span "Add" at bounding box center [777, 326] width 21 height 17
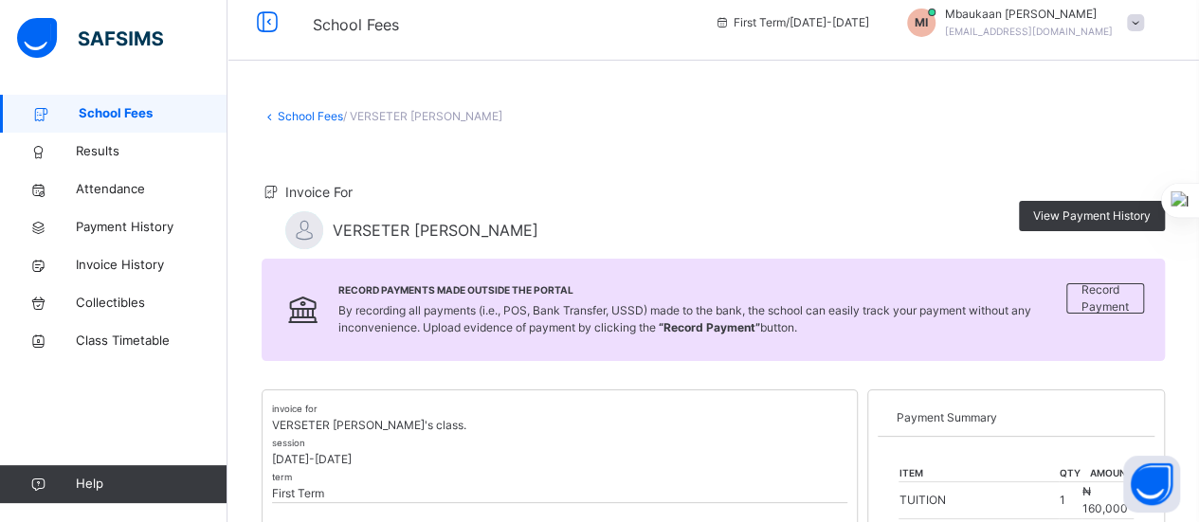
scroll to position [0, 0]
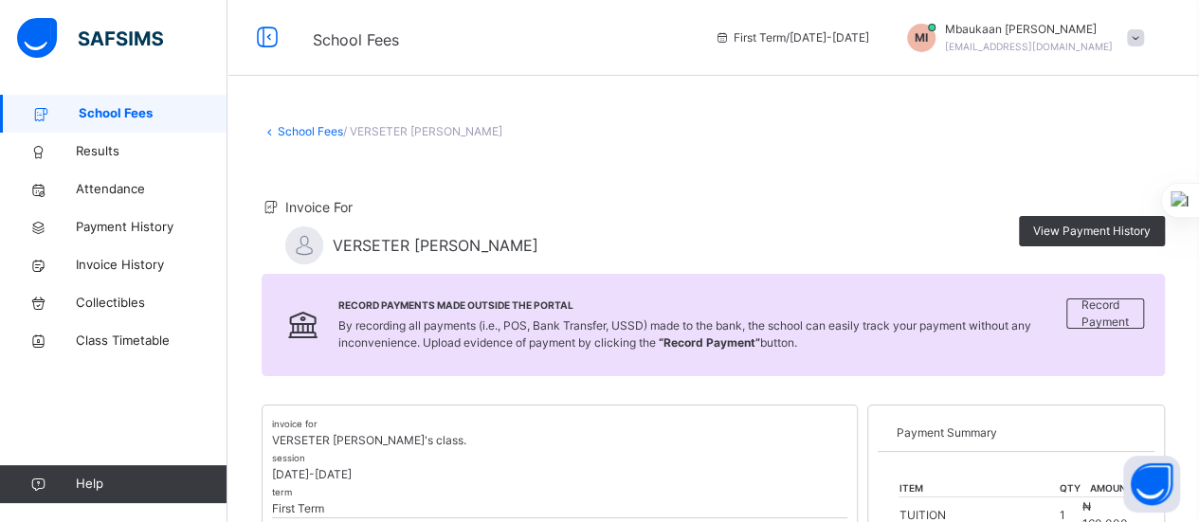
click at [111, 106] on span "School Fees" at bounding box center [153, 113] width 149 height 19
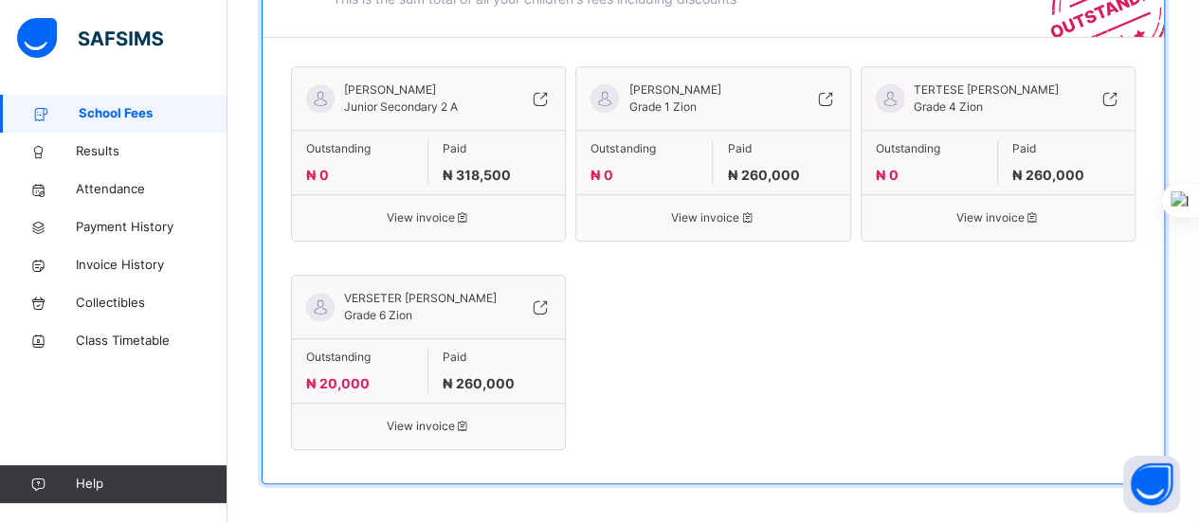
scroll to position [559, 0]
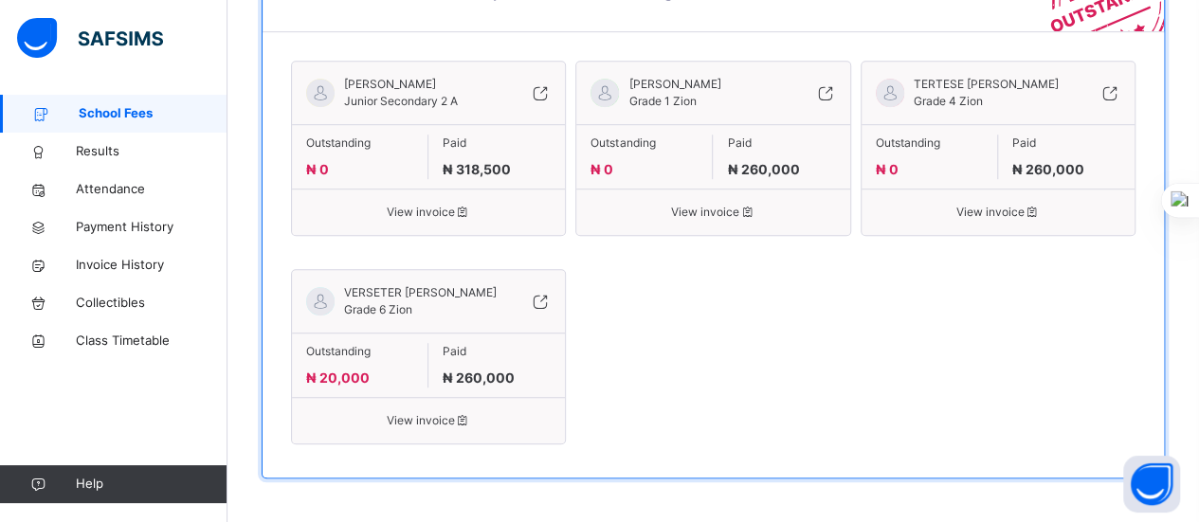
click at [428, 221] on span "View invoice" at bounding box center [428, 212] width 244 height 17
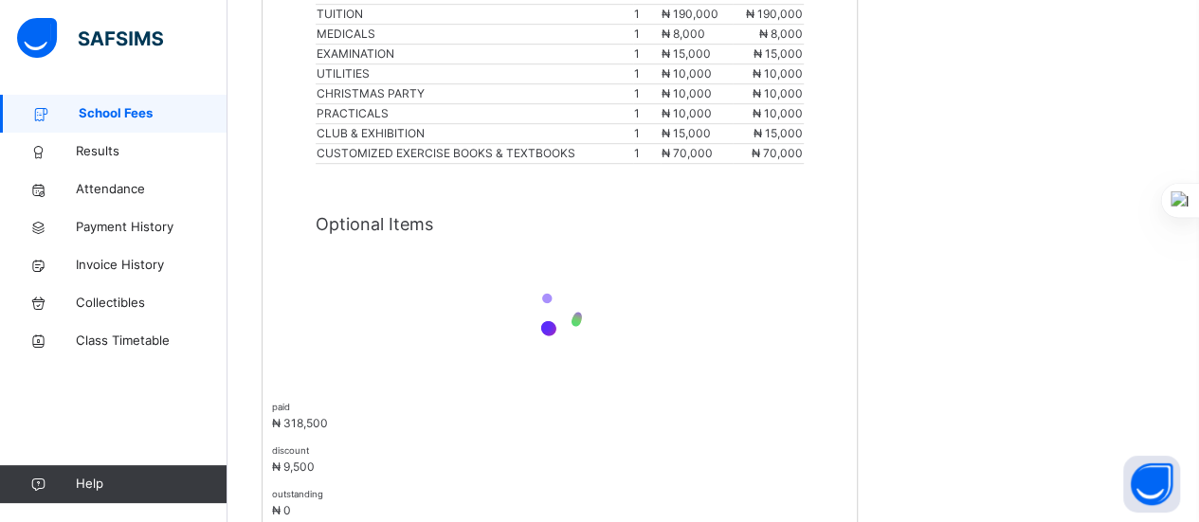
scroll to position [523, 0]
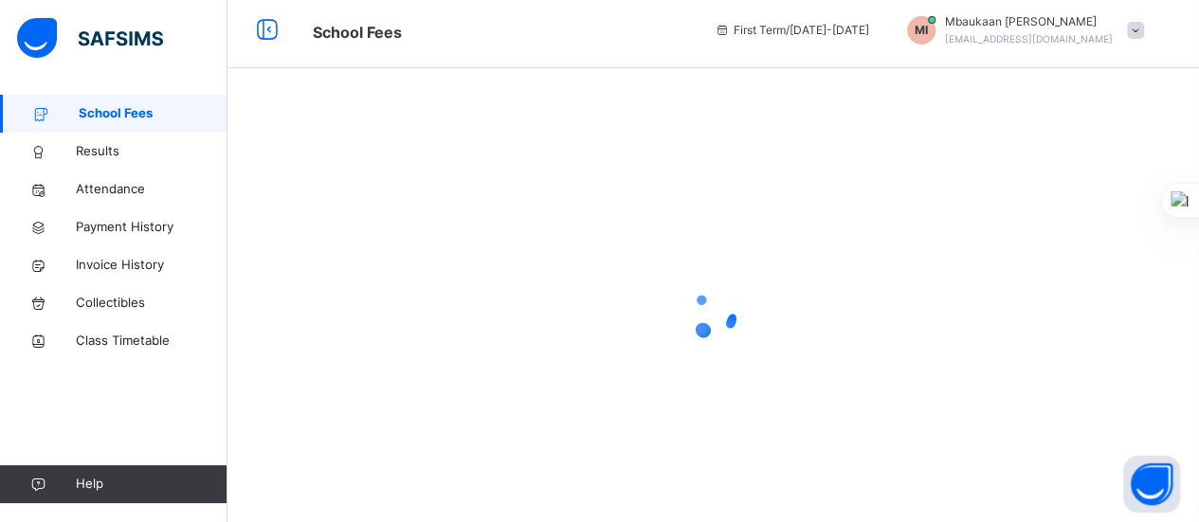
scroll to position [559, 0]
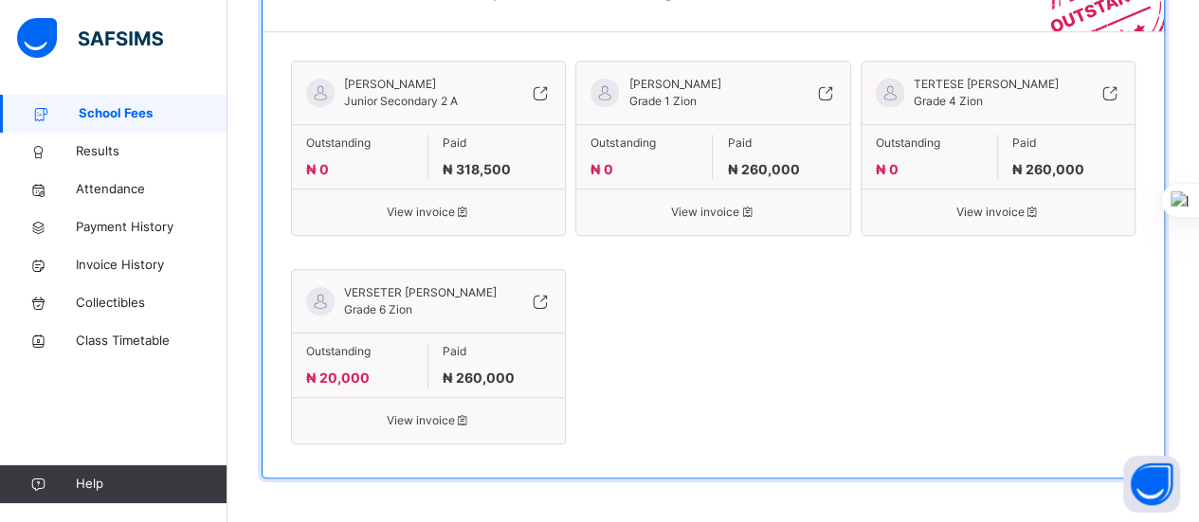
click at [705, 221] on span "View invoice" at bounding box center [712, 212] width 244 height 17
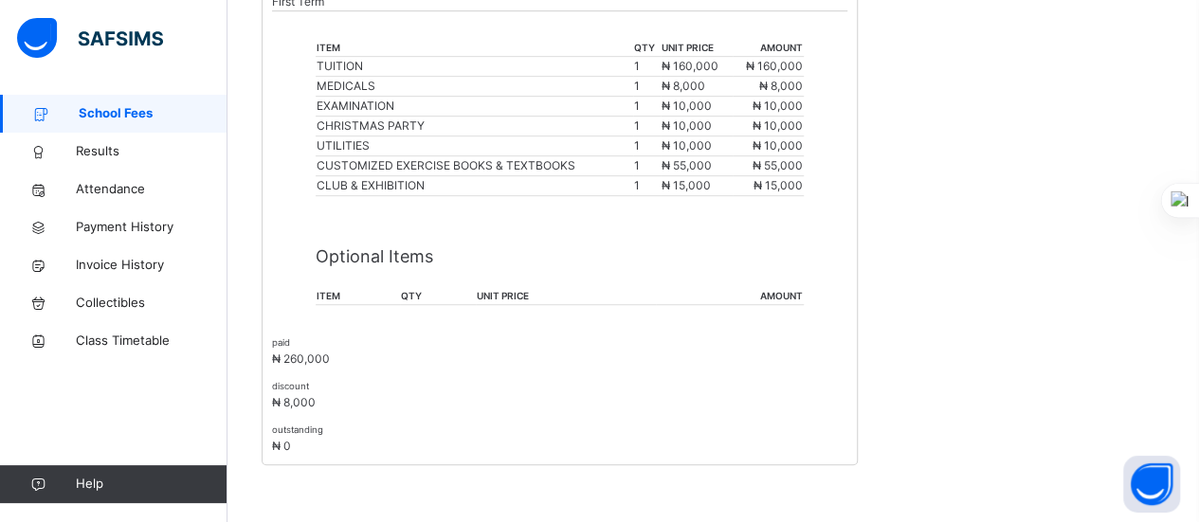
scroll to position [503, 0]
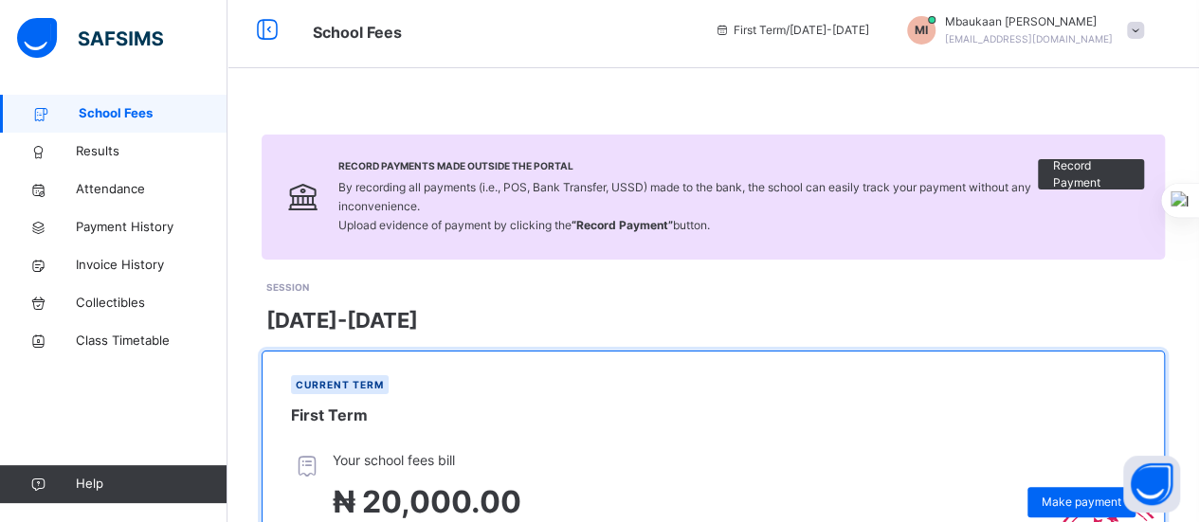
scroll to position [559, 0]
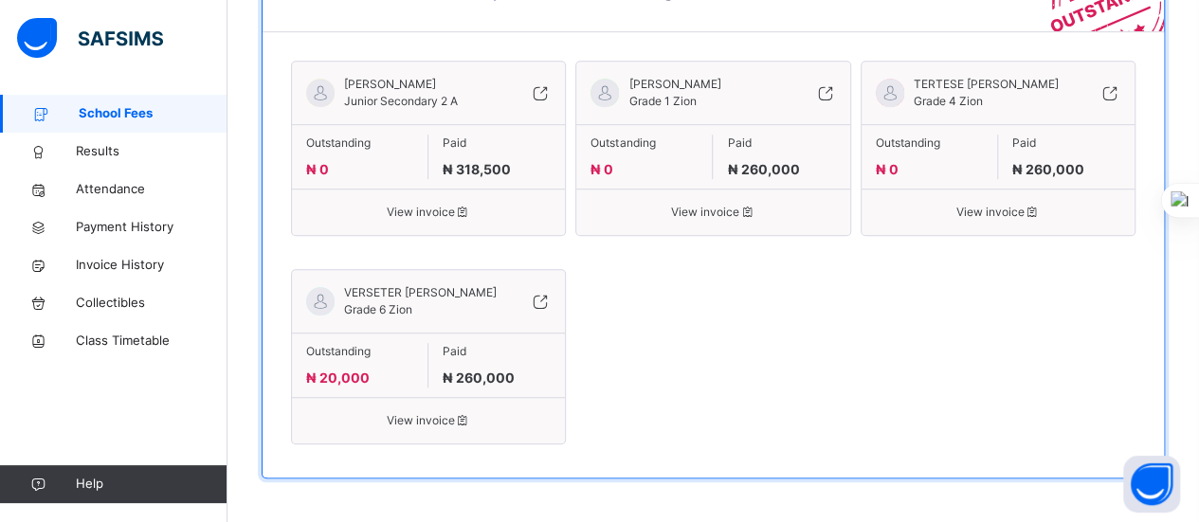
click at [1001, 221] on span "View invoice" at bounding box center [997, 212] width 244 height 17
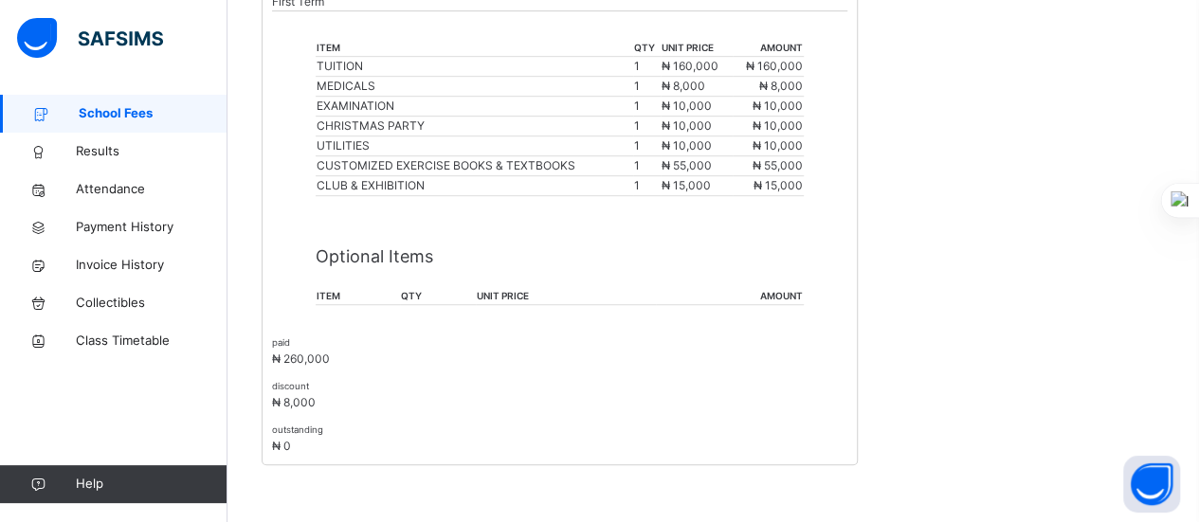
scroll to position [503, 0]
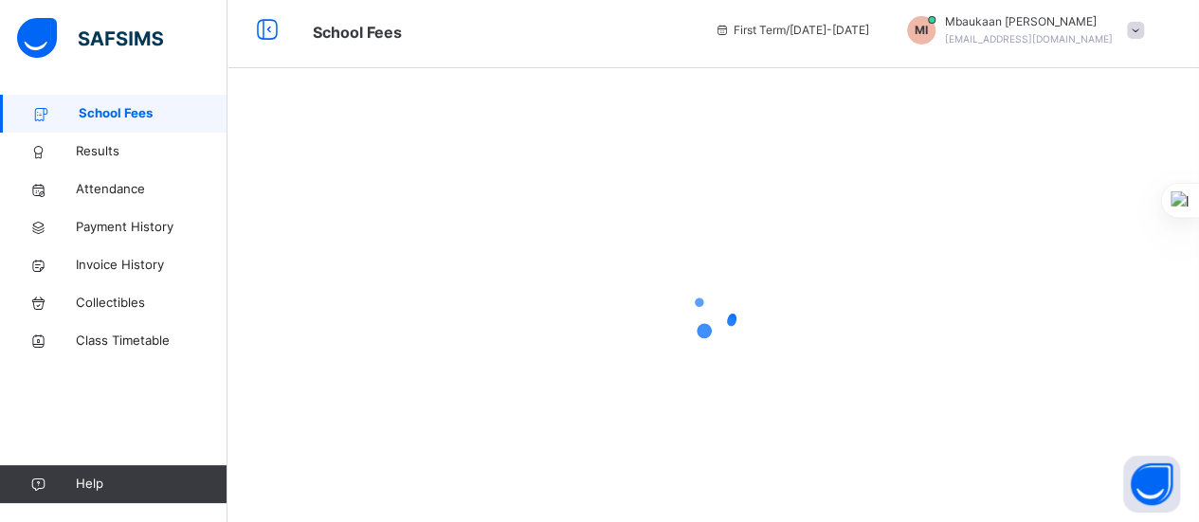
scroll to position [559, 0]
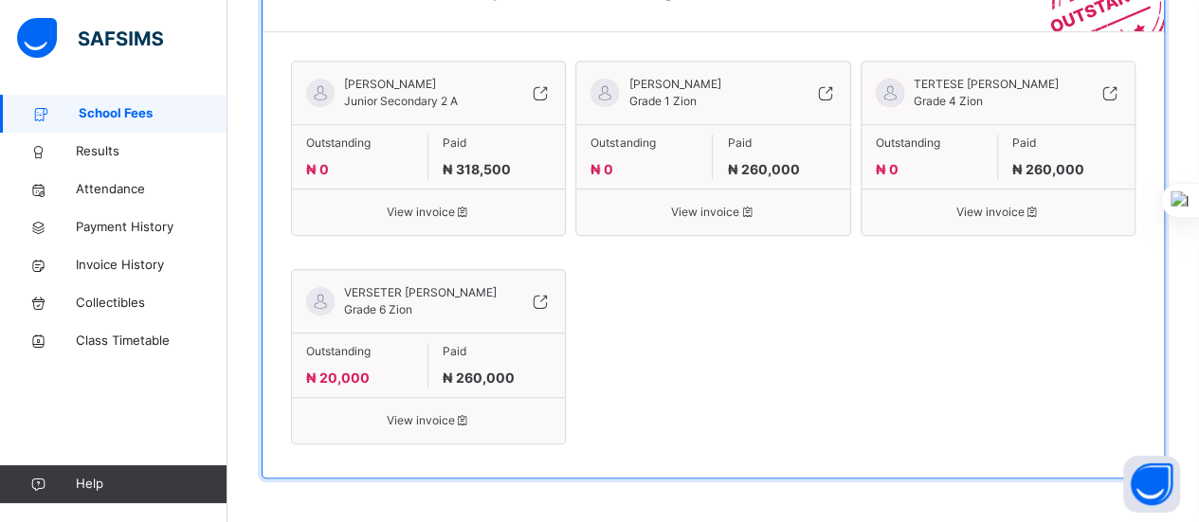
click at [675, 159] on span at bounding box center [643, 156] width 107 height 8
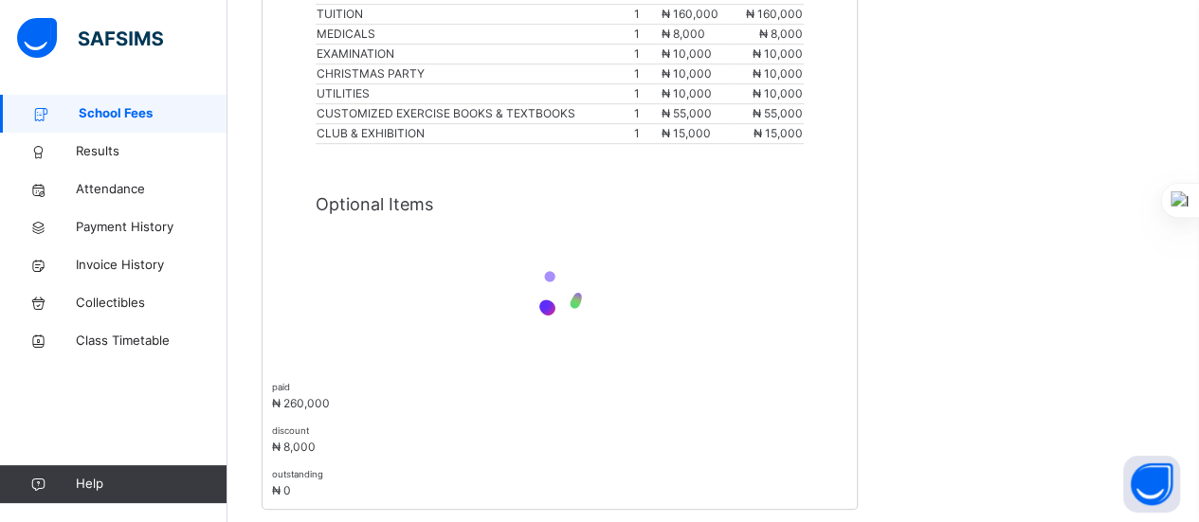
scroll to position [503, 0]
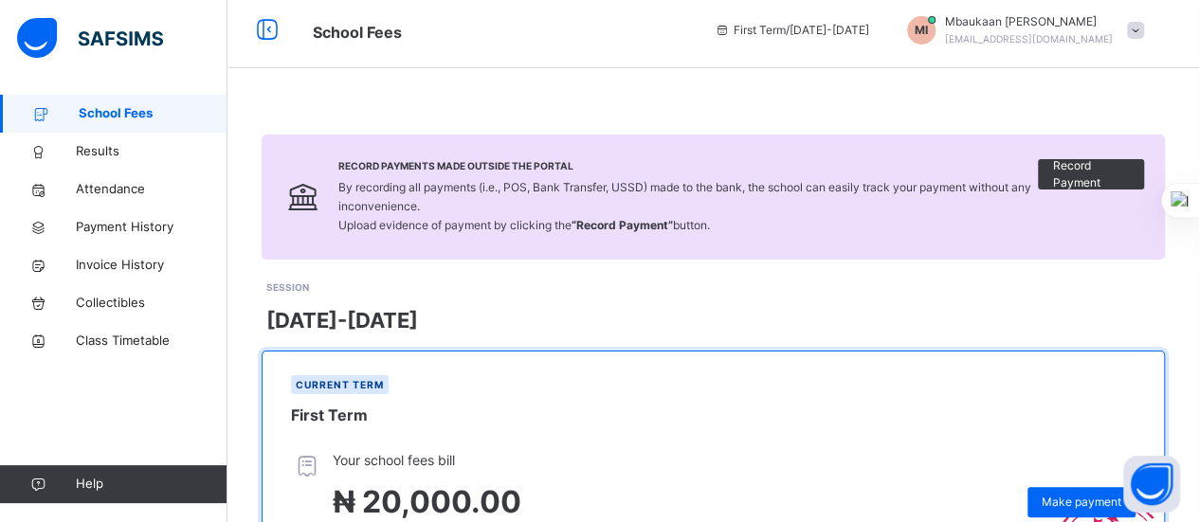
scroll to position [559, 0]
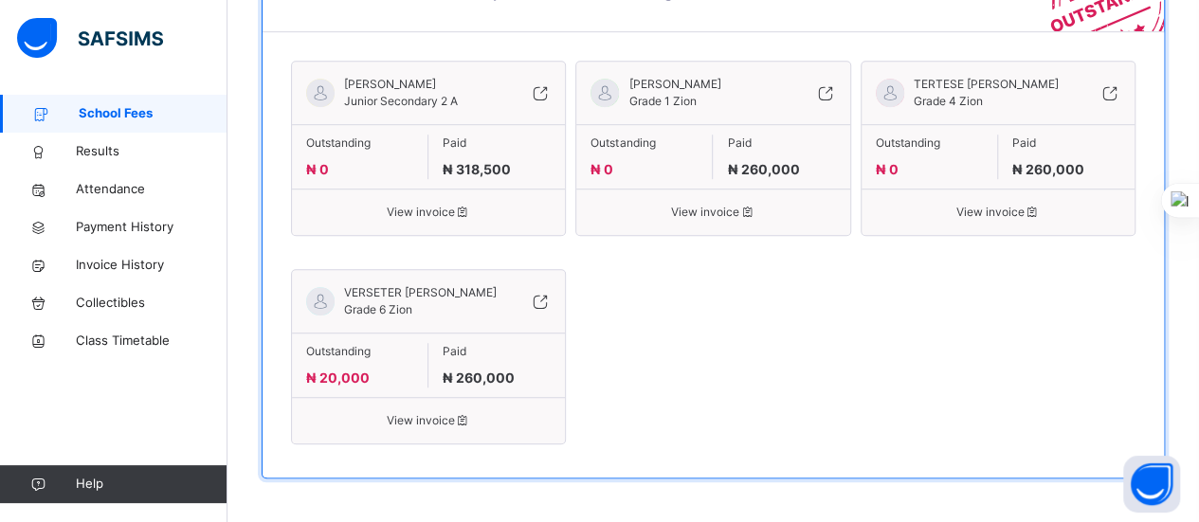
click at [107, 107] on span "School Fees" at bounding box center [153, 113] width 149 height 19
click at [105, 149] on span "Results" at bounding box center [152, 151] width 152 height 19
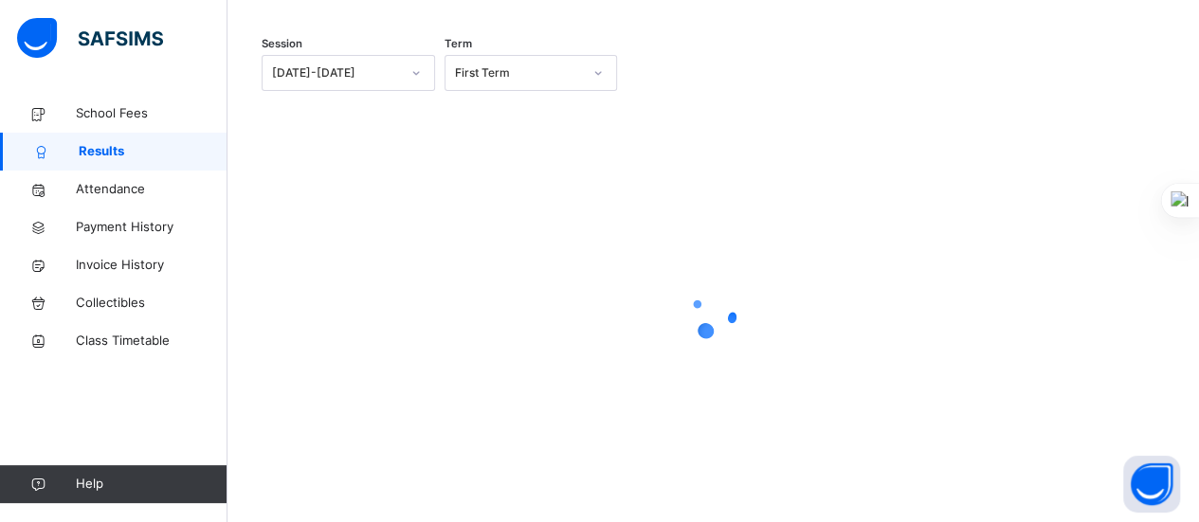
scroll to position [288, 0]
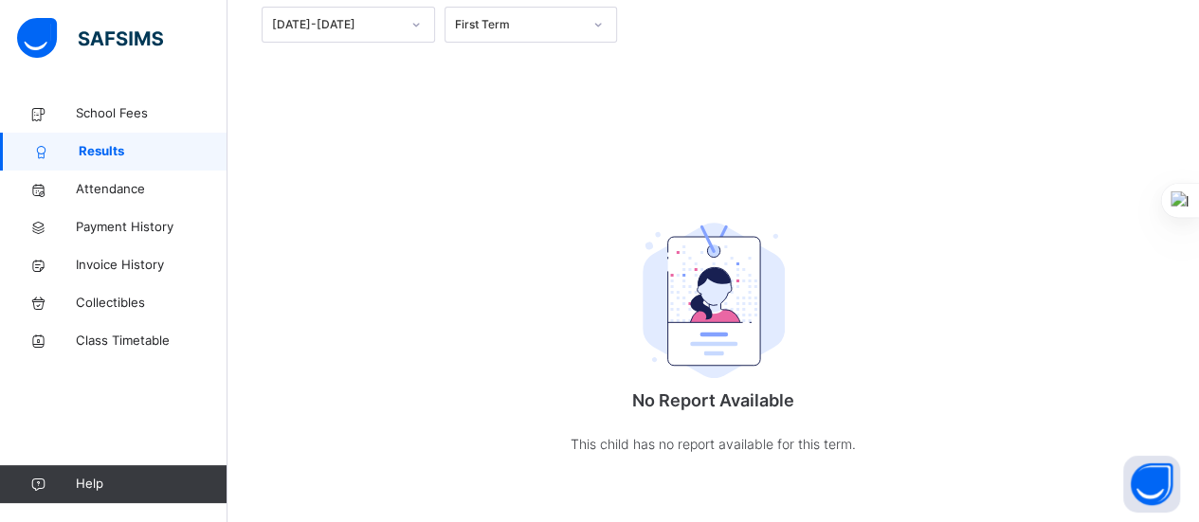
click at [114, 192] on span "Attendance" at bounding box center [152, 189] width 152 height 19
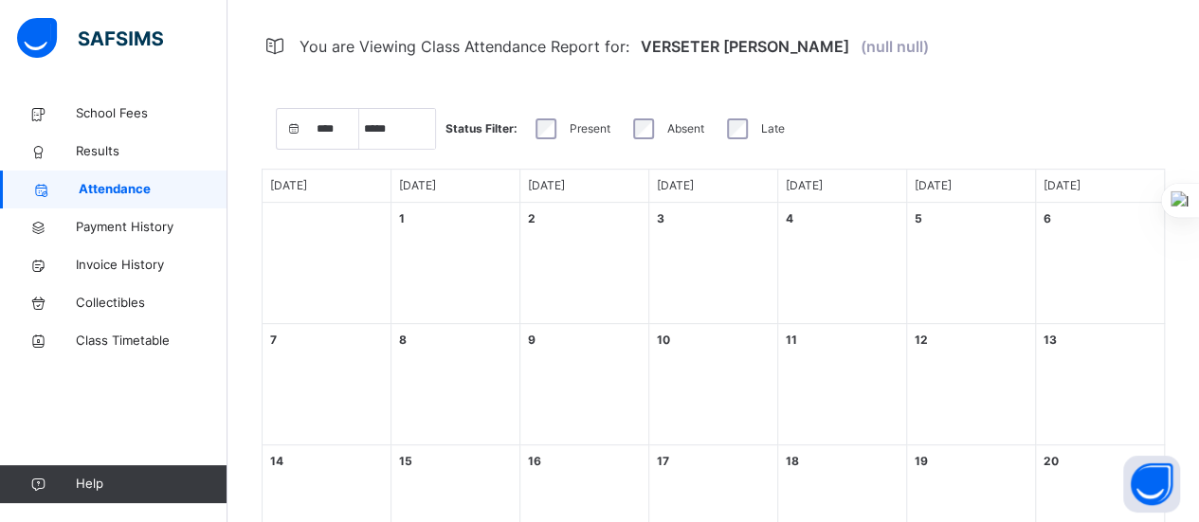
click at [116, 238] on link "Payment History" at bounding box center [113, 227] width 227 height 38
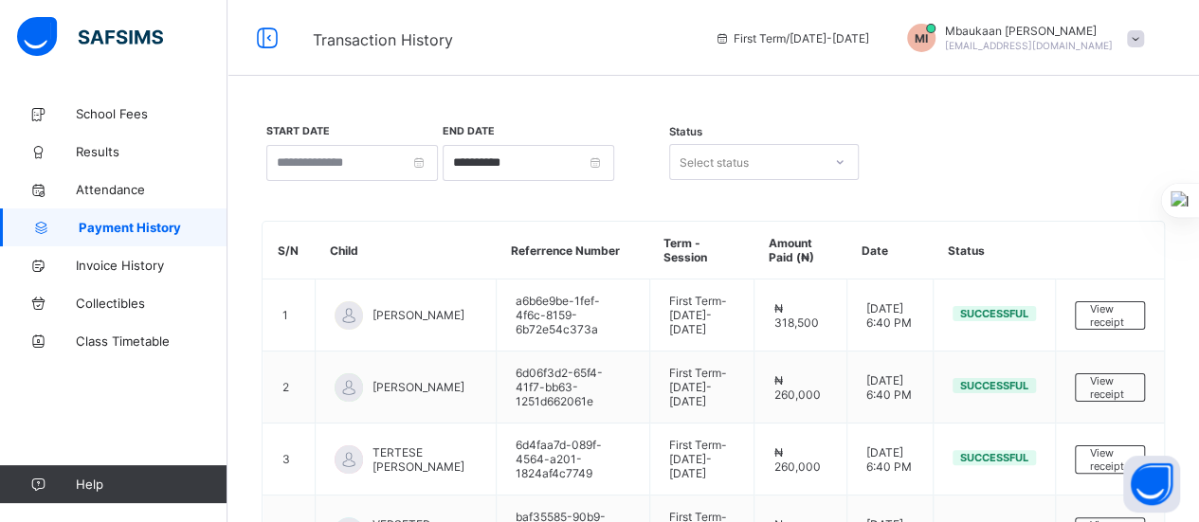
click at [552, 308] on td "a6b6e9be-1fef-4f6c-8159-6b72e54c373a" at bounding box center [572, 315] width 153 height 72
click at [1129, 306] on span "View receipt" at bounding box center [1110, 315] width 40 height 27
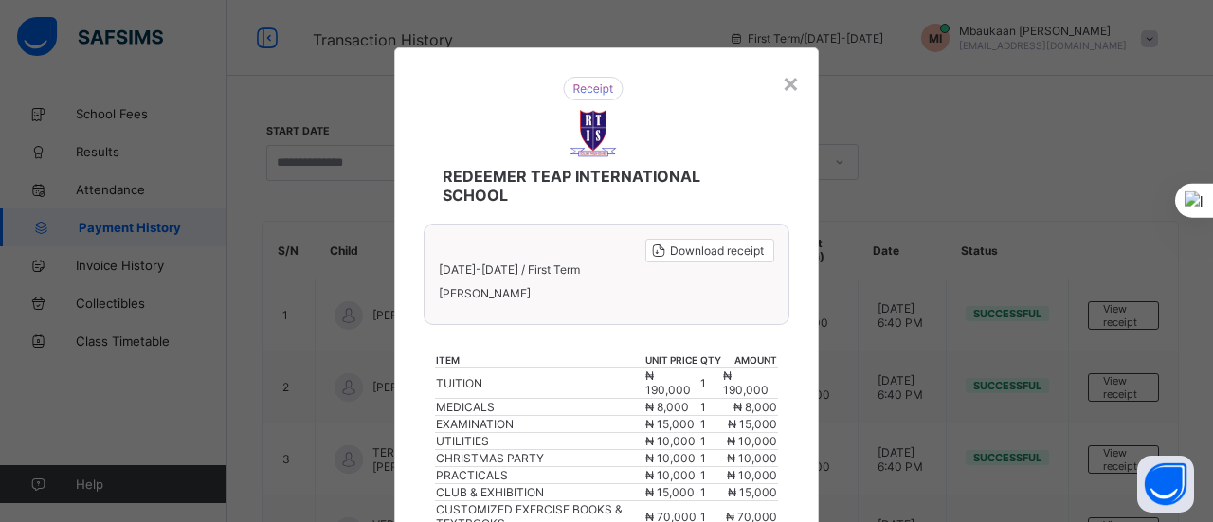
click at [787, 85] on div "×" at bounding box center [791, 82] width 18 height 32
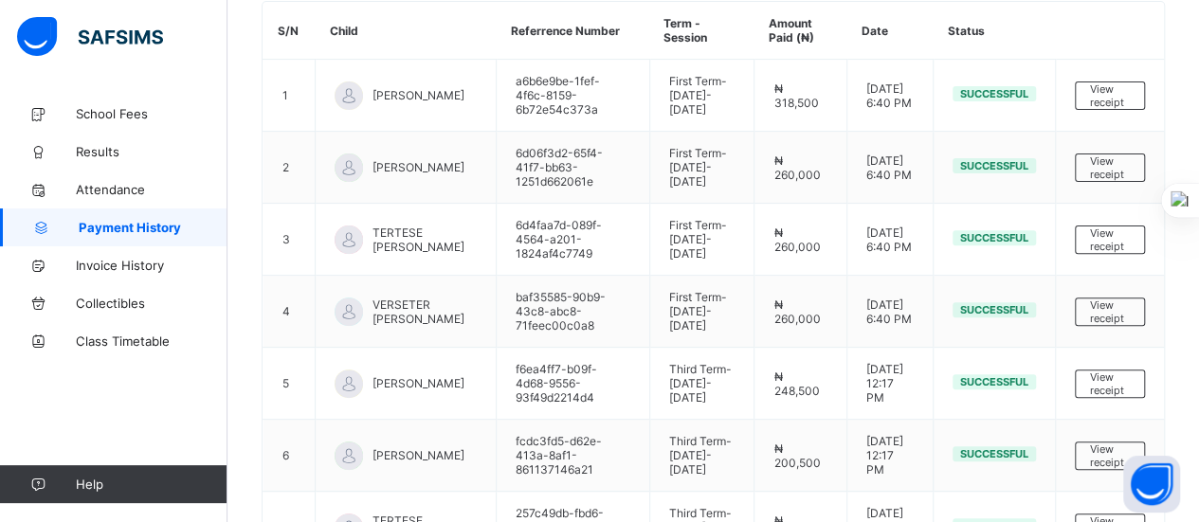
scroll to position [186, 0]
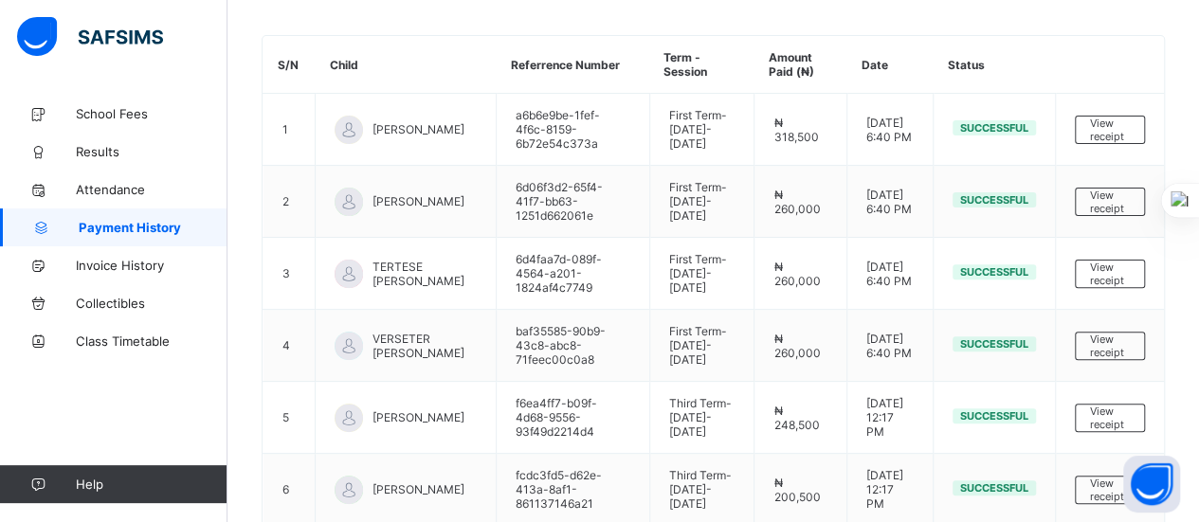
click at [117, 266] on span "Invoice History" at bounding box center [152, 265] width 152 height 15
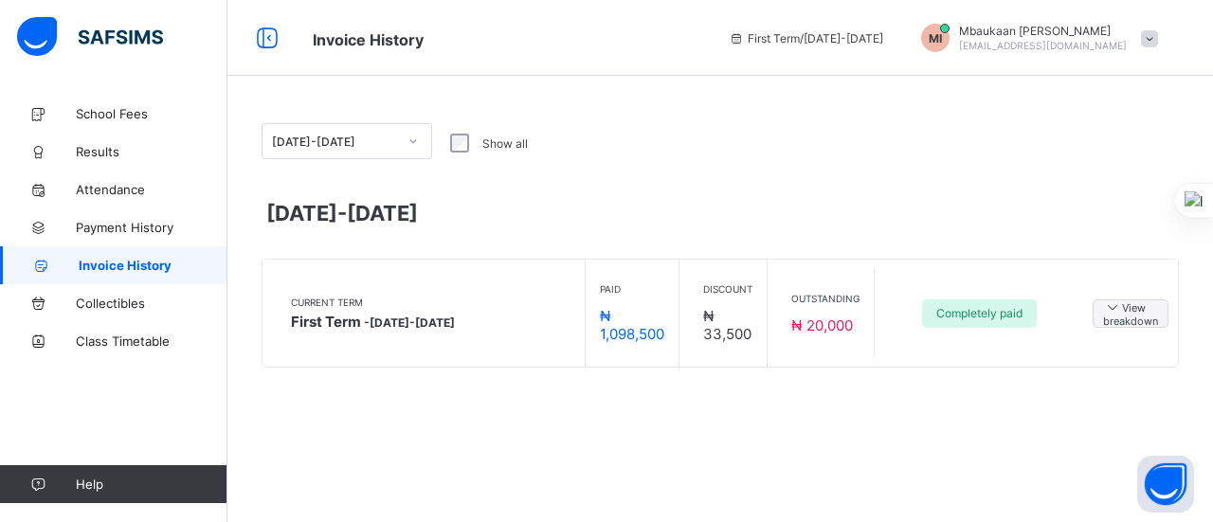
click at [1135, 316] on span "View breakdown" at bounding box center [1130, 312] width 55 height 29
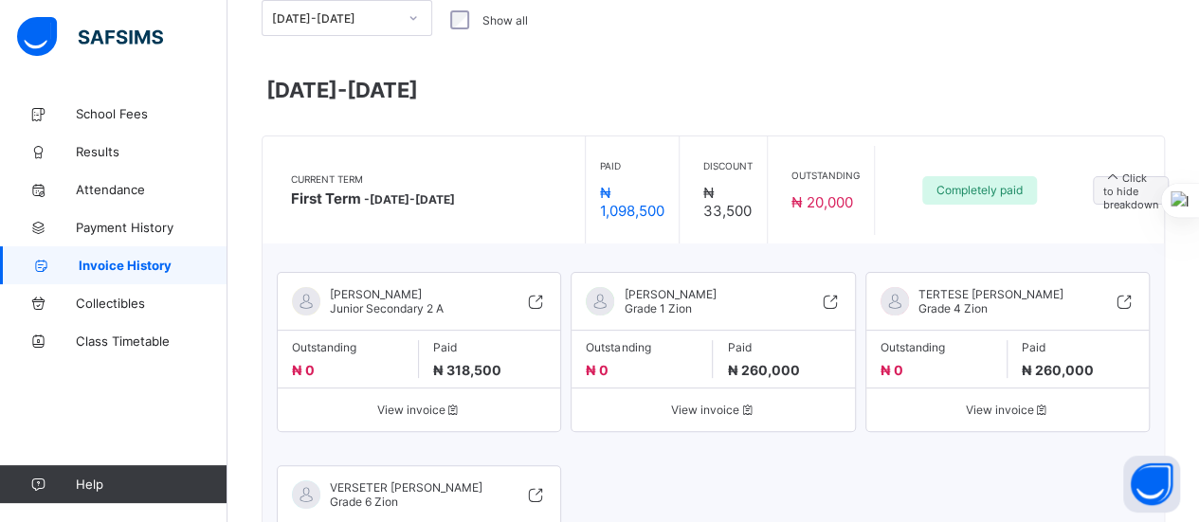
scroll to position [121, 0]
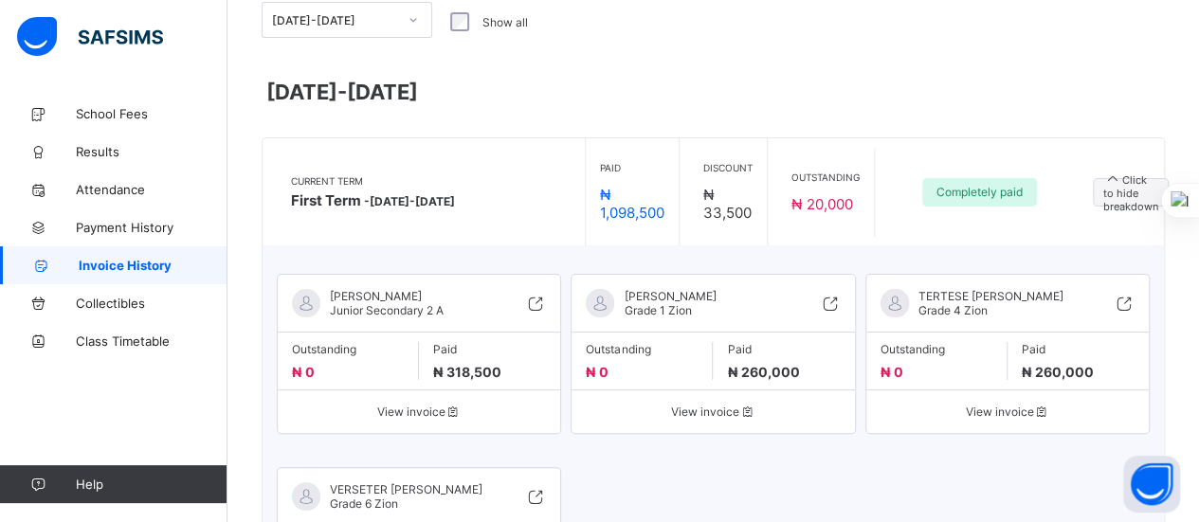
click at [418, 418] on span "View invoice" at bounding box center [419, 412] width 254 height 14
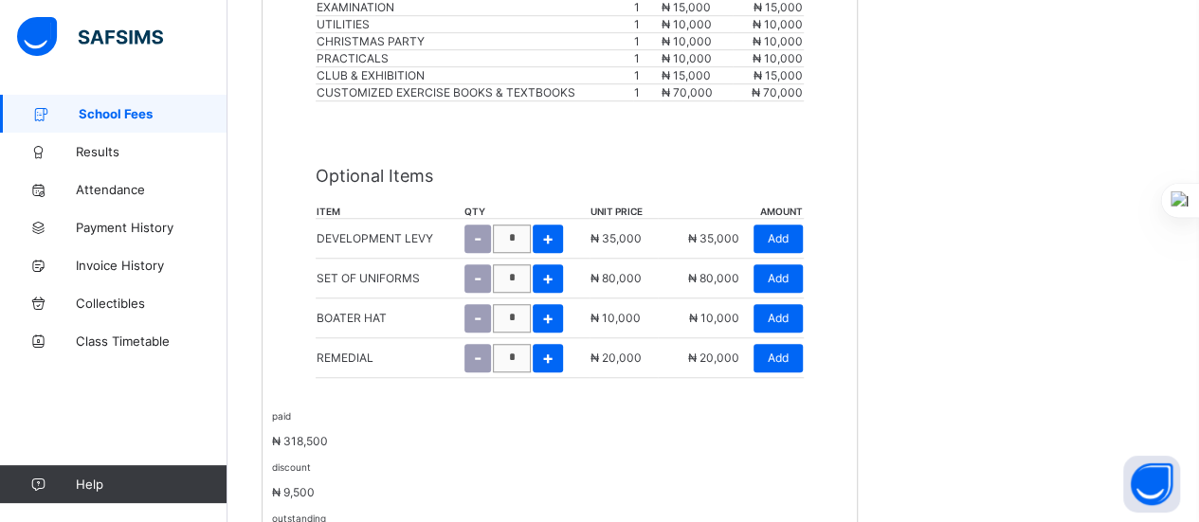
scroll to position [635, 0]
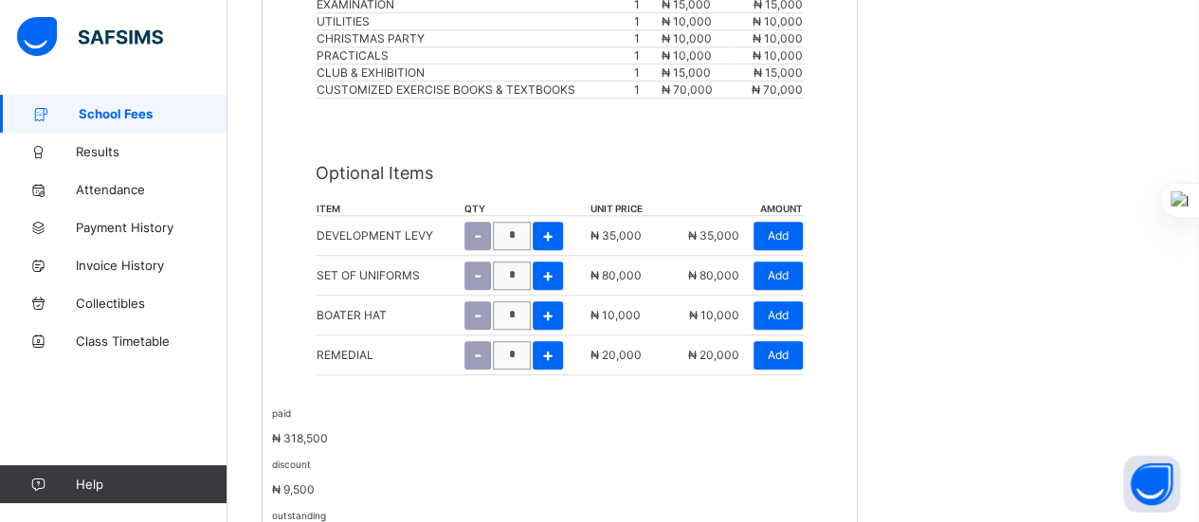
click at [786, 348] on span "Add" at bounding box center [777, 355] width 21 height 14
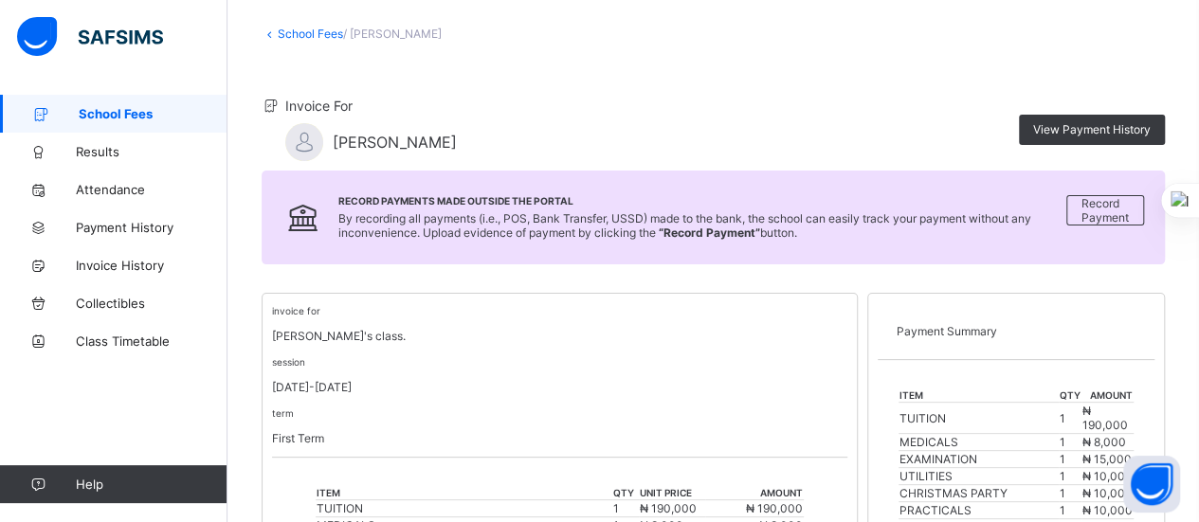
scroll to position [89, 0]
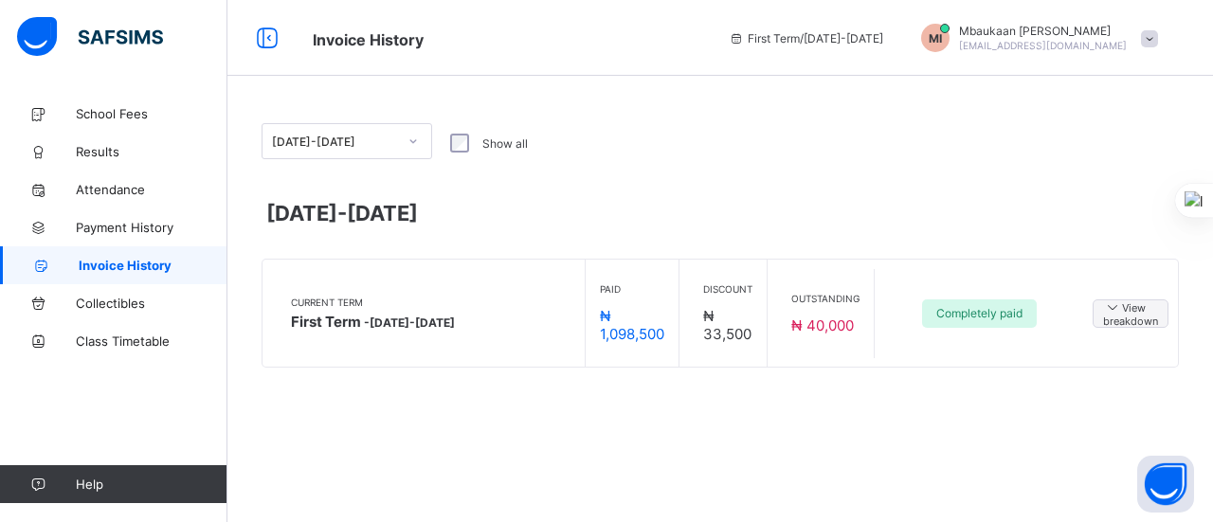
click at [1137, 312] on span "View breakdown" at bounding box center [1130, 312] width 55 height 29
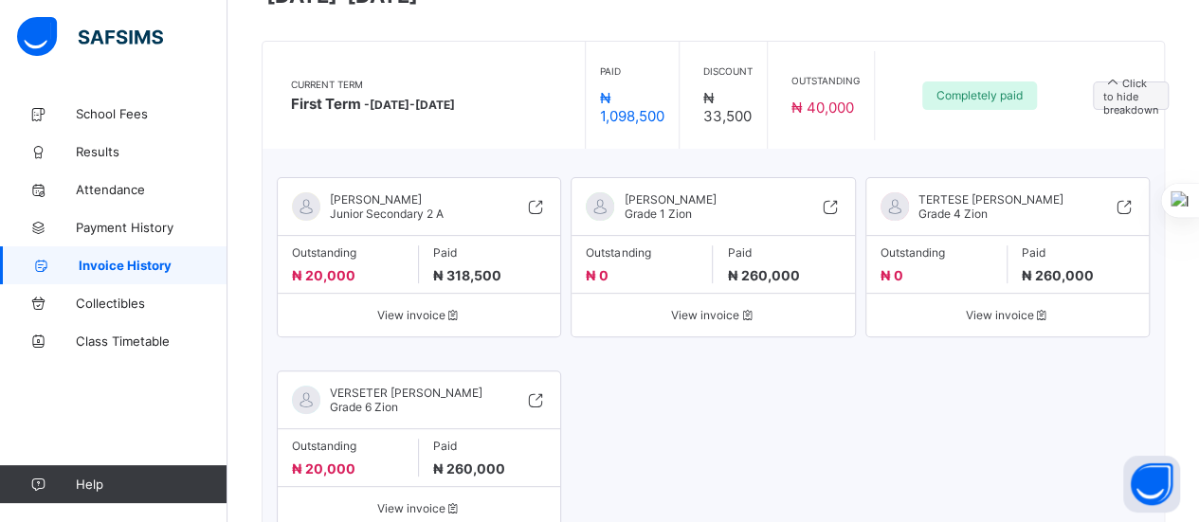
scroll to position [243, 0]
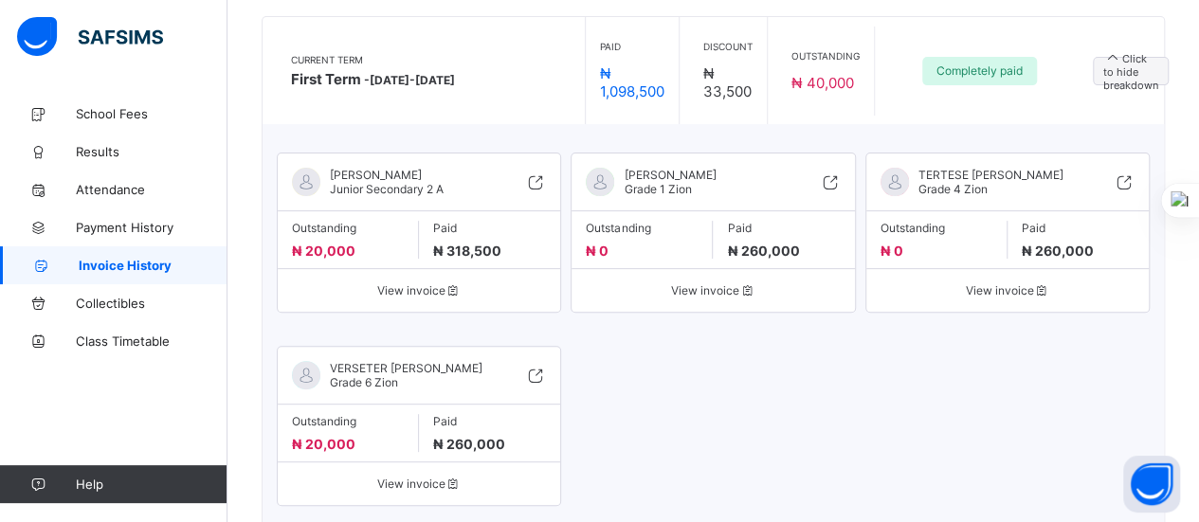
click at [711, 283] on span "View invoice" at bounding box center [713, 290] width 254 height 14
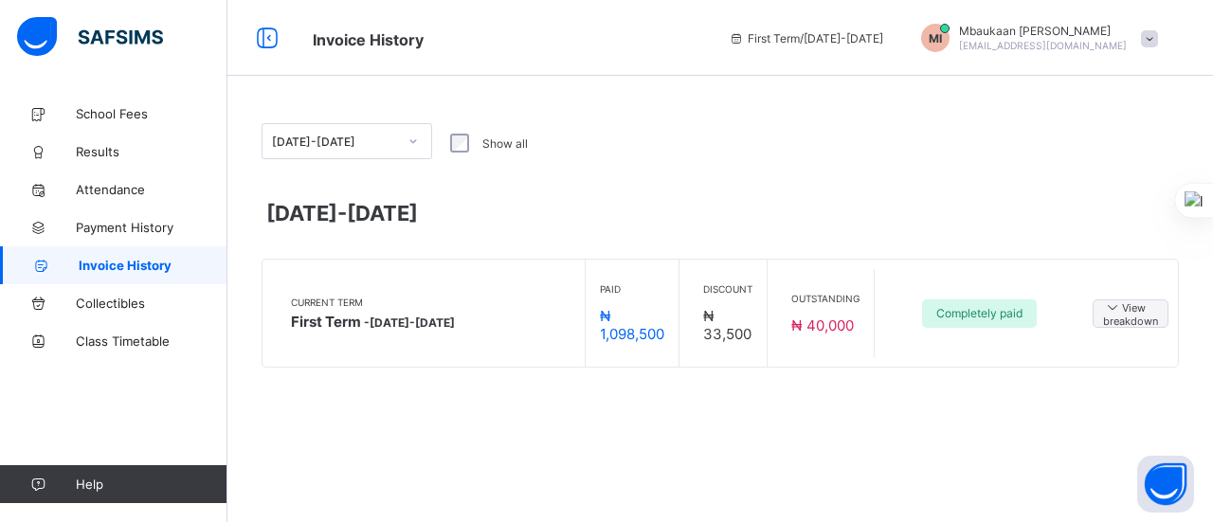
click at [1129, 316] on span "View breakdown" at bounding box center [1130, 312] width 55 height 29
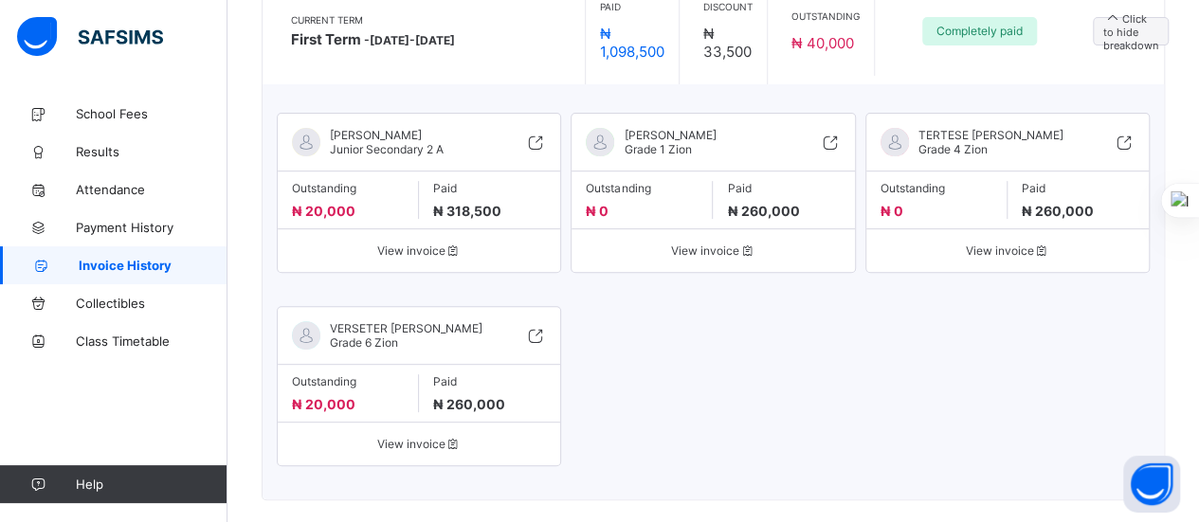
scroll to position [284, 0]
click at [1010, 243] on span "View invoice" at bounding box center [1007, 249] width 254 height 14
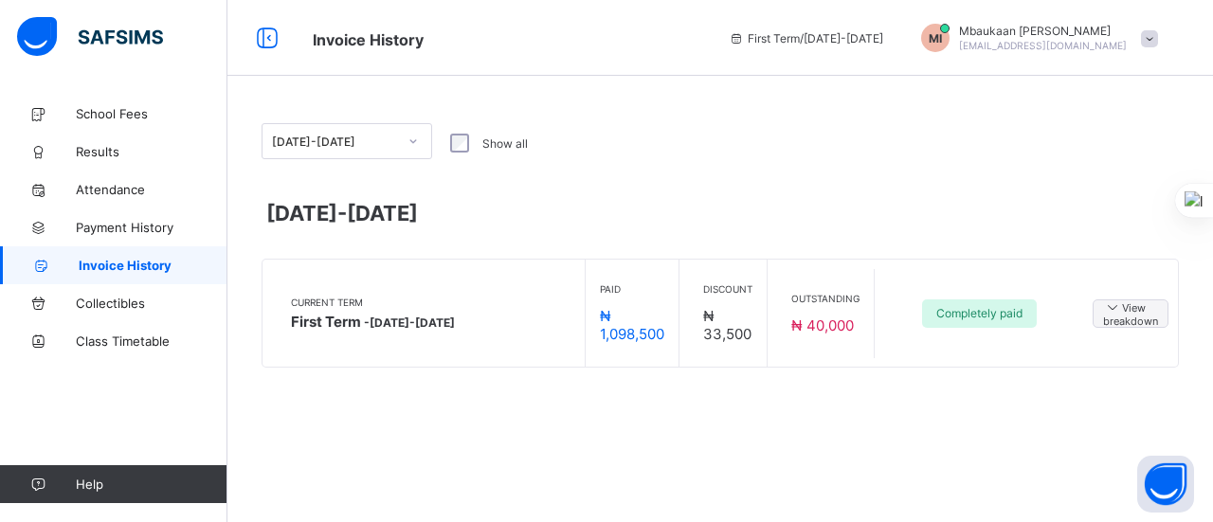
click at [1143, 314] on span "View breakdown" at bounding box center [1130, 312] width 55 height 29
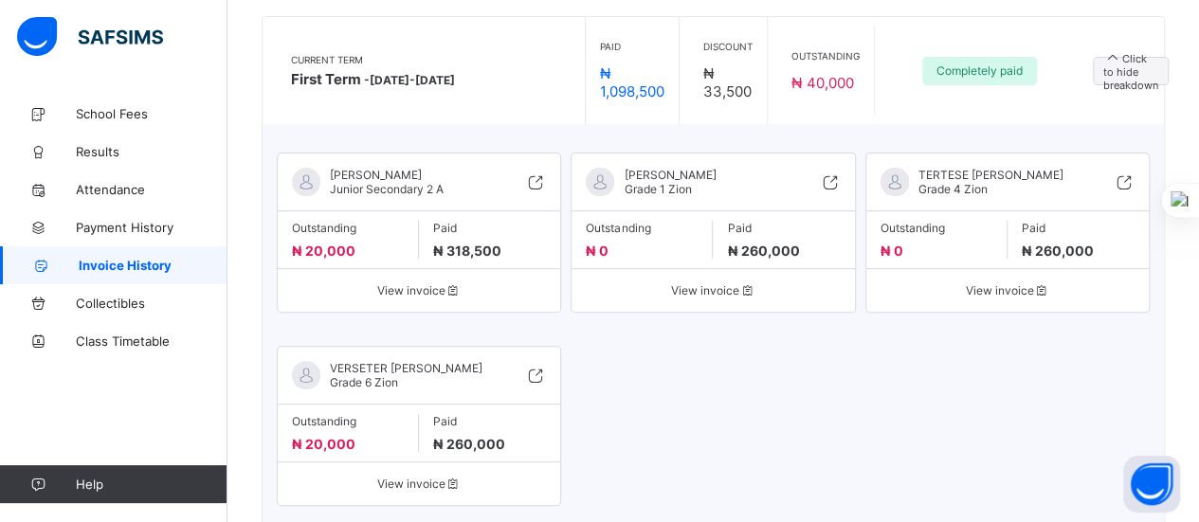
scroll to position [246, 0]
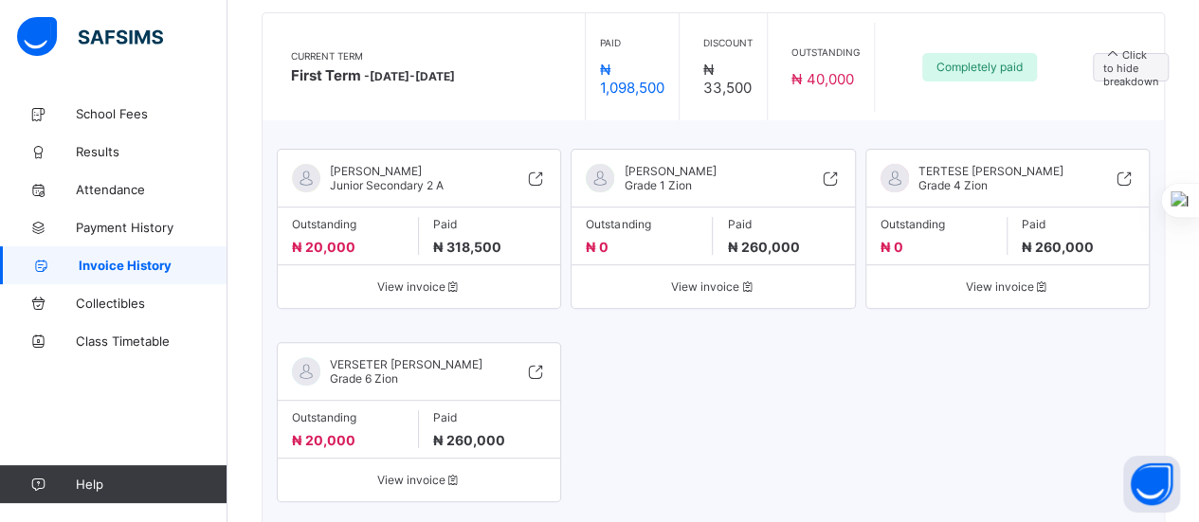
click at [730, 279] on span "View invoice" at bounding box center [713, 286] width 254 height 14
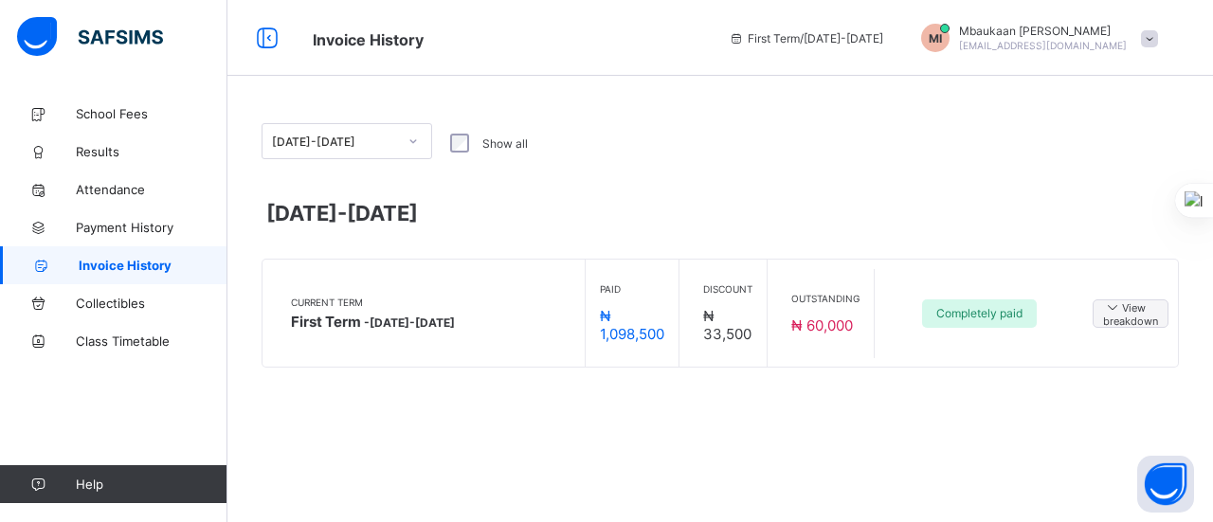
click at [1127, 320] on span "View breakdown" at bounding box center [1130, 312] width 55 height 29
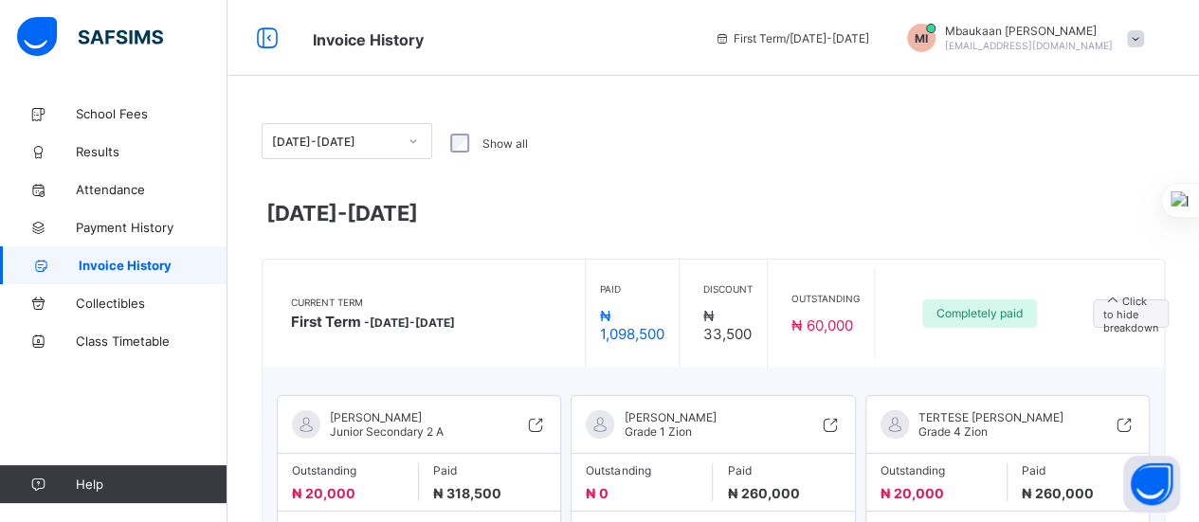
click at [1004, 482] on div "Outstanding ₦ 20,000" at bounding box center [936, 482] width 141 height 38
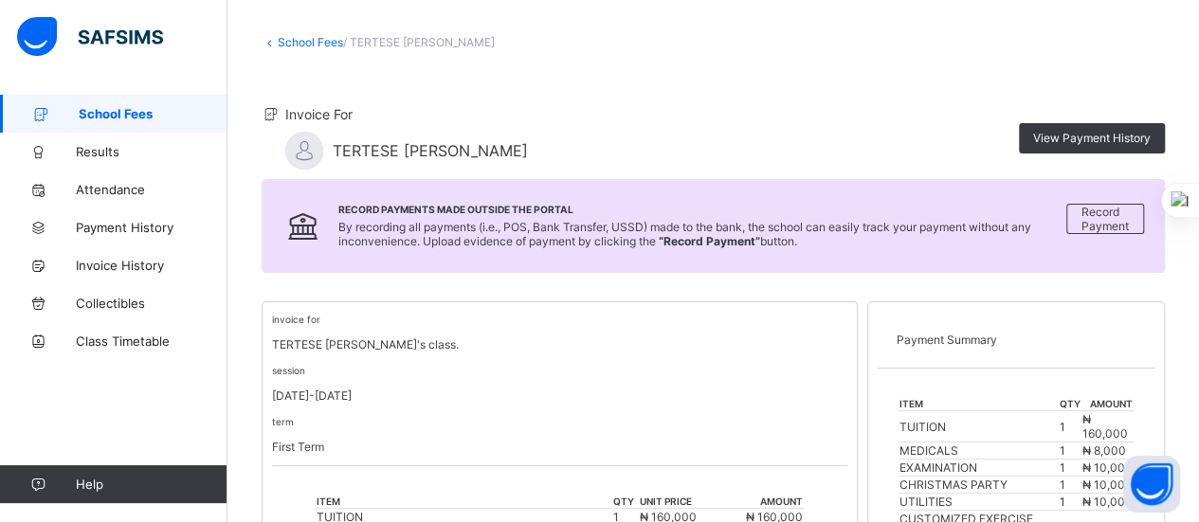
scroll to position [53, 0]
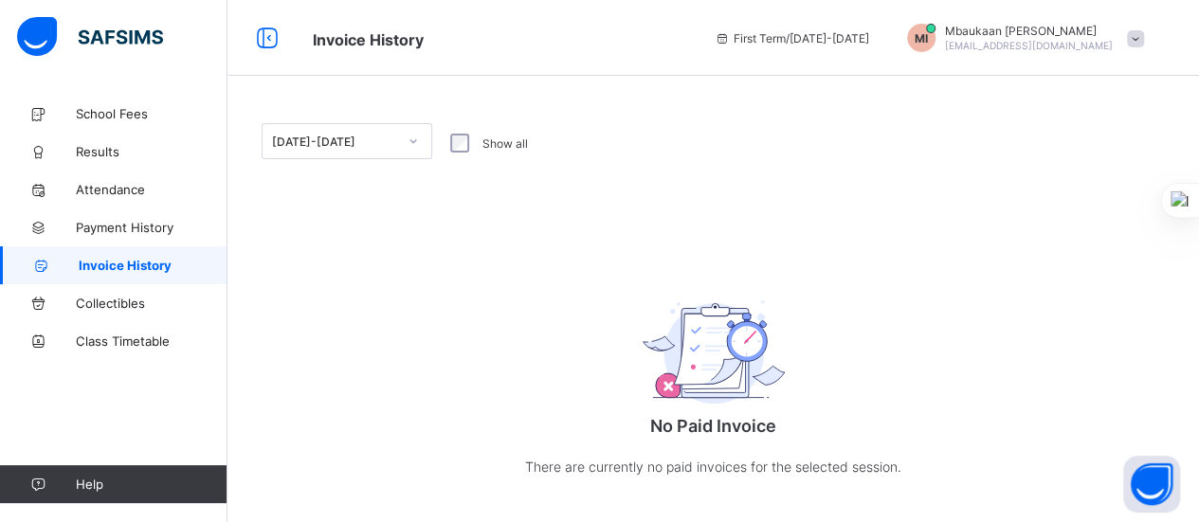
click at [130, 259] on span "Invoice History" at bounding box center [153, 265] width 149 height 15
click at [124, 256] on link "Invoice History" at bounding box center [113, 265] width 227 height 38
click at [127, 222] on span "Payment History" at bounding box center [152, 227] width 152 height 15
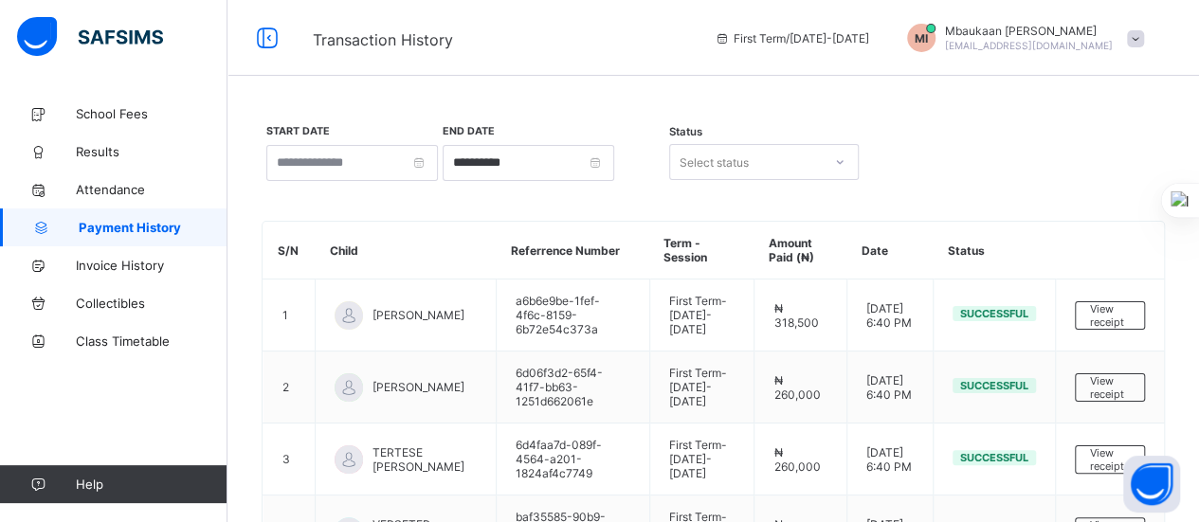
click at [123, 265] on span "Invoice History" at bounding box center [152, 265] width 152 height 15
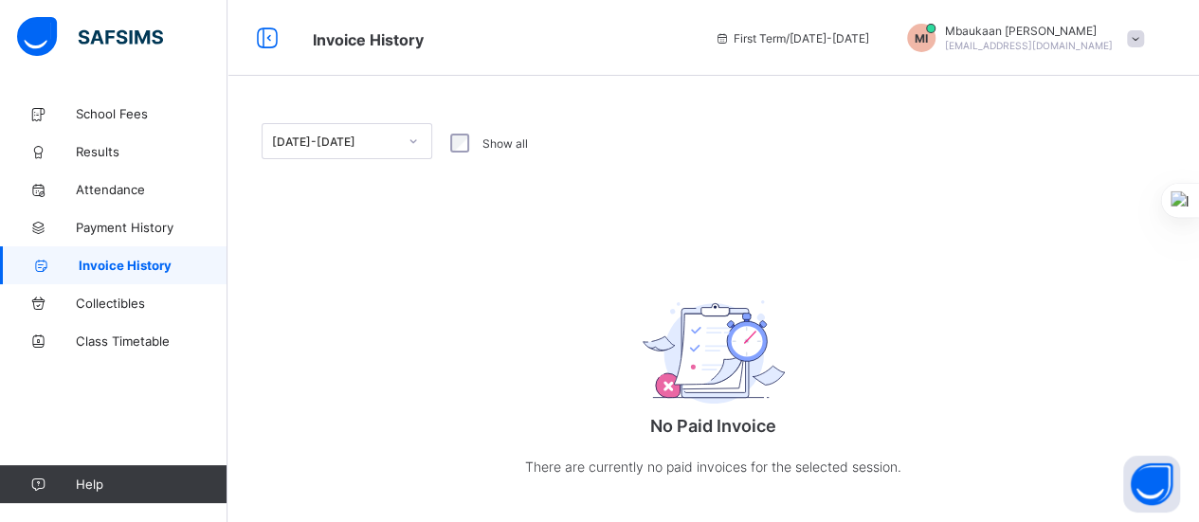
click at [132, 107] on span "School Fees" at bounding box center [152, 113] width 152 height 15
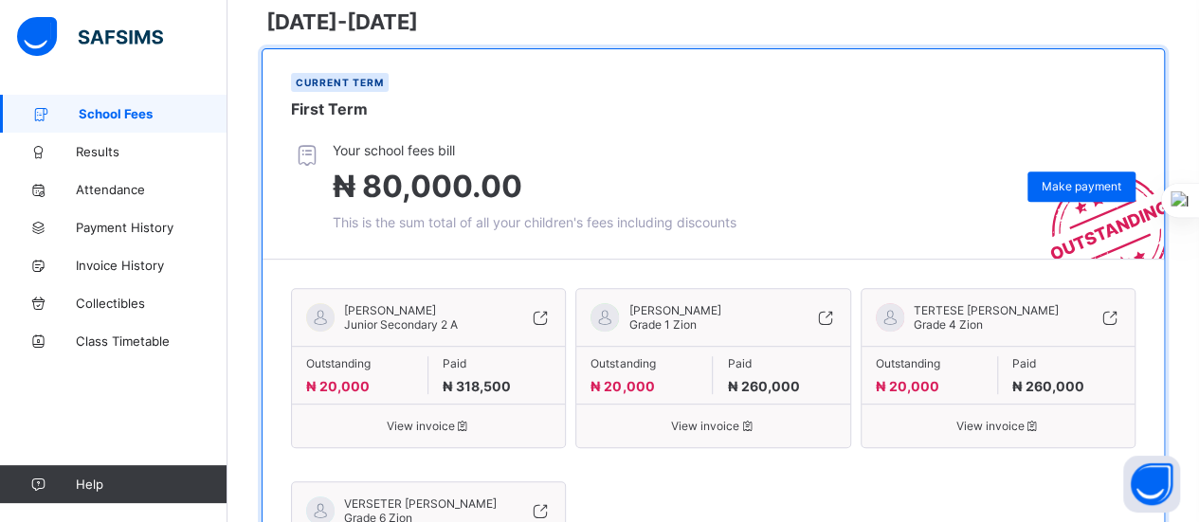
scroll to position [298, 0]
click at [1078, 183] on span "Make payment" at bounding box center [1081, 186] width 80 height 14
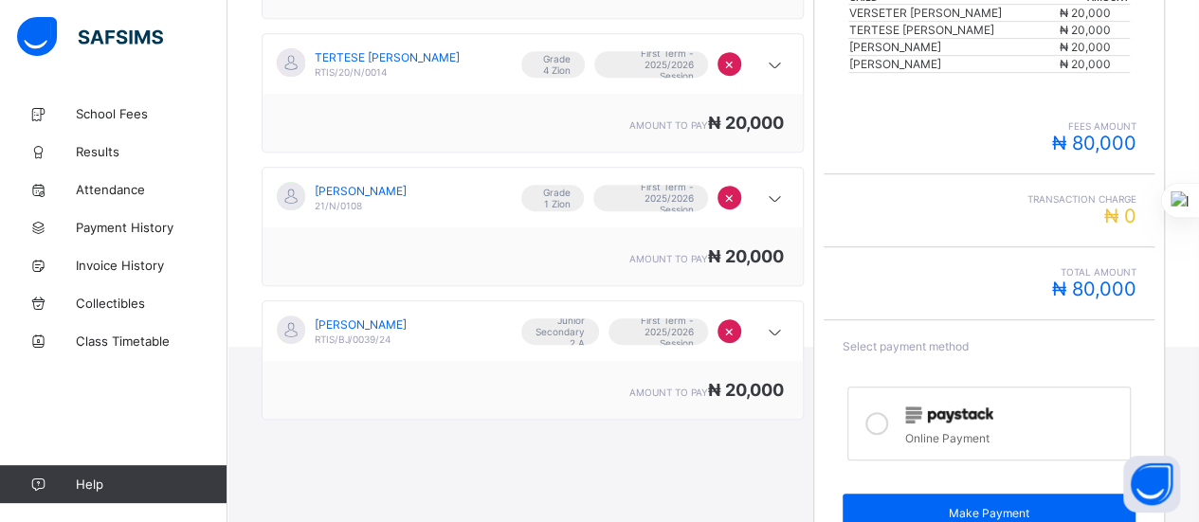
scroll to position [490, 0]
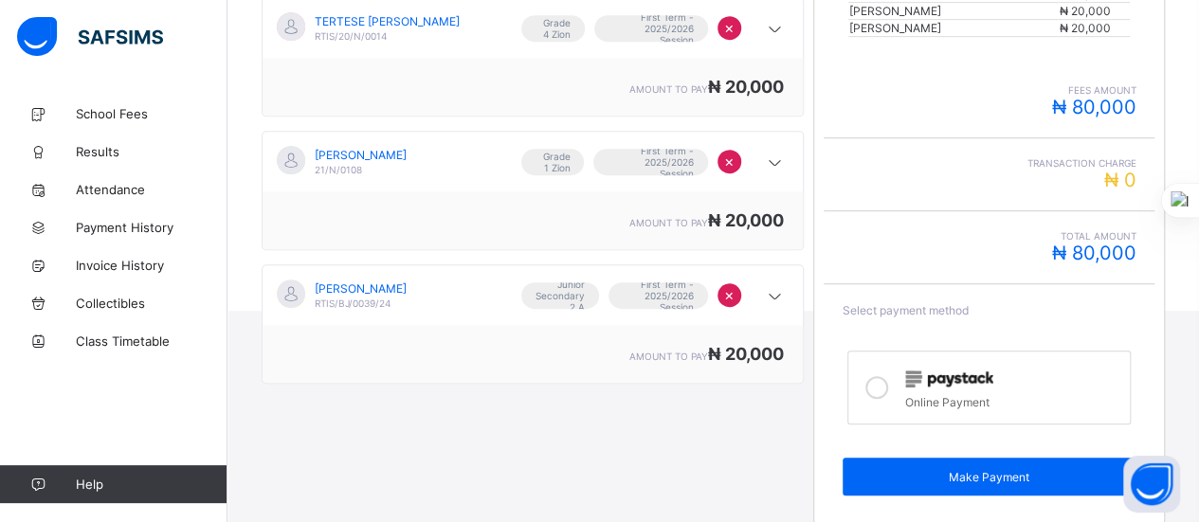
click at [887, 376] on icon at bounding box center [876, 387] width 23 height 23
click at [1002, 470] on span "Make Payment" at bounding box center [989, 477] width 265 height 14
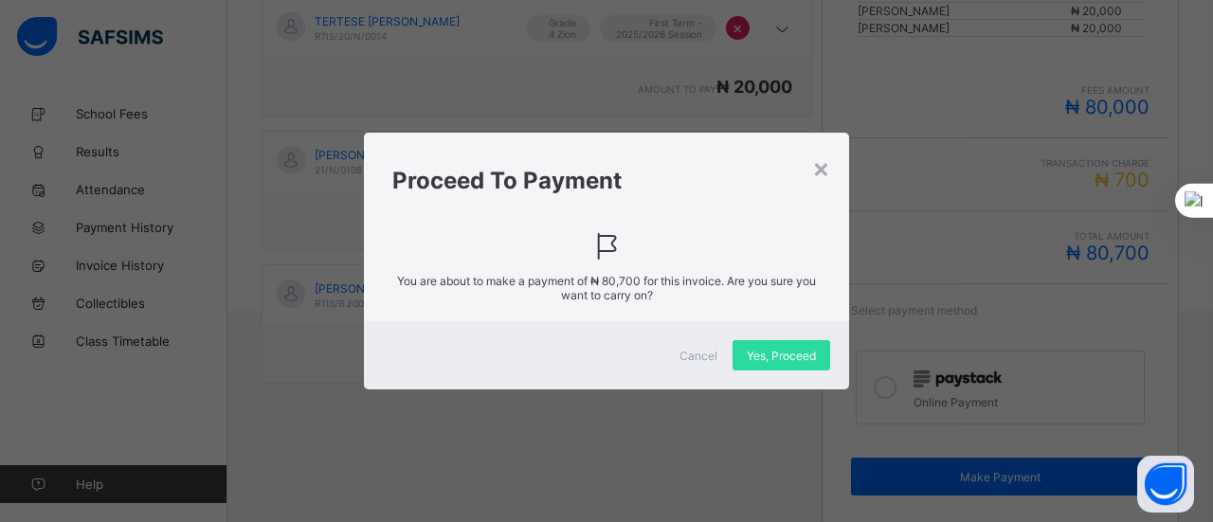
click at [781, 351] on span "Yes, Proceed" at bounding box center [781, 356] width 69 height 14
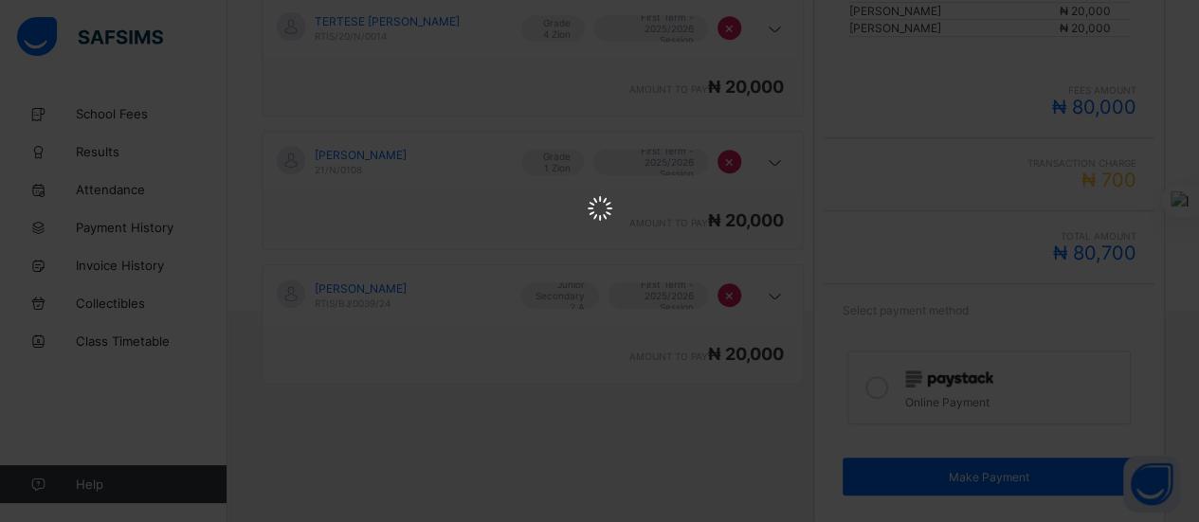
scroll to position [0, 0]
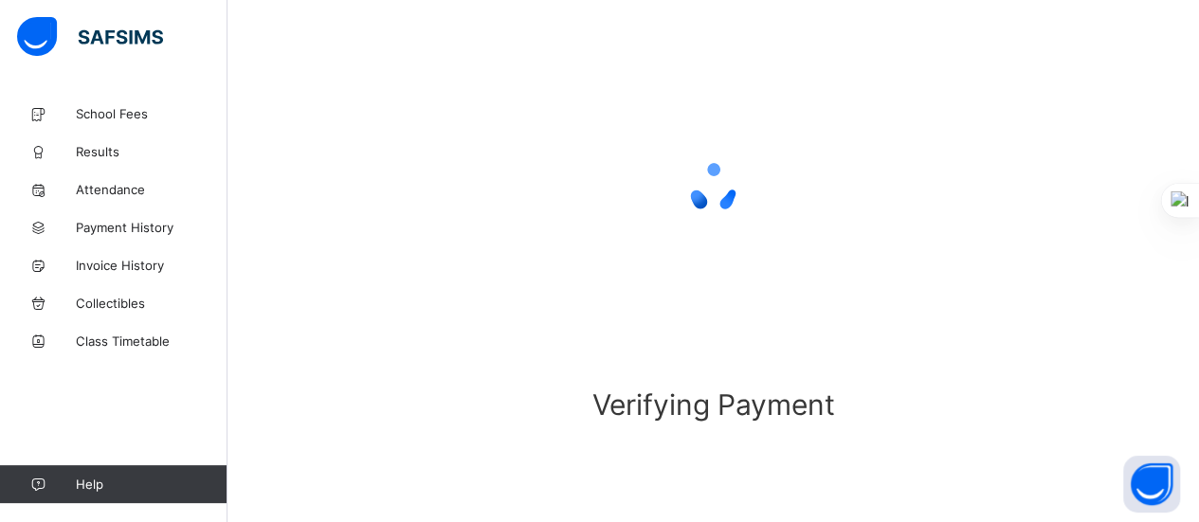
scroll to position [189, 0]
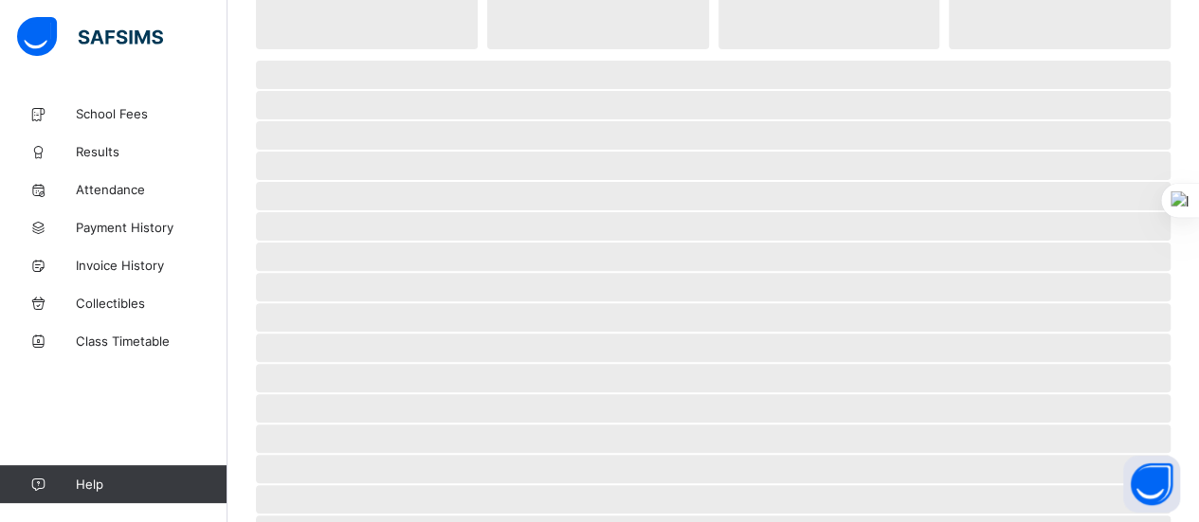
scroll to position [155, 0]
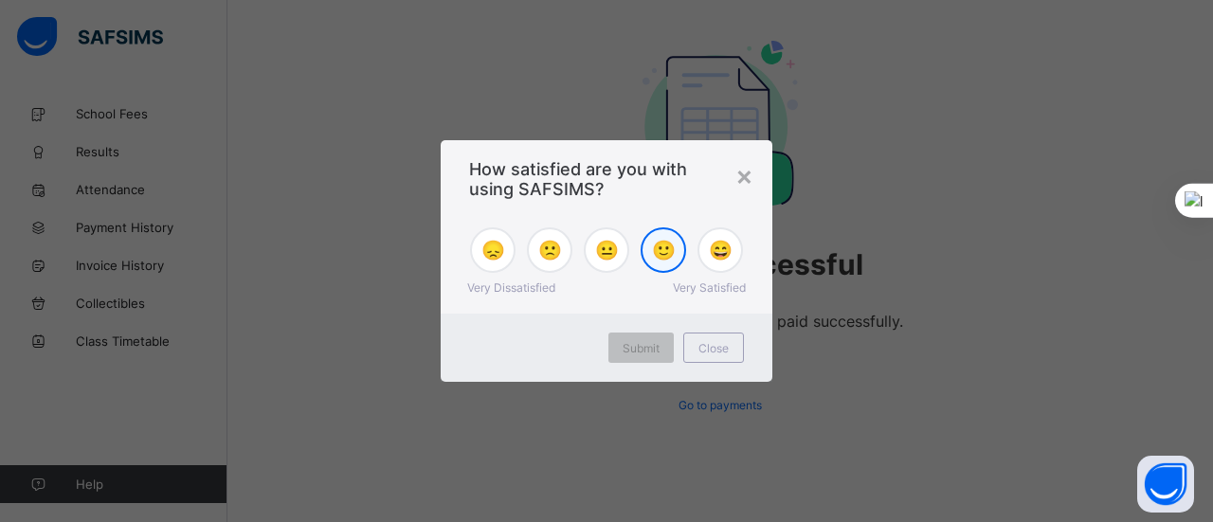
click at [669, 256] on span "🙂" at bounding box center [664, 250] width 24 height 23
click at [653, 340] on div "Submit" at bounding box center [640, 348] width 65 height 30
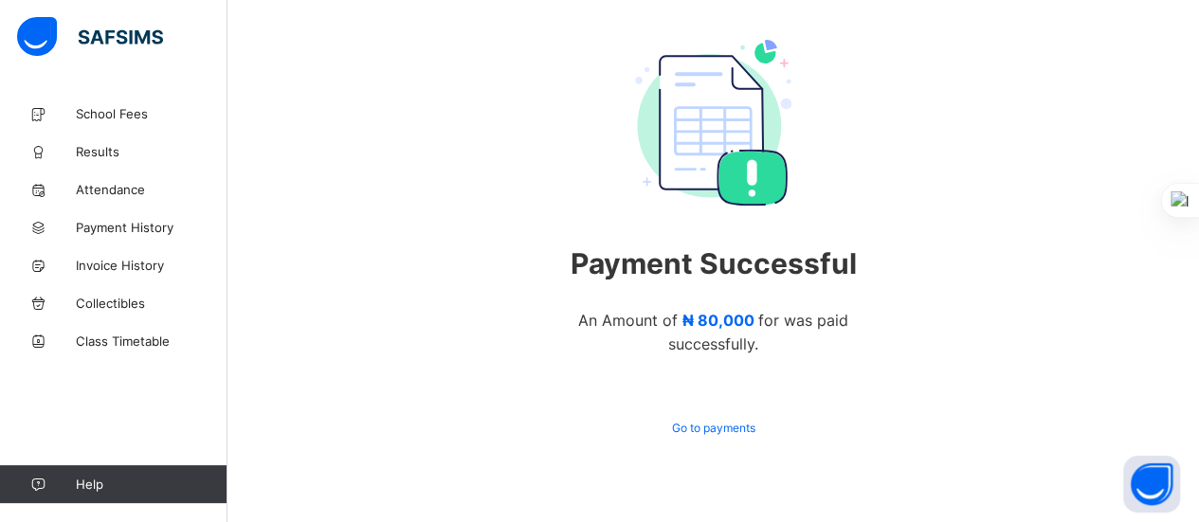
click at [707, 421] on span "Go to payments" at bounding box center [713, 428] width 83 height 14
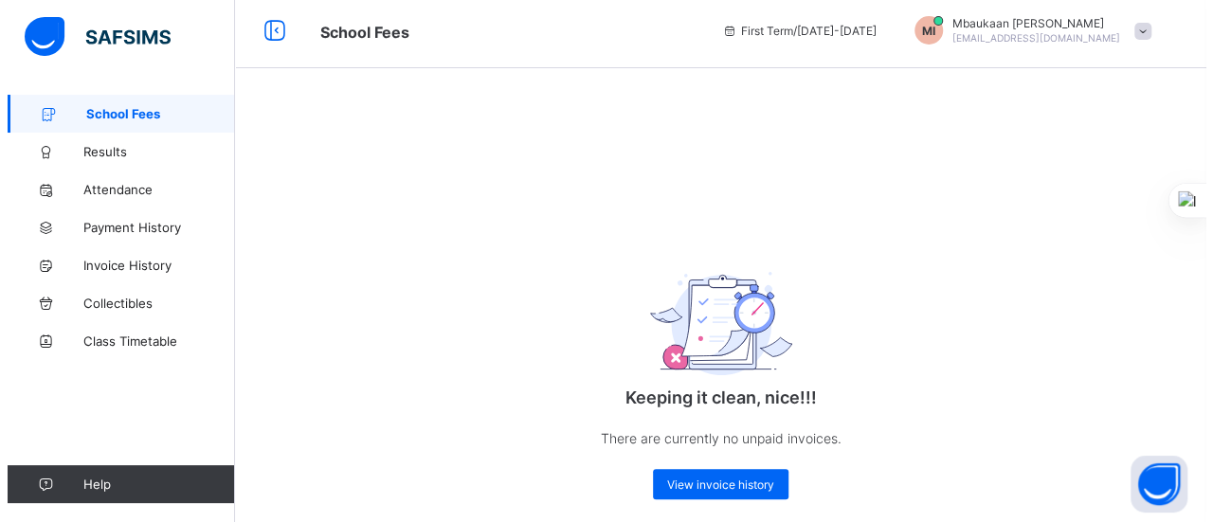
scroll to position [34, 0]
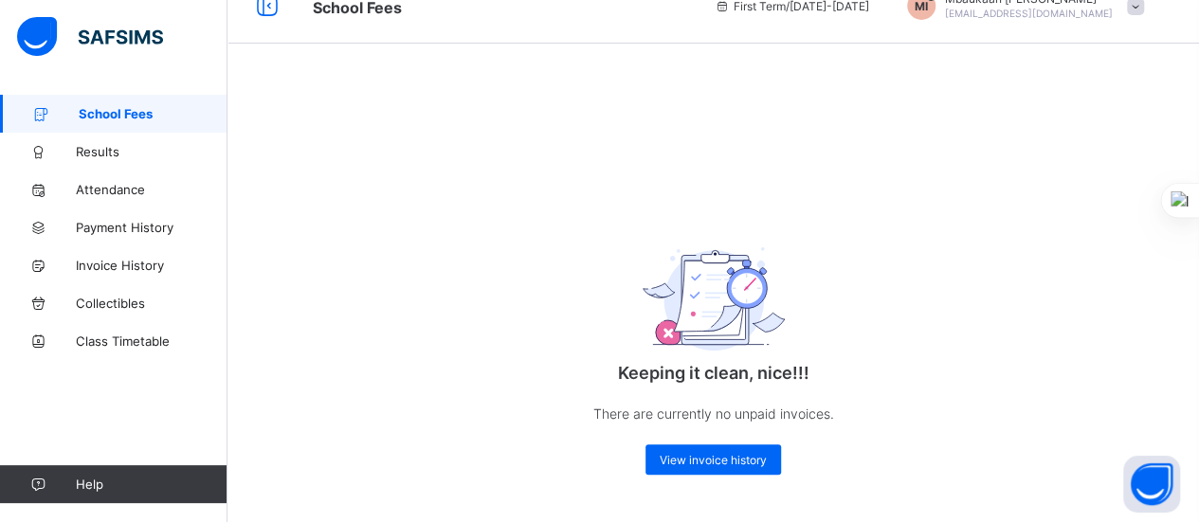
click at [147, 235] on link "Payment History" at bounding box center [113, 227] width 227 height 38
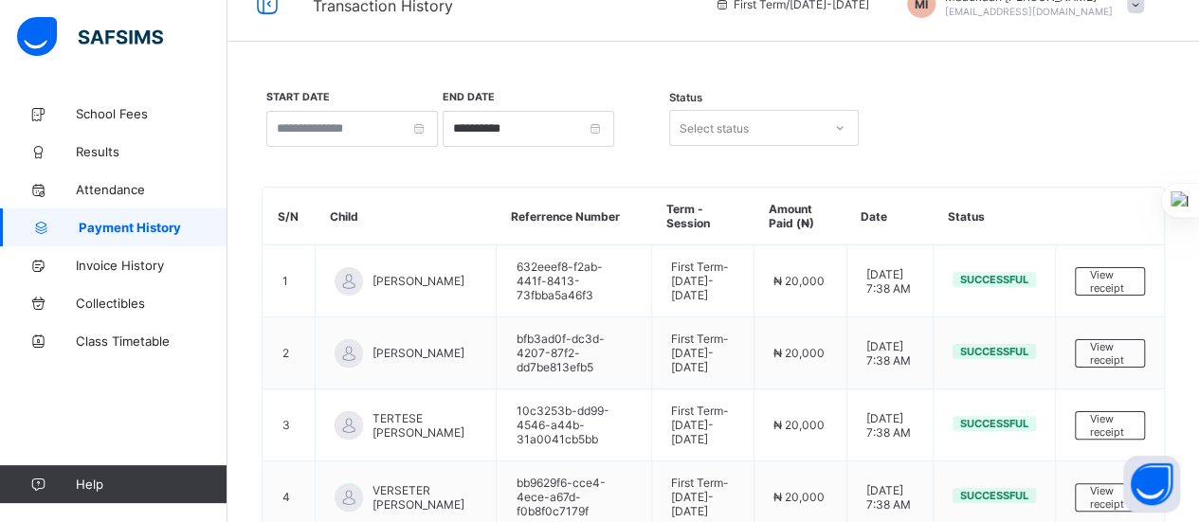
click at [1112, 283] on span "View receipt" at bounding box center [1110, 281] width 40 height 27
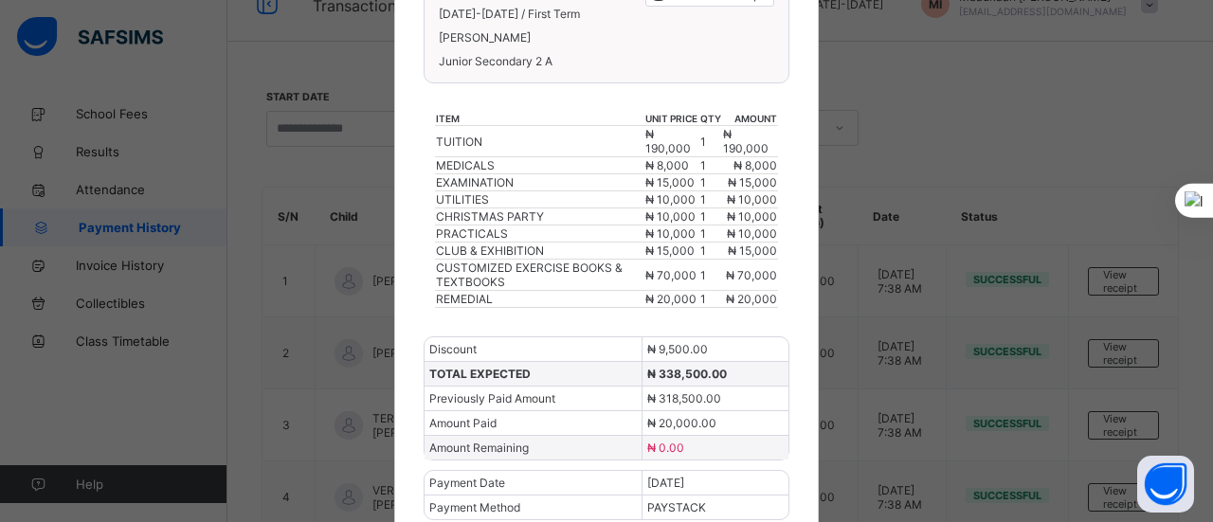
scroll to position [258, 0]
click at [947, 90] on div "× REDEEMER TEAP INTERNATIONAL SCHOOL Download receipt [DATE]-[DATE] / First Ter…" at bounding box center [606, 261] width 1213 height 522
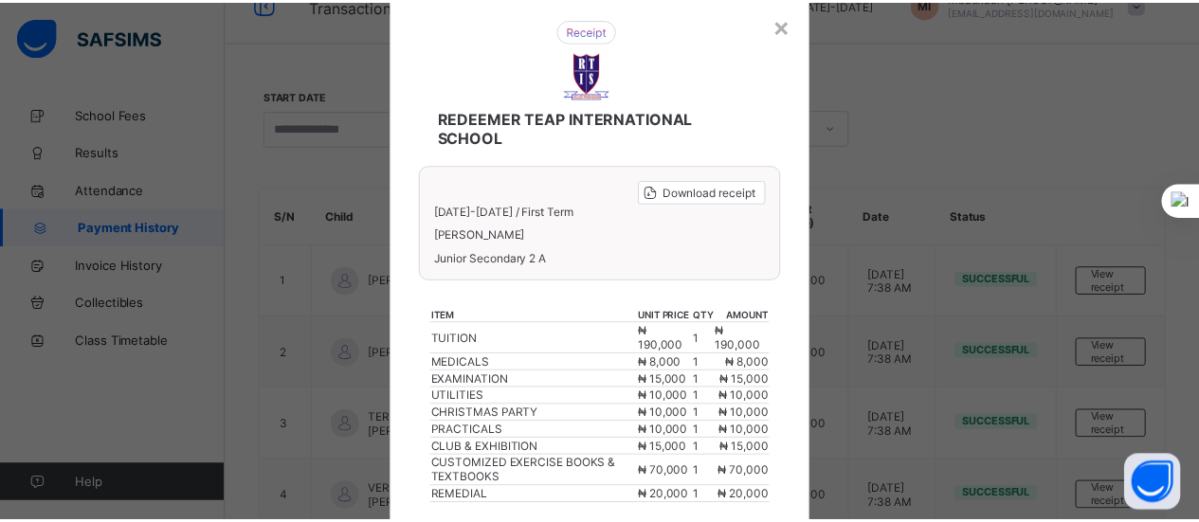
scroll to position [0, 0]
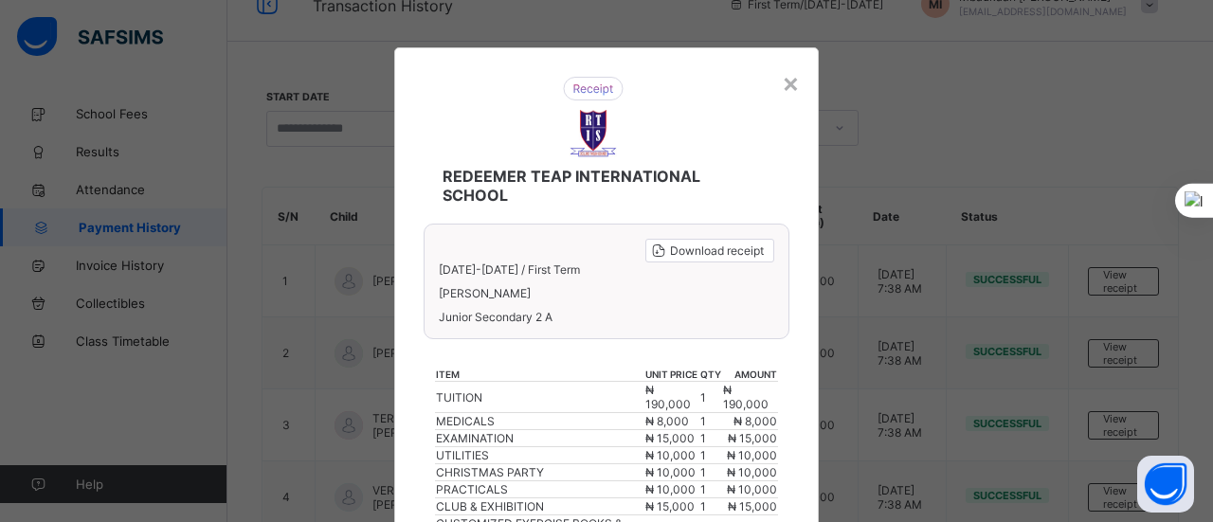
click at [786, 86] on div "×" at bounding box center [791, 82] width 18 height 32
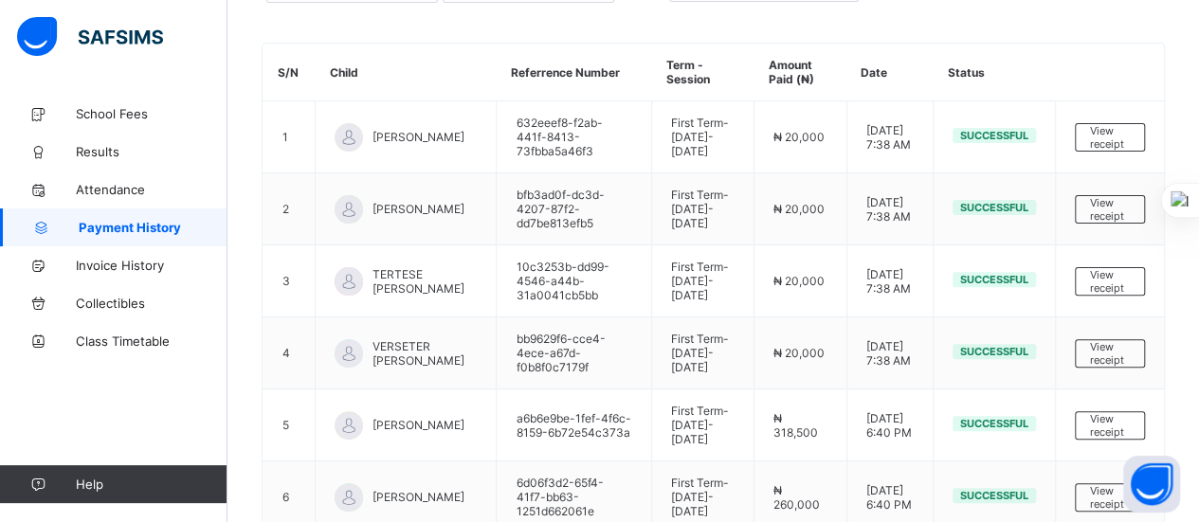
scroll to position [202, 0]
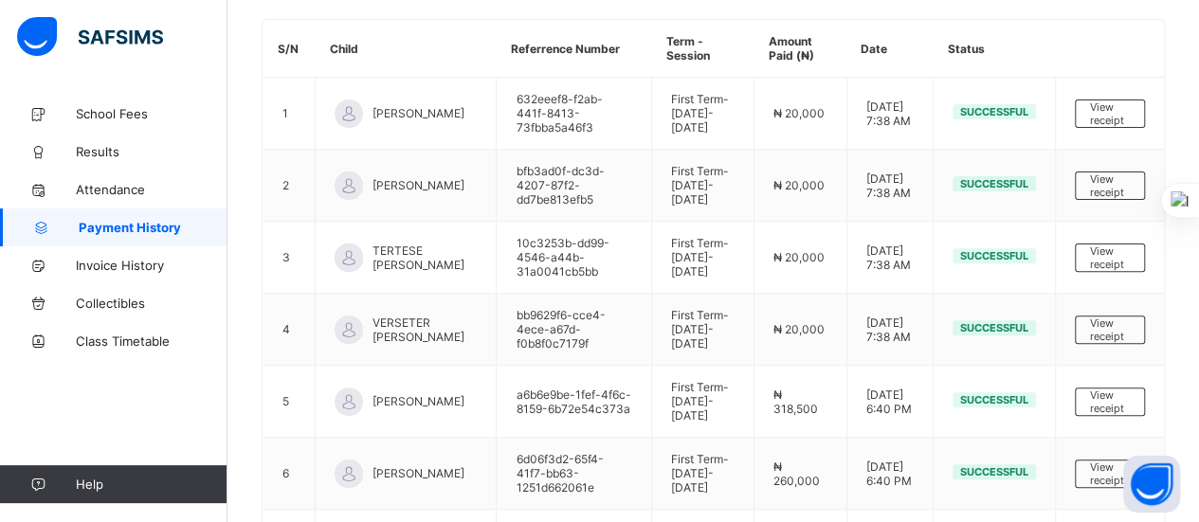
click at [131, 120] on span "School Fees" at bounding box center [152, 113] width 152 height 15
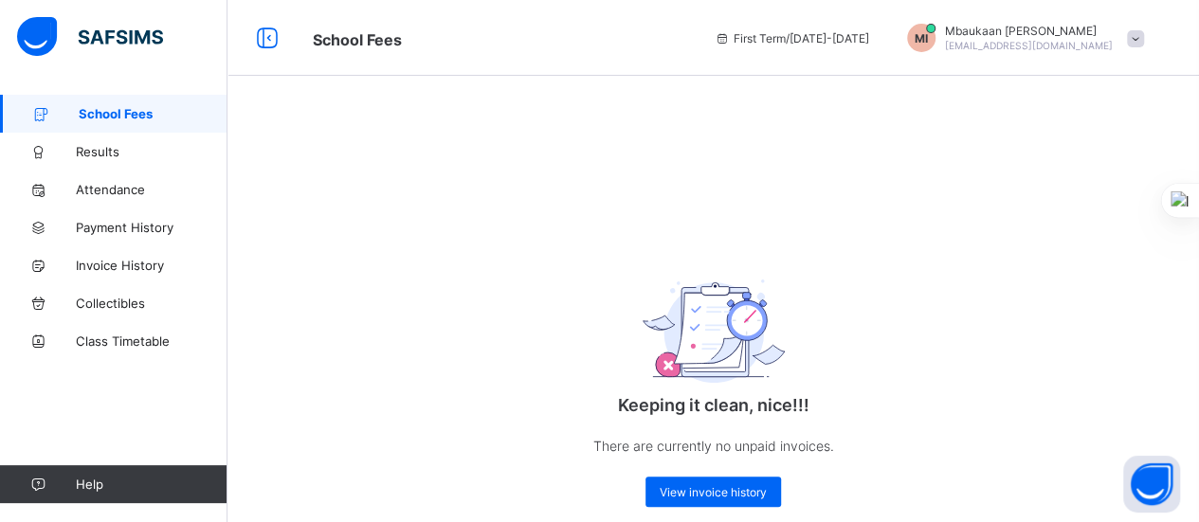
click at [104, 147] on span "Results" at bounding box center [152, 151] width 152 height 15
